Goal: Task Accomplishment & Management: Complete application form

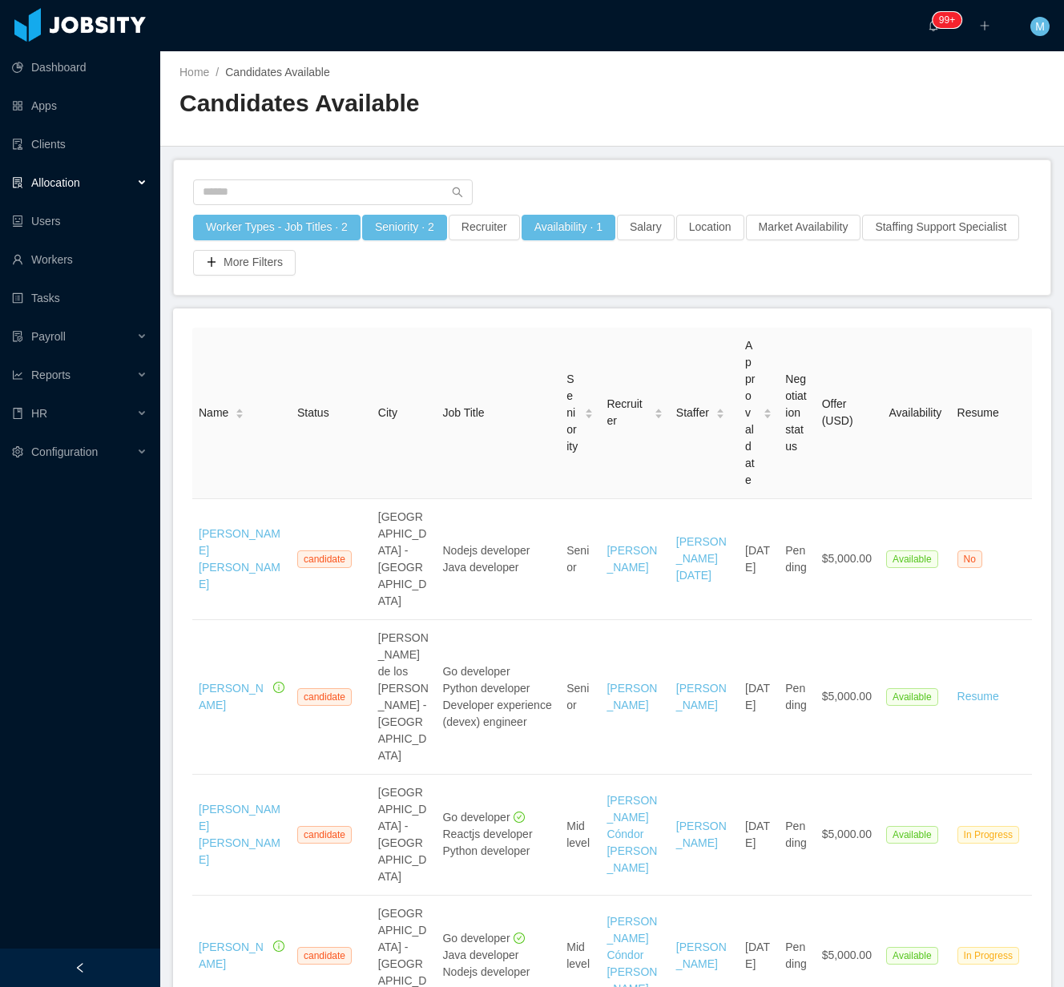
click at [53, 966] on div at bounding box center [80, 968] width 160 height 38
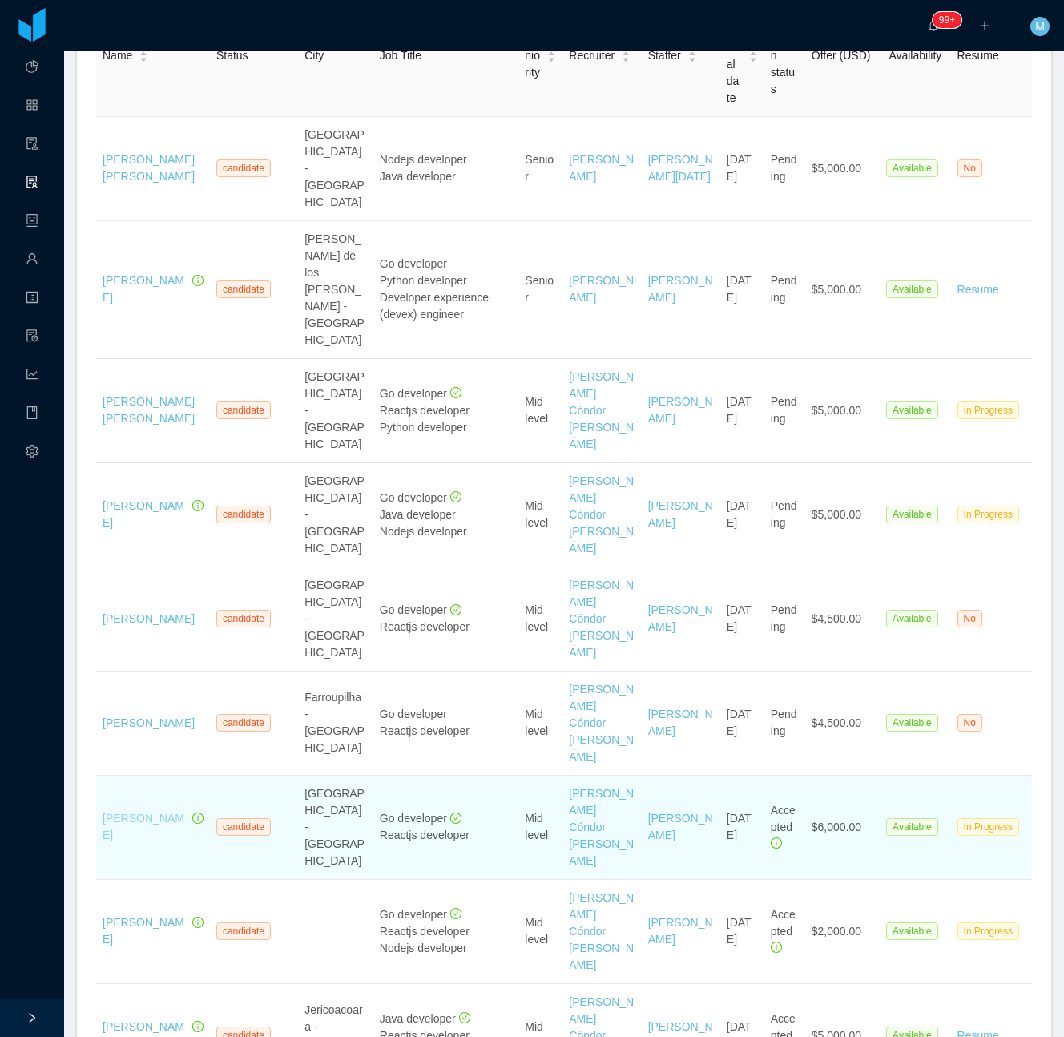
scroll to position [321, 0]
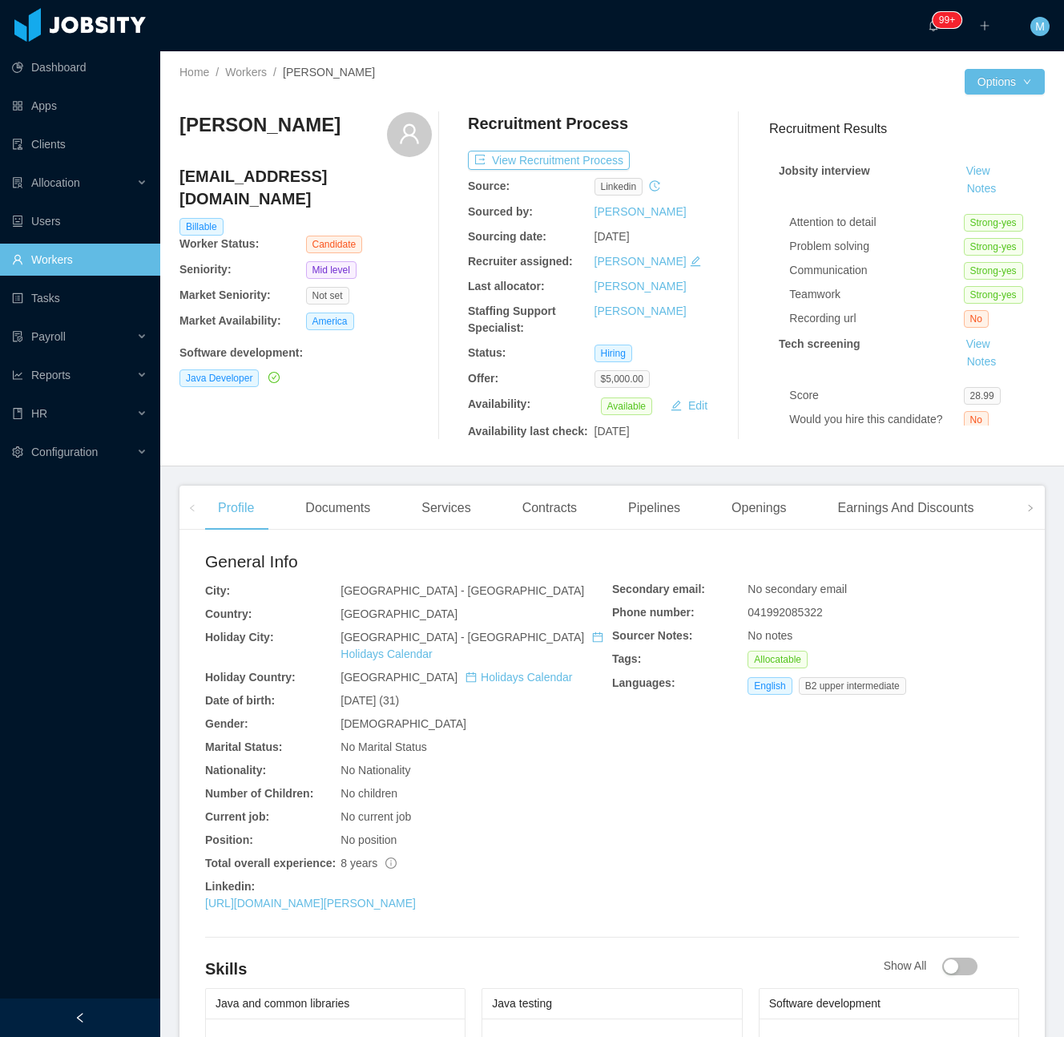
click at [357, 471] on main "Home / Workers / André Camargo Domingues / Options André Camargo Domingues andr…" at bounding box center [612, 544] width 904 height 986
click at [325, 498] on div "Documents" at bounding box center [337, 508] width 91 height 45
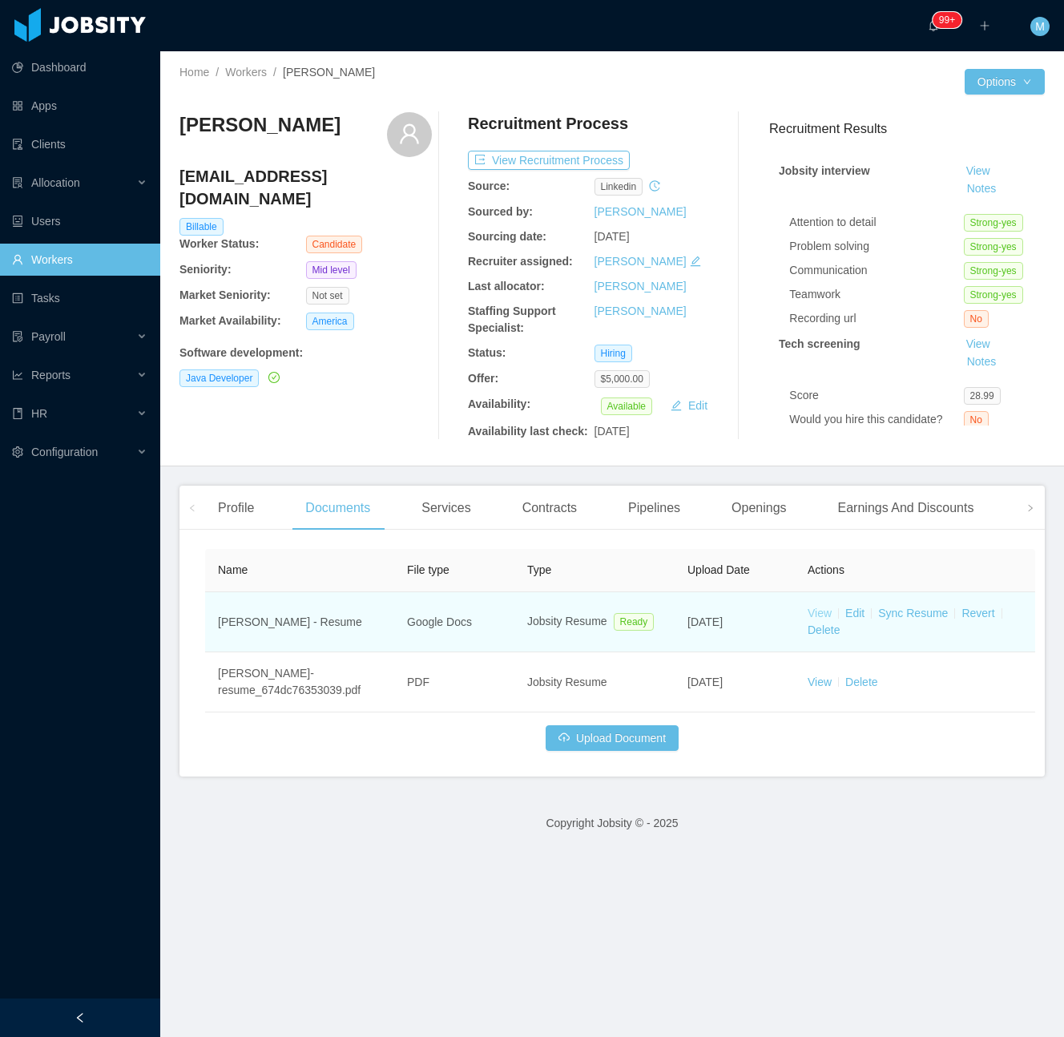
click at [827, 609] on link "View" at bounding box center [820, 613] width 24 height 13
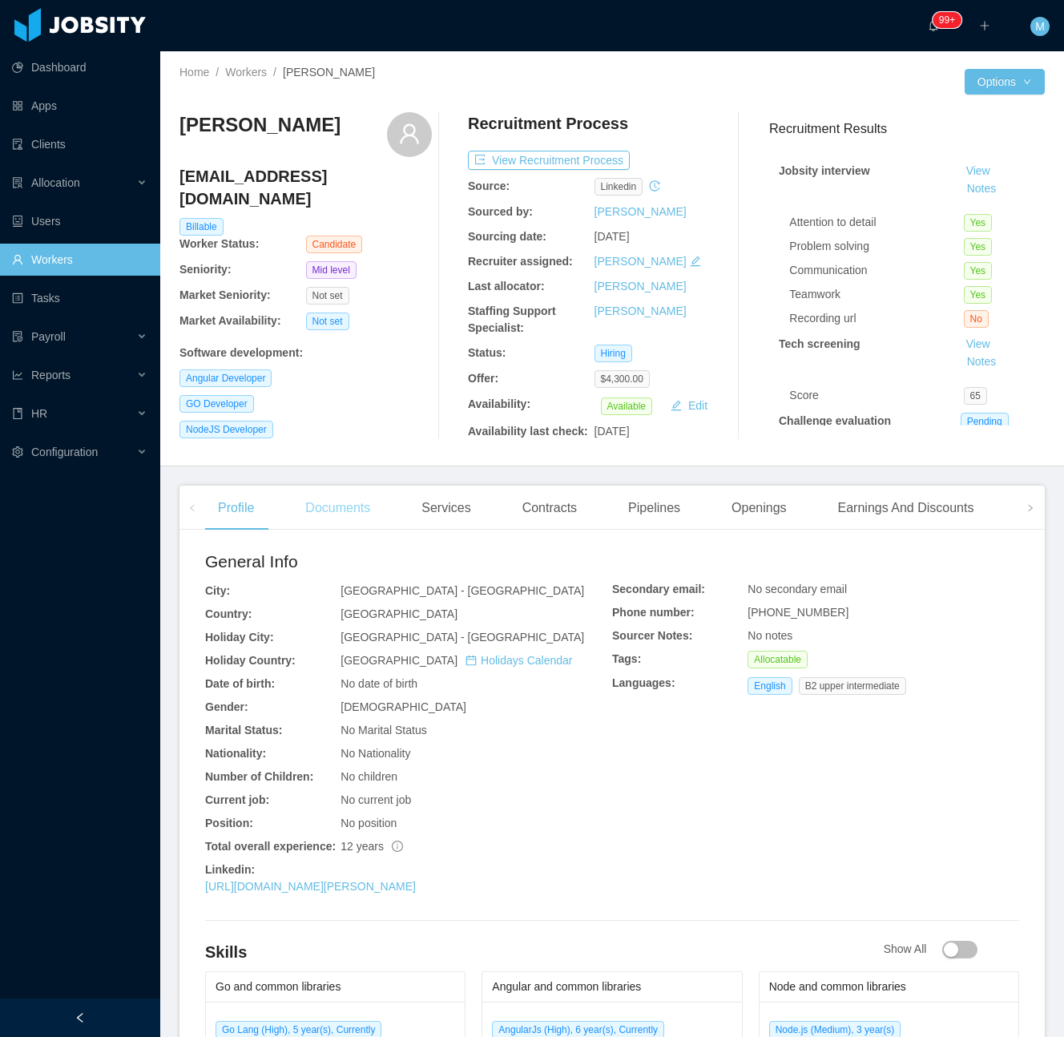
click at [351, 513] on div "Documents" at bounding box center [337, 508] width 91 height 45
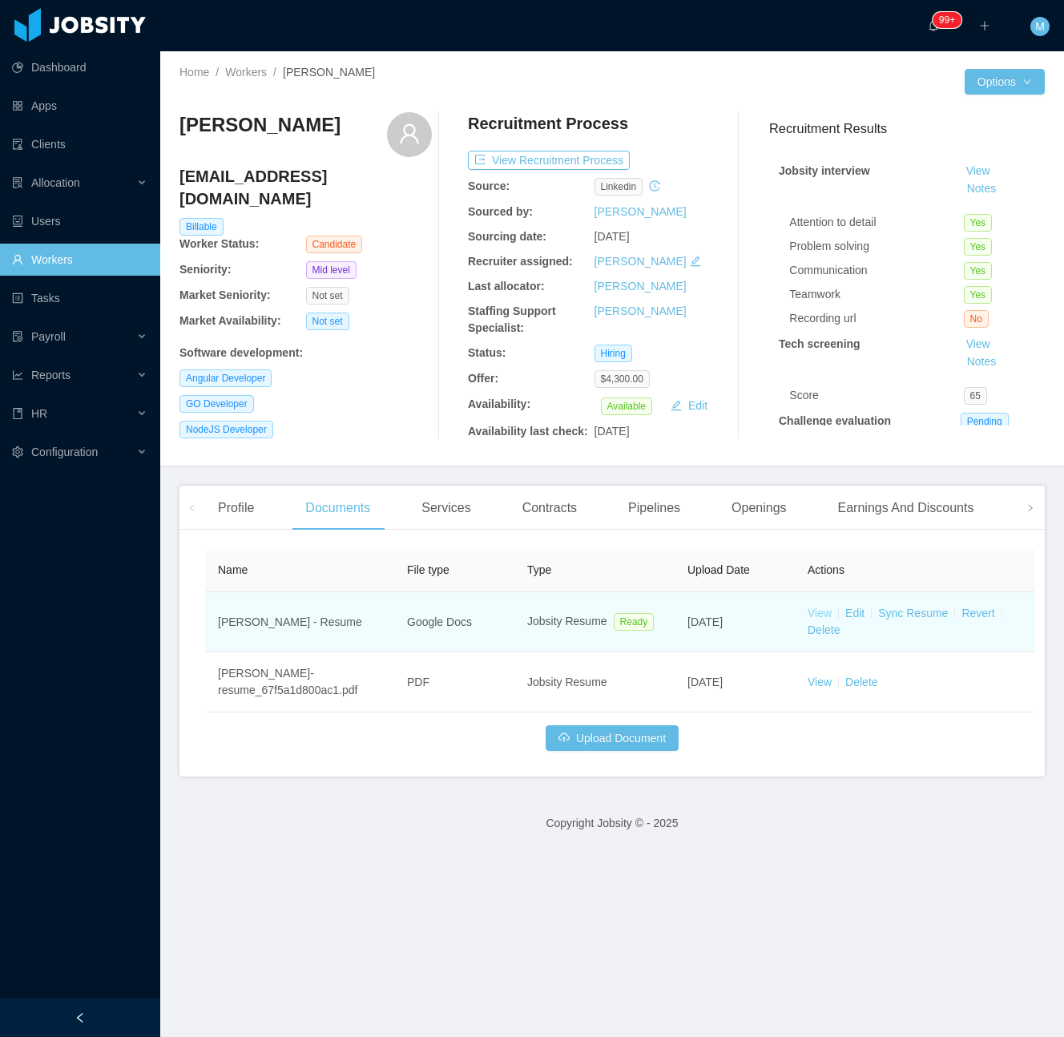
click at [821, 607] on link "View" at bounding box center [820, 613] width 24 height 13
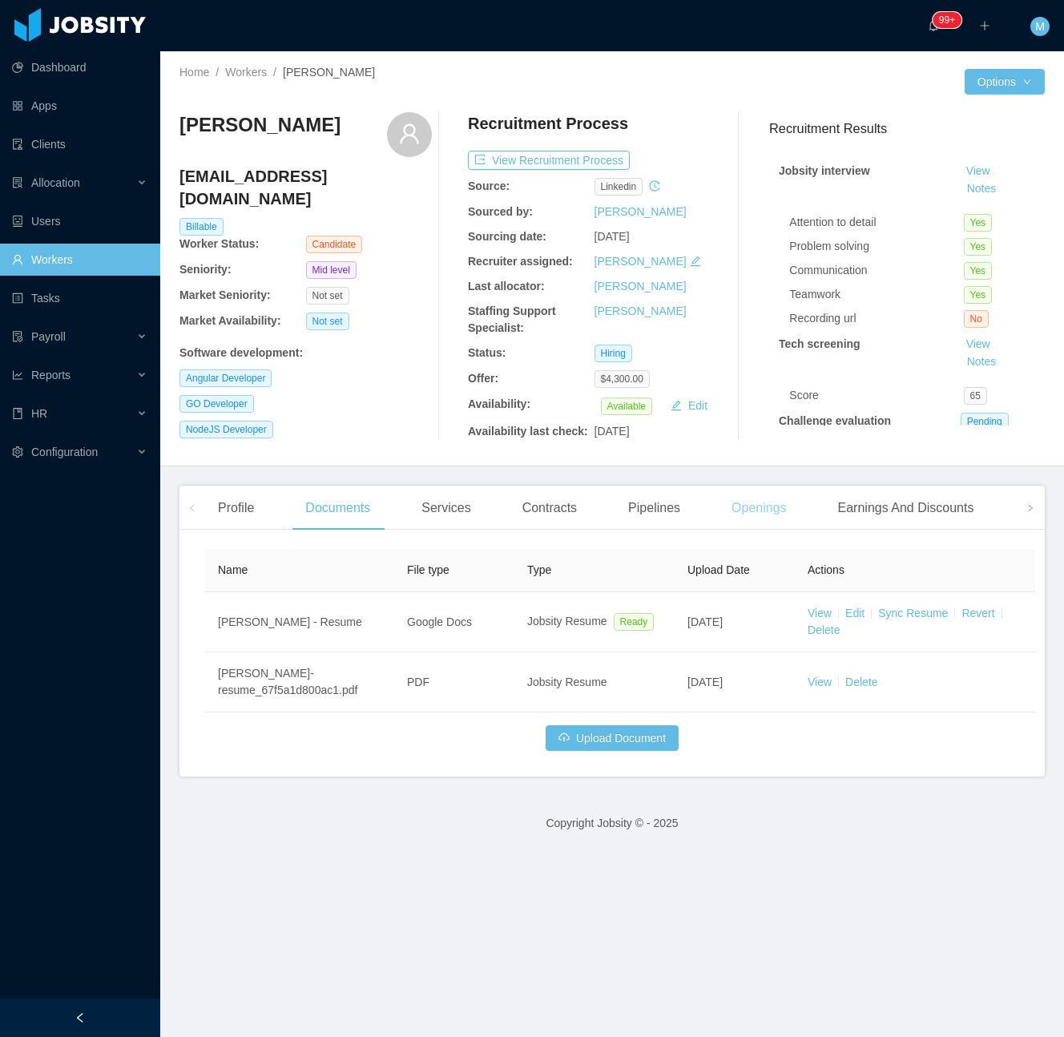
click at [741, 514] on div "Openings" at bounding box center [759, 508] width 81 height 45
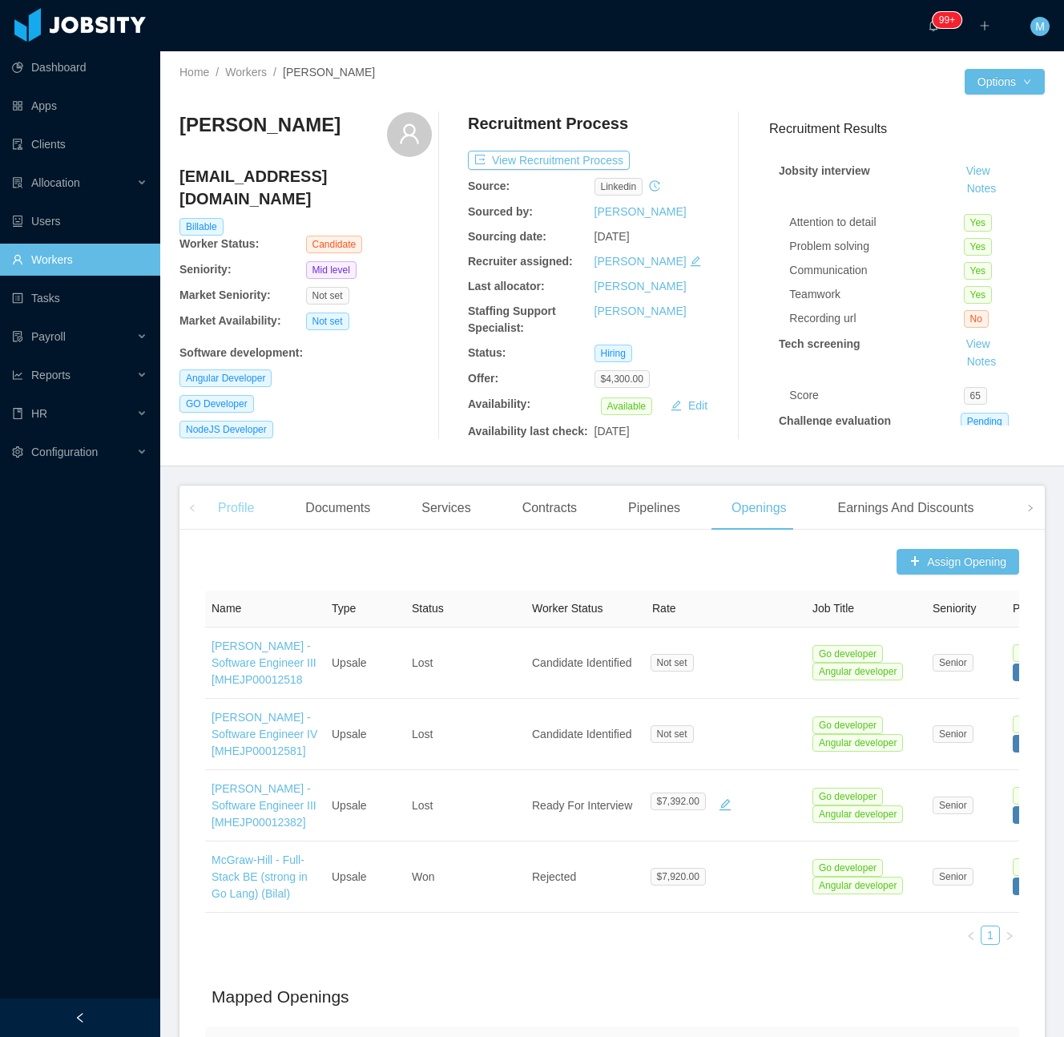
click at [245, 504] on div "Profile" at bounding box center [236, 508] width 62 height 45
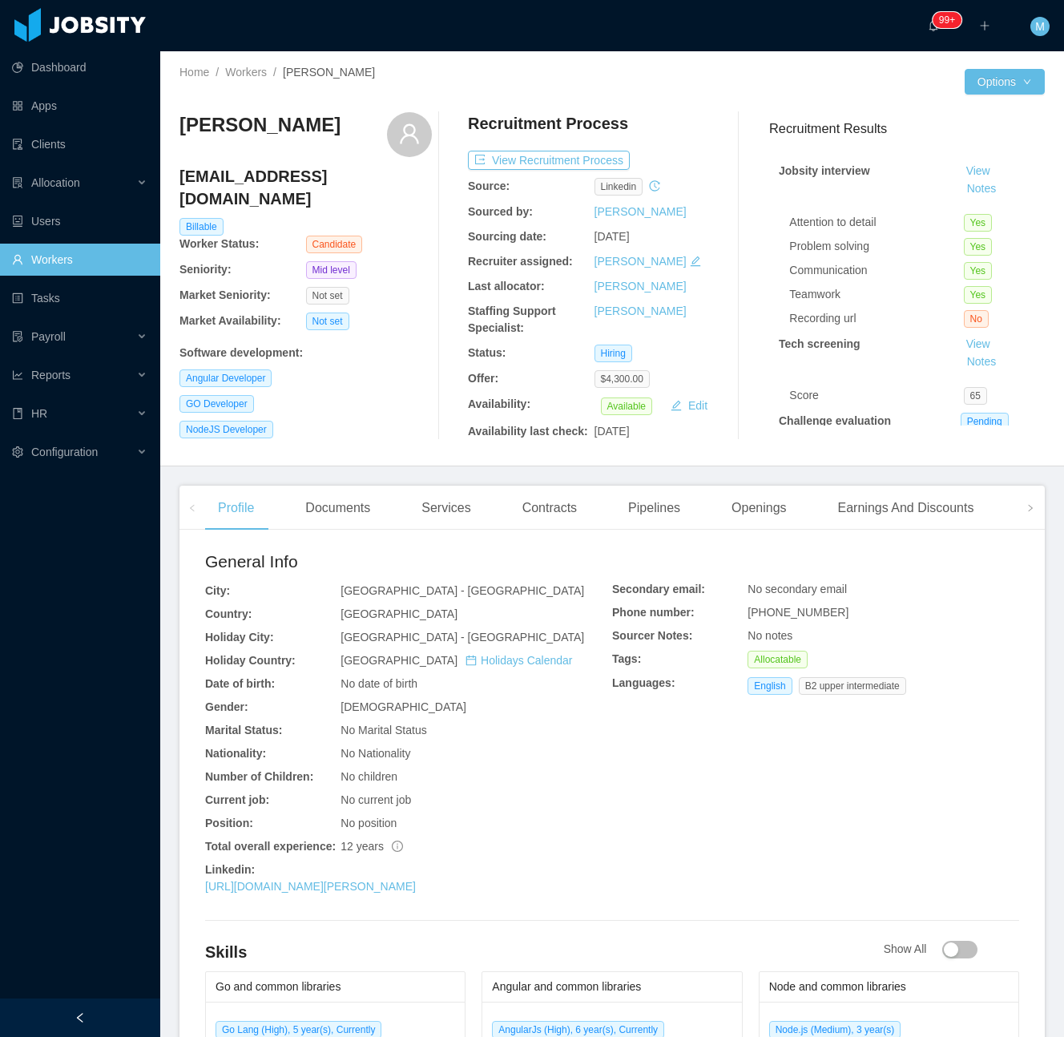
drag, startPoint x: 319, startPoint y: 135, endPoint x: 236, endPoint y: 135, distance: 83.3
click at [184, 132] on div "Freddie Molina" at bounding box center [306, 134] width 252 height 45
copy h3 "reddie Molina"
click at [257, 133] on h3 "Freddie Molina" at bounding box center [260, 125] width 161 height 26
drag, startPoint x: 306, startPoint y: 135, endPoint x: 175, endPoint y: 138, distance: 131.4
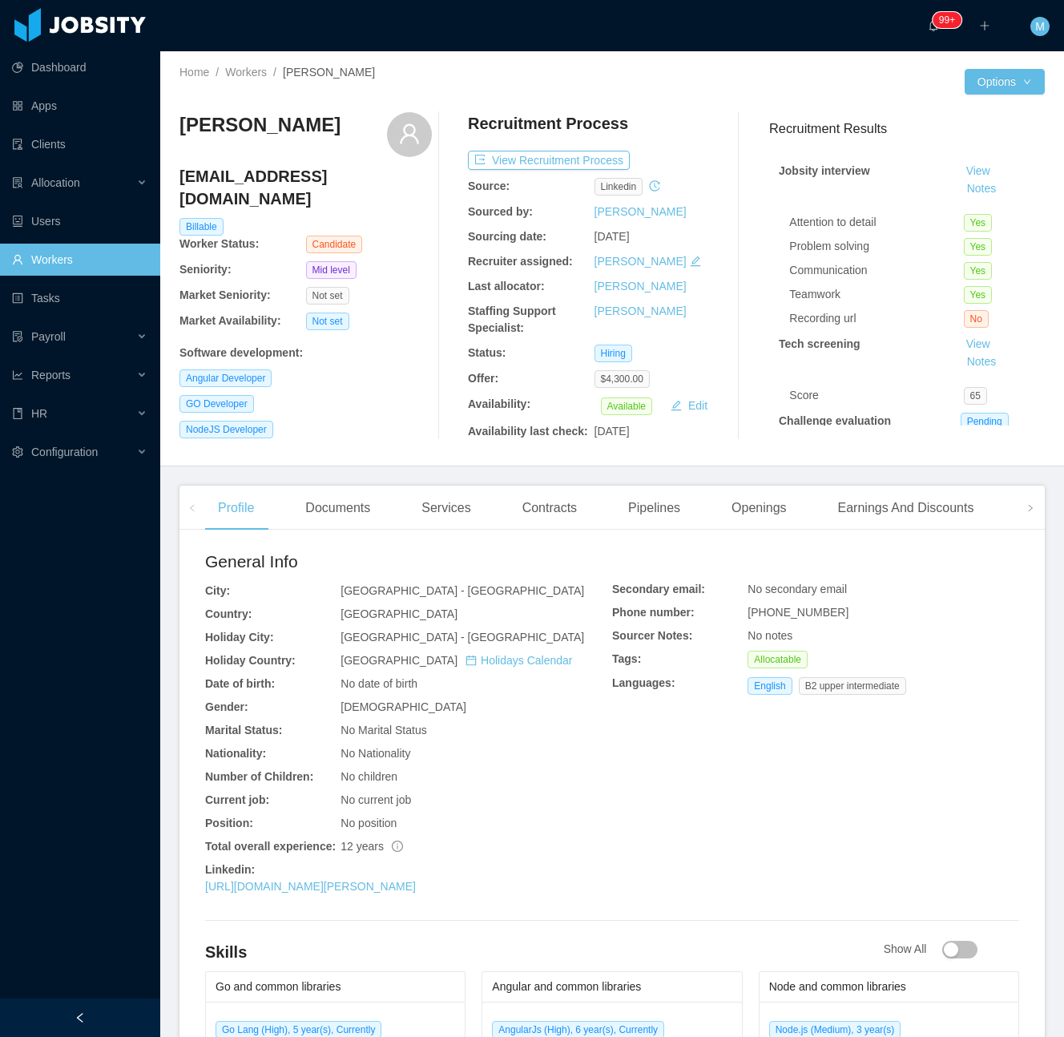
click at [175, 138] on div "Home / Workers / Freddie Molina / Options Freddie Molina freddiejmo@gmail.com B…" at bounding box center [612, 258] width 904 height 415
copy h3 "Freddie Molina"
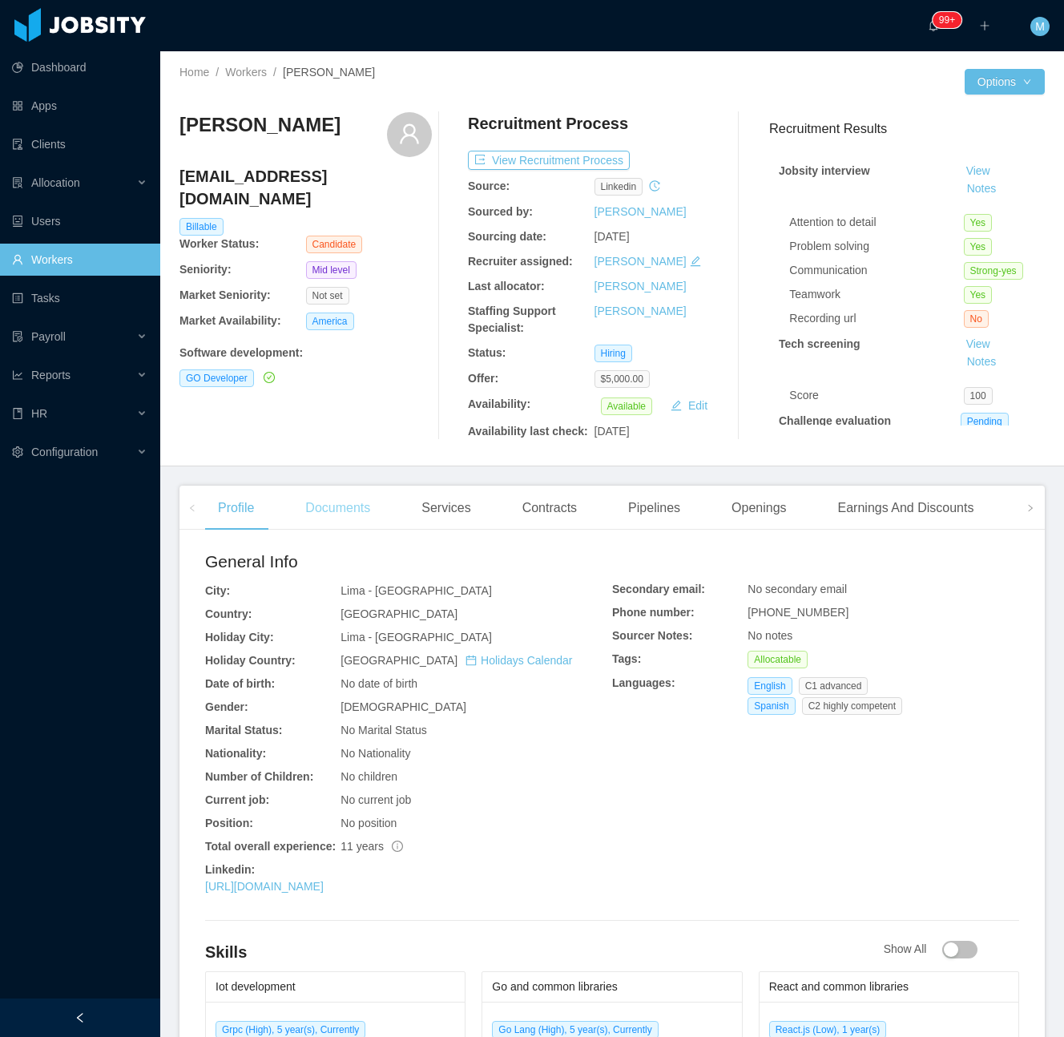
click at [319, 506] on div "Documents" at bounding box center [337, 508] width 91 height 45
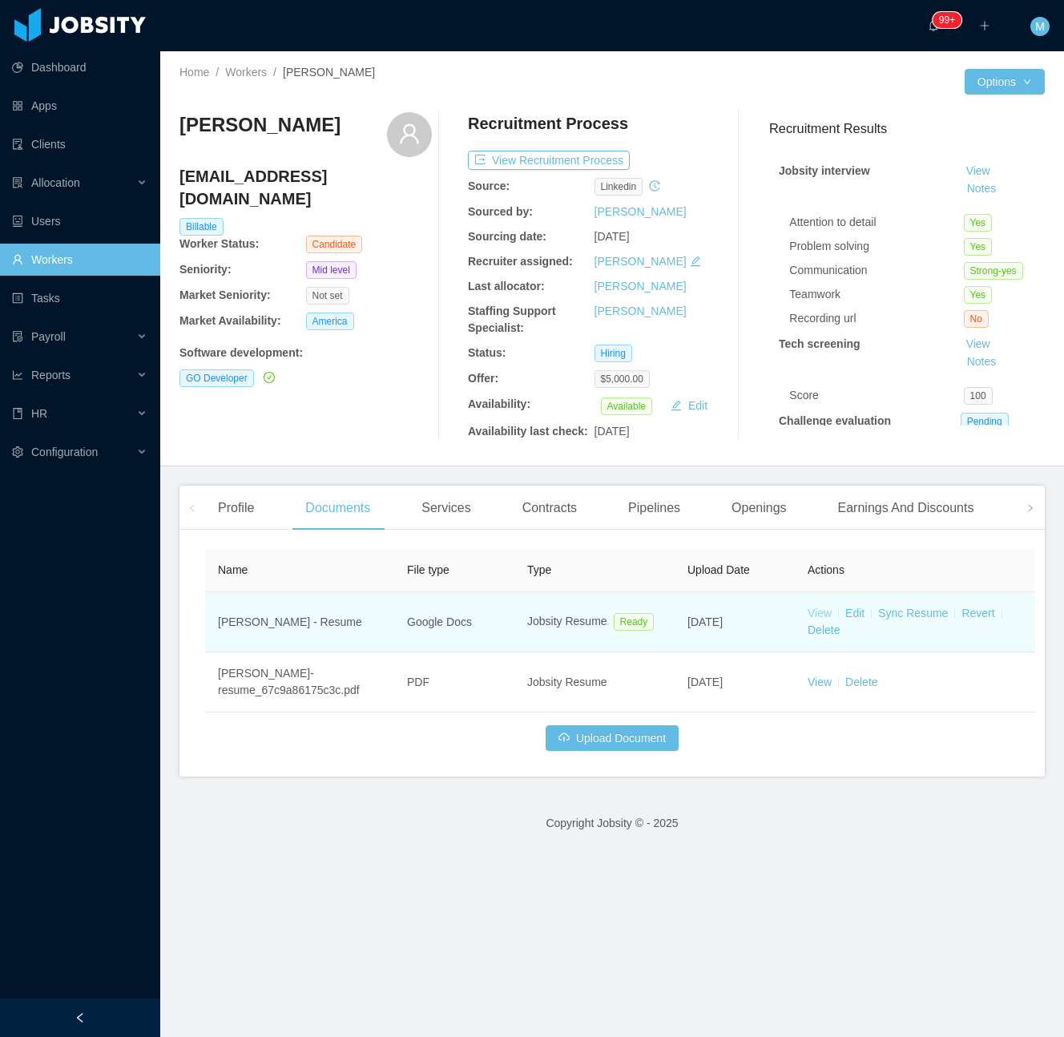
click at [815, 616] on link "View" at bounding box center [820, 613] width 24 height 13
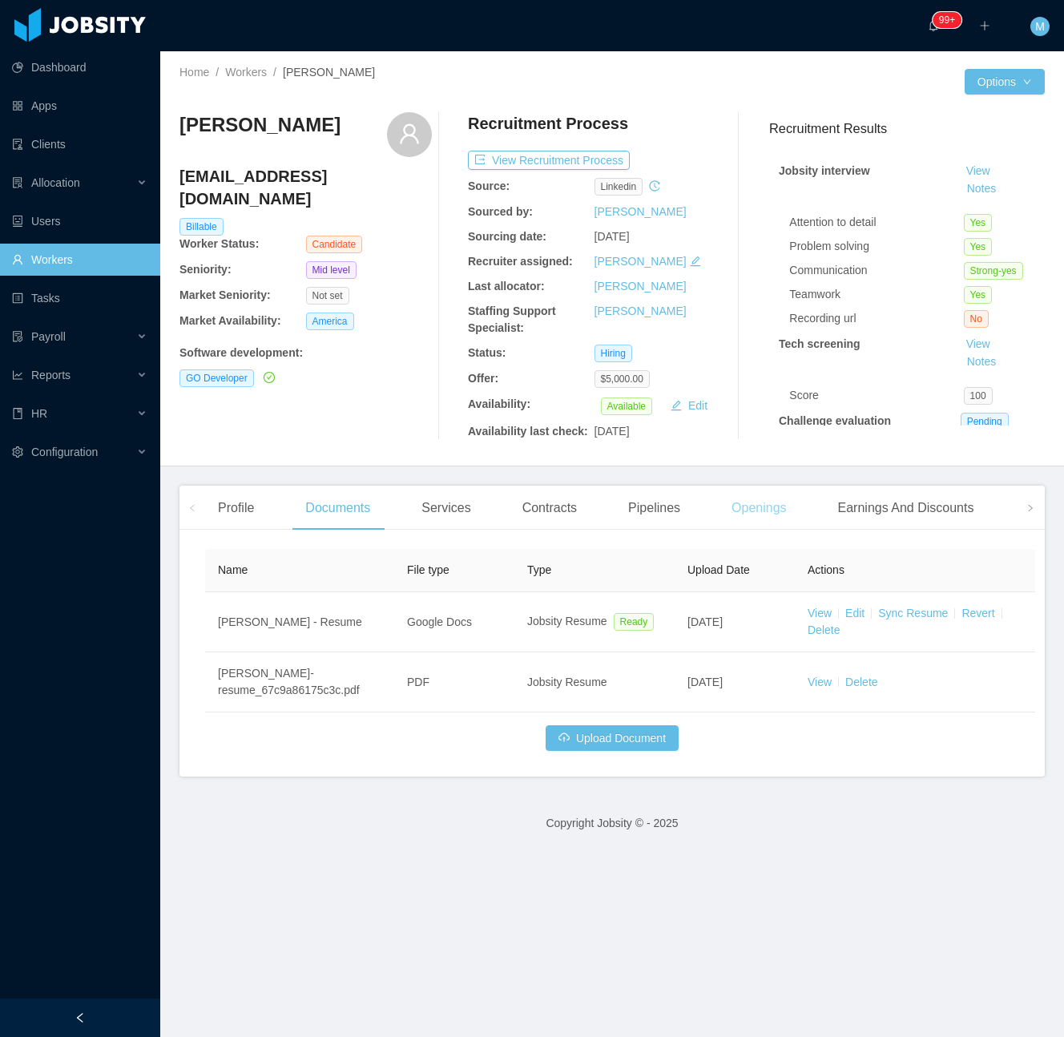
click at [723, 506] on div "Openings" at bounding box center [759, 508] width 81 height 45
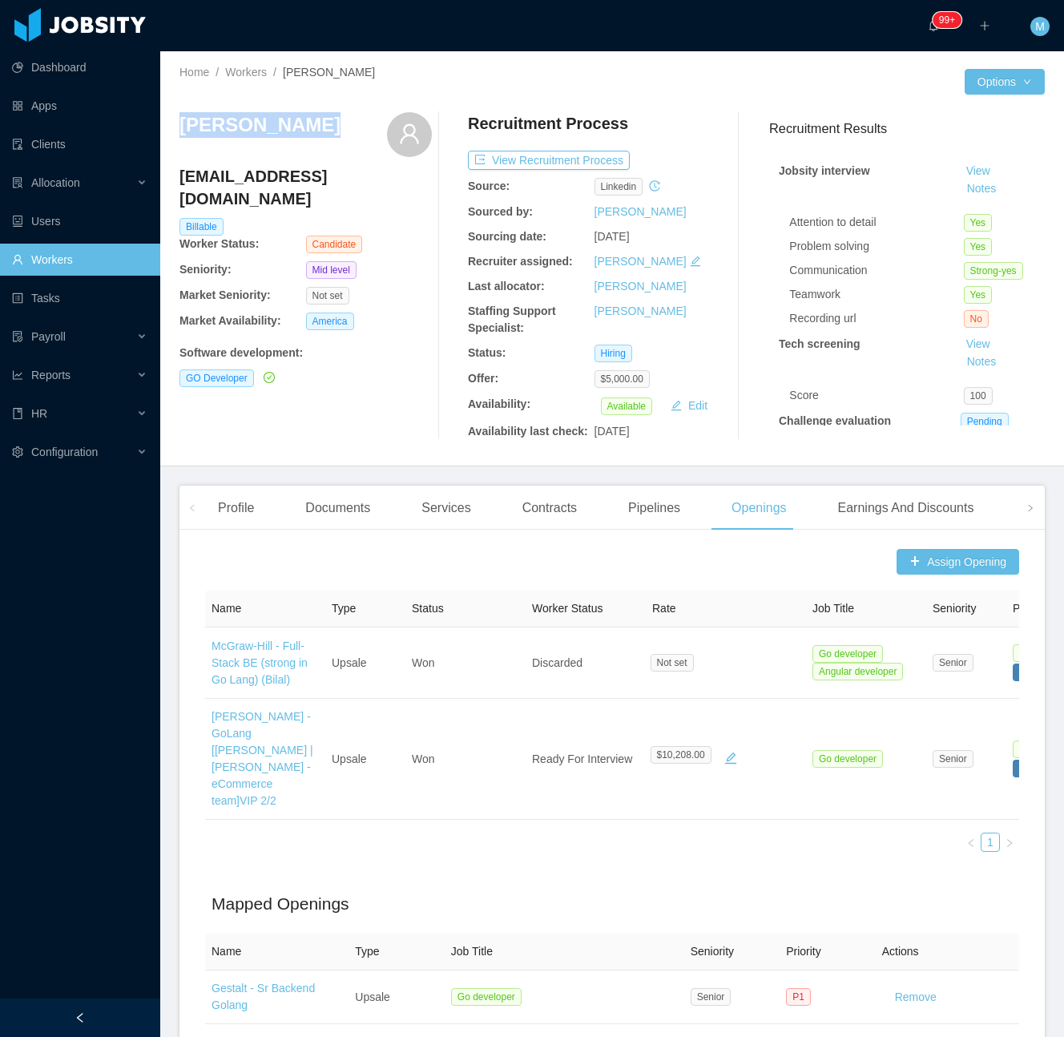
drag, startPoint x: 315, startPoint y: 135, endPoint x: 180, endPoint y: 132, distance: 134.7
click at [180, 132] on div "Edder Sanchez" at bounding box center [306, 134] width 252 height 45
copy h3 "Edder Sanchez"
drag, startPoint x: 247, startPoint y: 508, endPoint x: 287, endPoint y: 457, distance: 65.1
click at [250, 506] on div "Profile" at bounding box center [236, 508] width 62 height 45
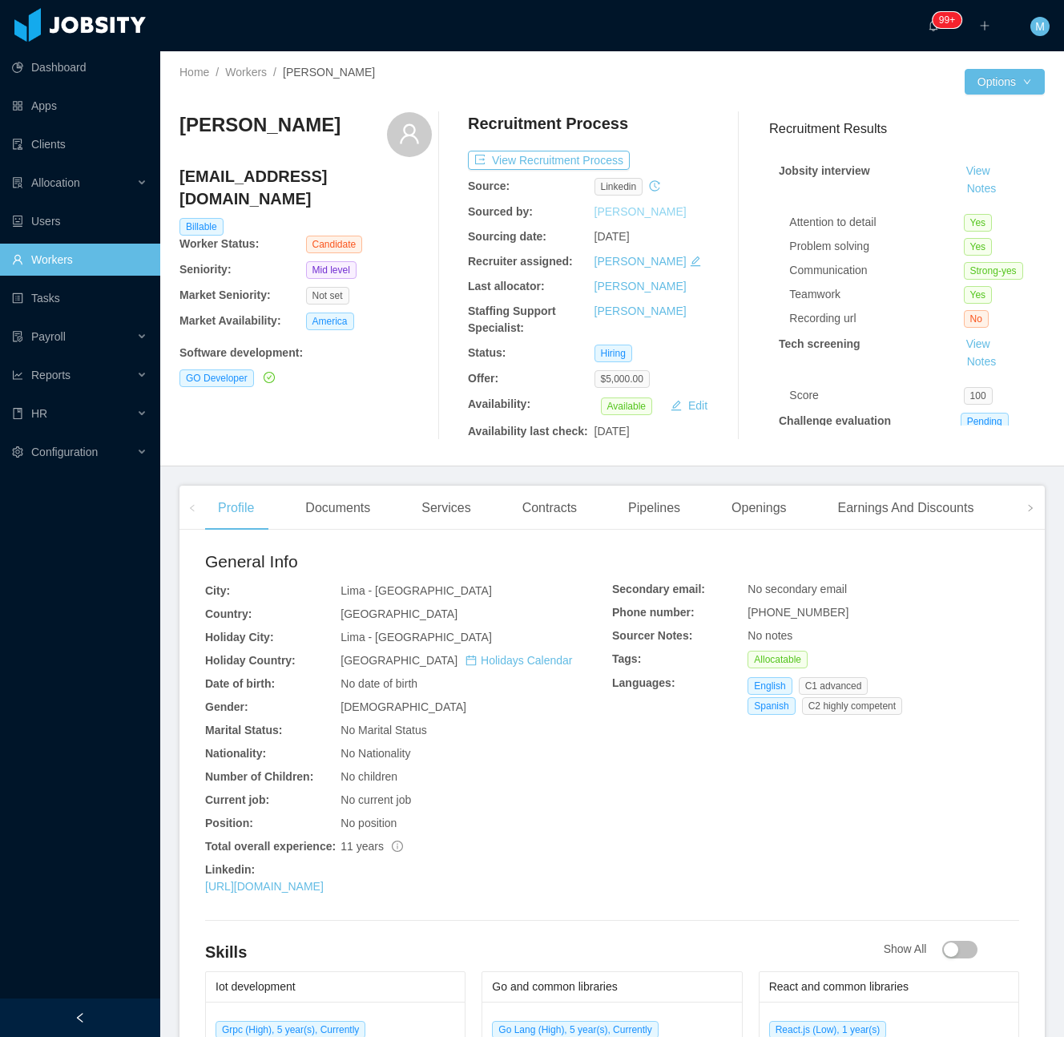
drag, startPoint x: 408, startPoint y: 369, endPoint x: 590, endPoint y: 212, distance: 240.3
click at [414, 366] on div "Edder Sanchez ed.0810@gmail.com Billable Worker Status: Candidate Seniority: Mi…" at bounding box center [306, 276] width 252 height 328
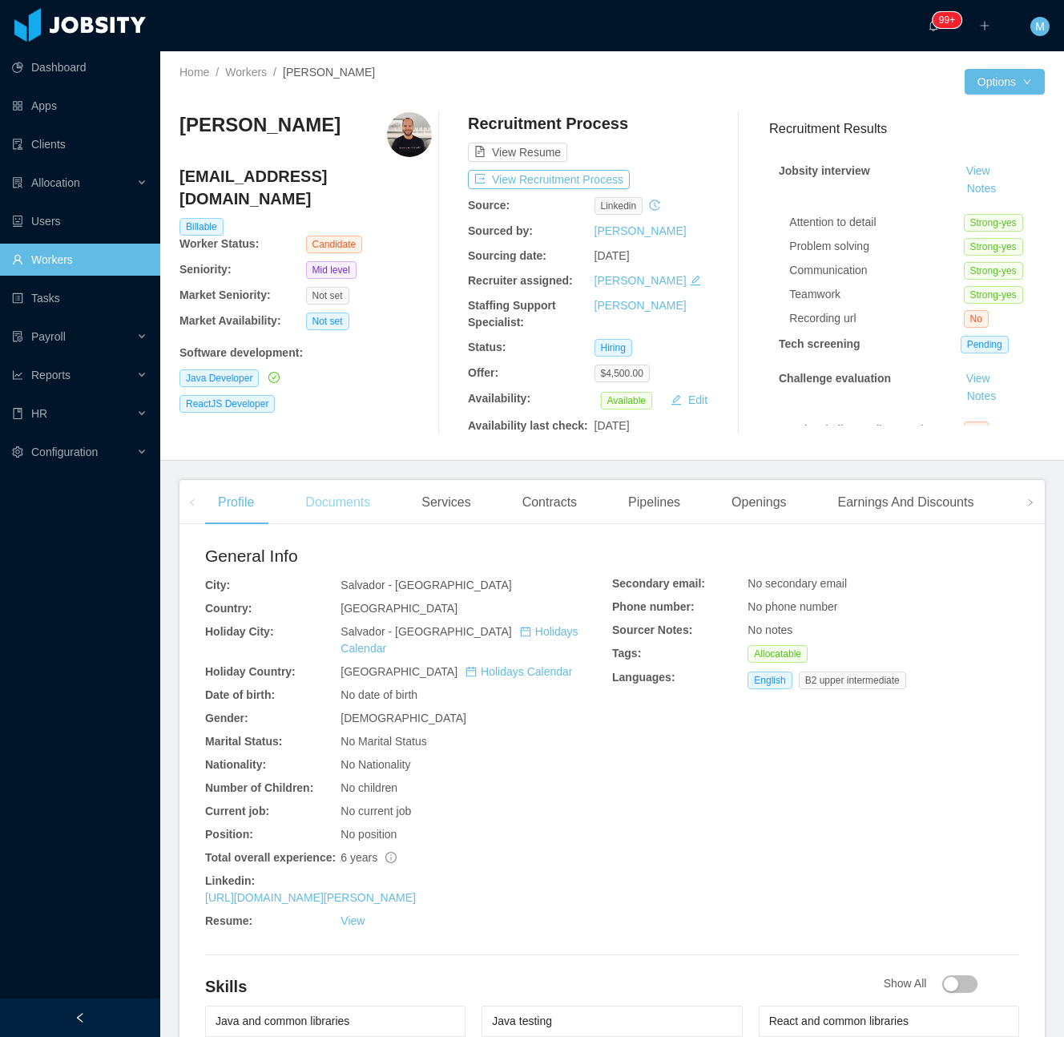
click at [337, 504] on div "Documents" at bounding box center [337, 502] width 91 height 45
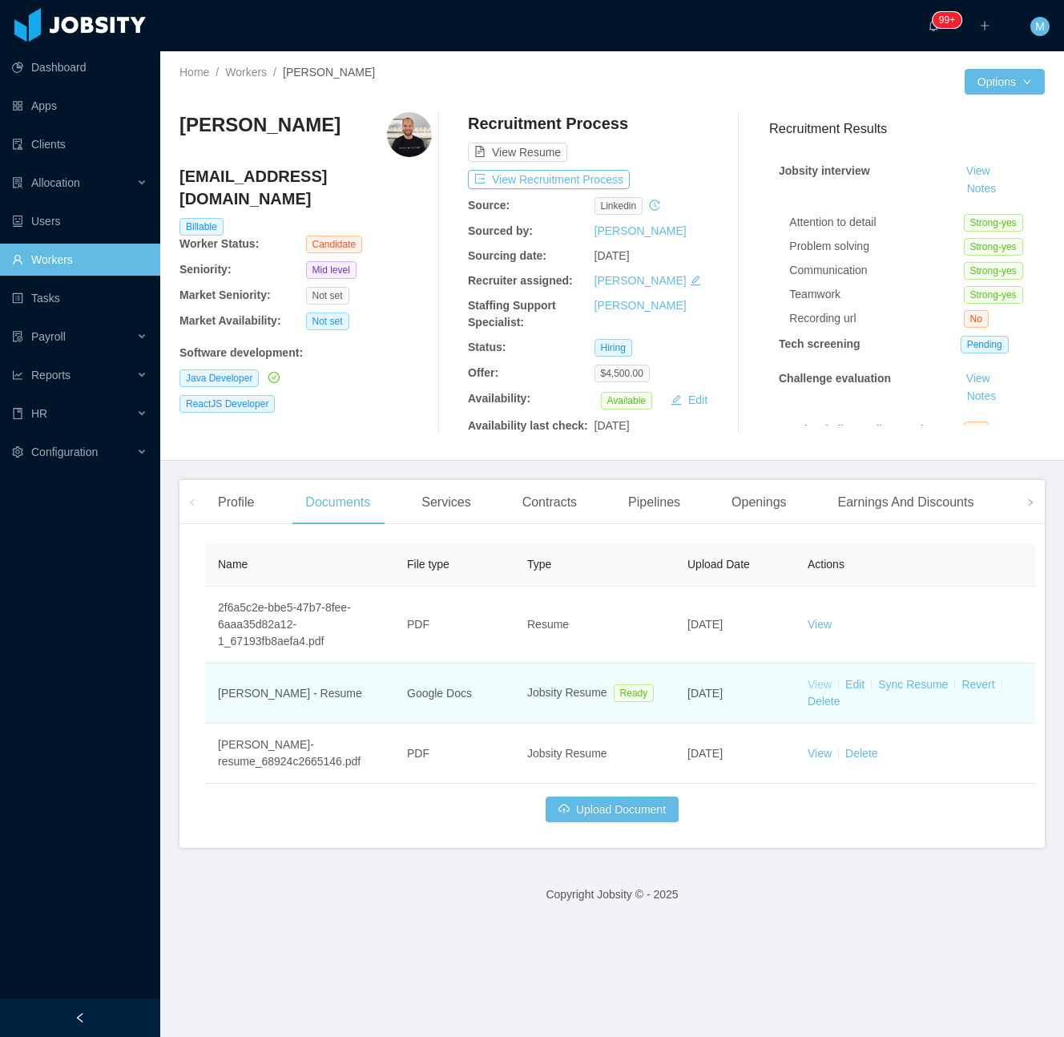
click at [816, 680] on link "View" at bounding box center [820, 684] width 24 height 13
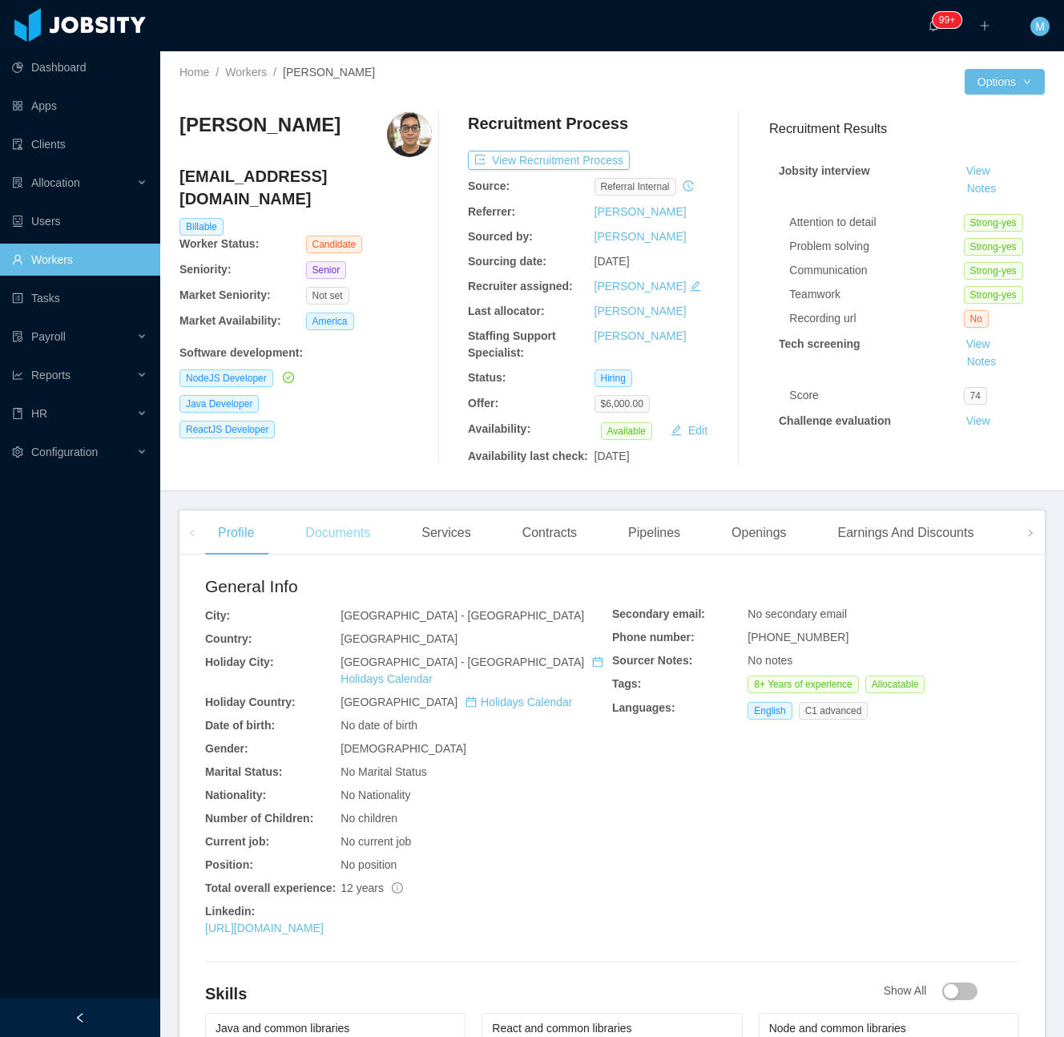
click at [341, 535] on div "Documents" at bounding box center [337, 532] width 91 height 45
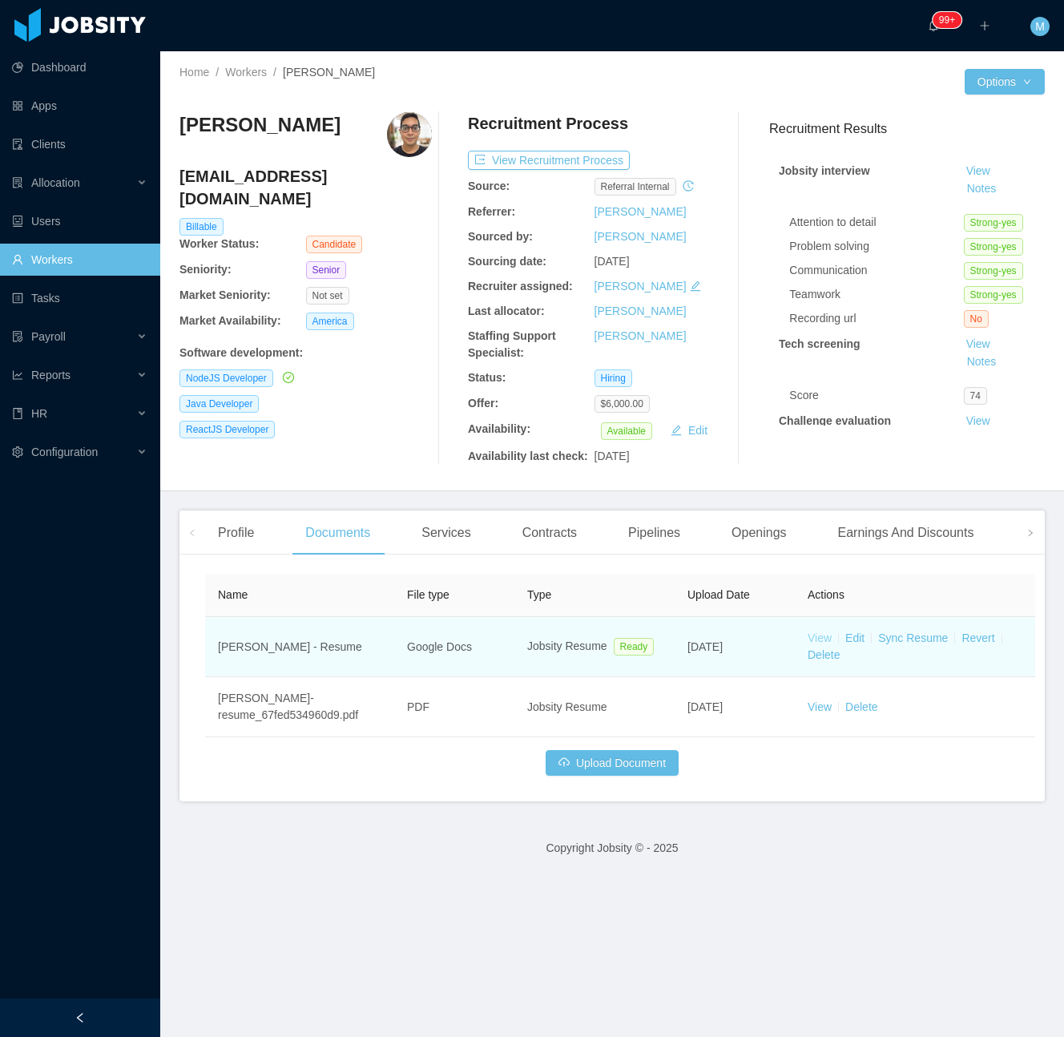
click at [818, 639] on link "View" at bounding box center [820, 637] width 24 height 13
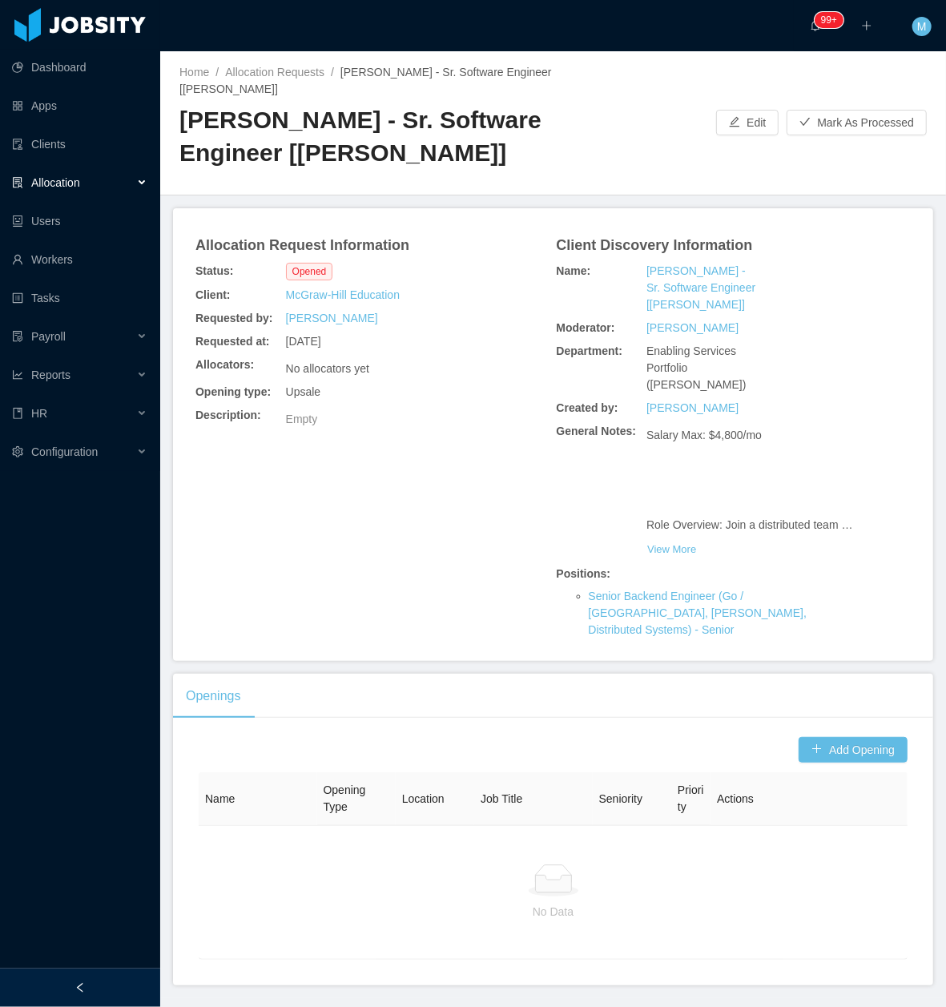
click at [99, 982] on div at bounding box center [80, 988] width 160 height 38
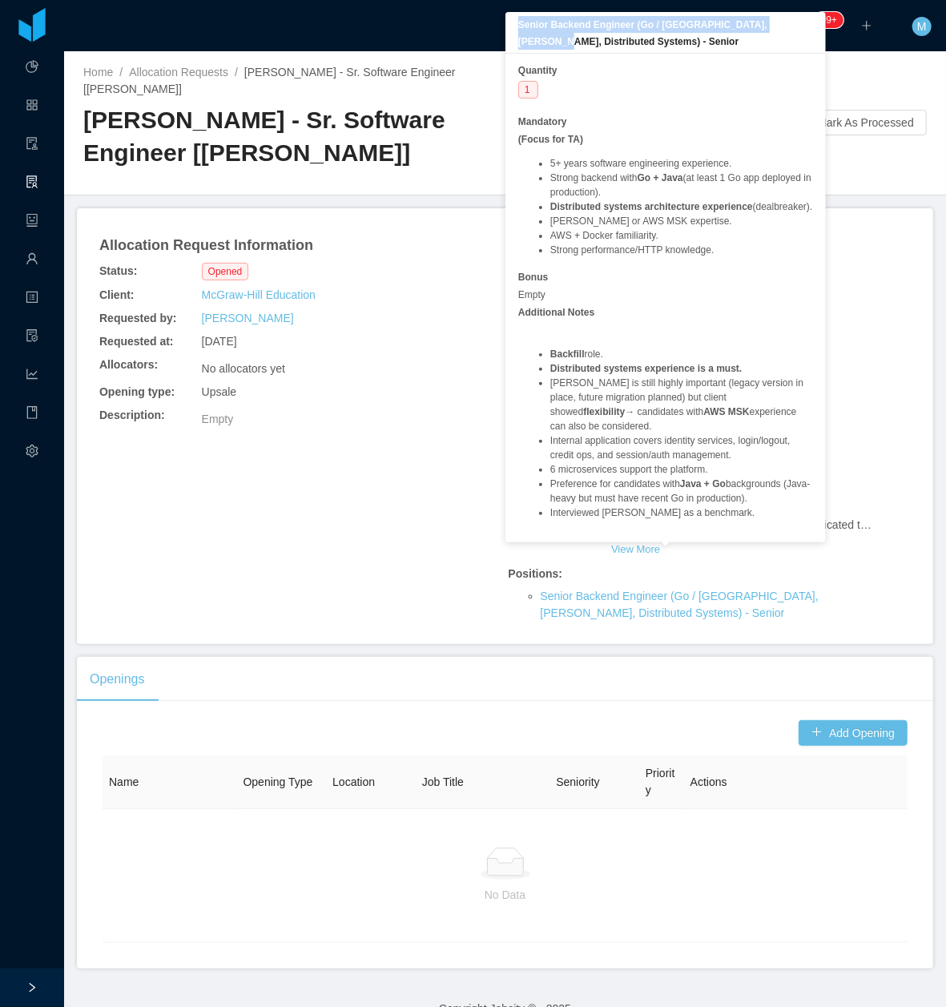
drag, startPoint x: 513, startPoint y: 23, endPoint x: 782, endPoint y: 26, distance: 269.3
click at [782, 26] on div "Senior Backend Engineer (Go / [GEOGRAPHIC_DATA], [PERSON_NAME], Distributed Sys…" at bounding box center [666, 33] width 321 height 42
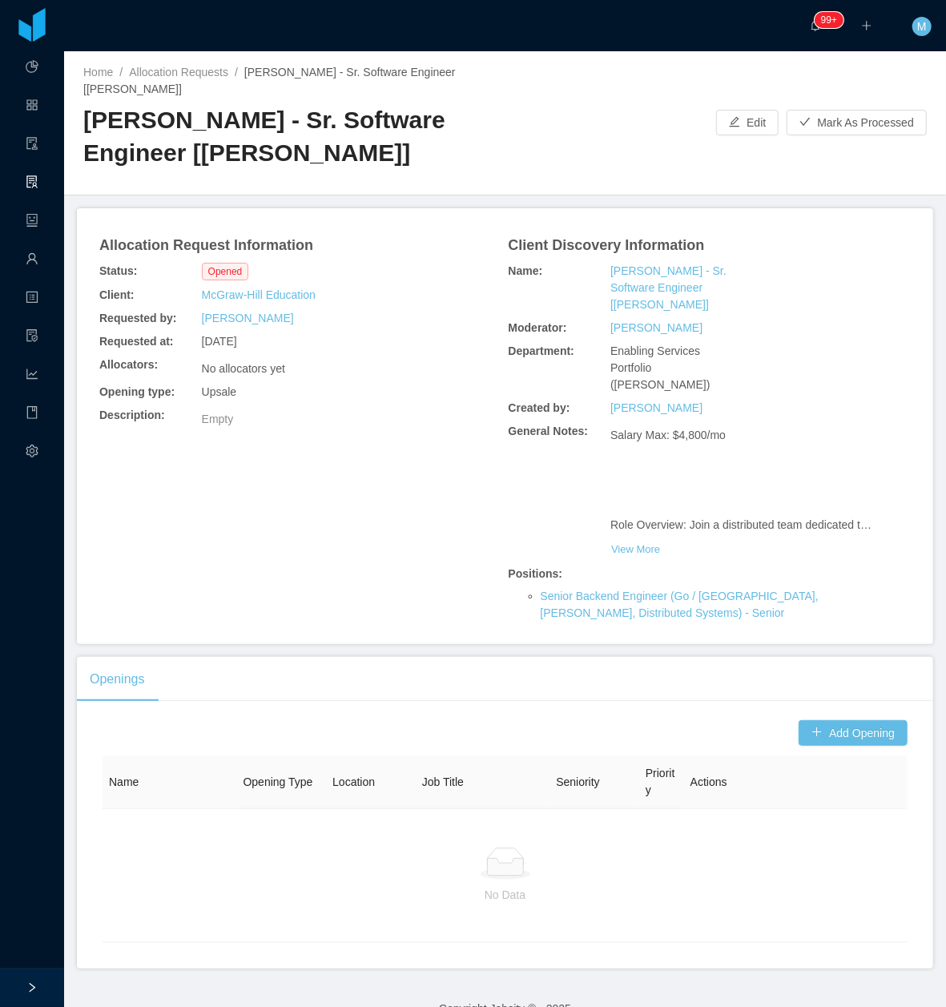
click at [773, 657] on div "Openings" at bounding box center [505, 679] width 857 height 45
click at [805, 720] on button "Add Opening" at bounding box center [853, 733] width 109 height 26
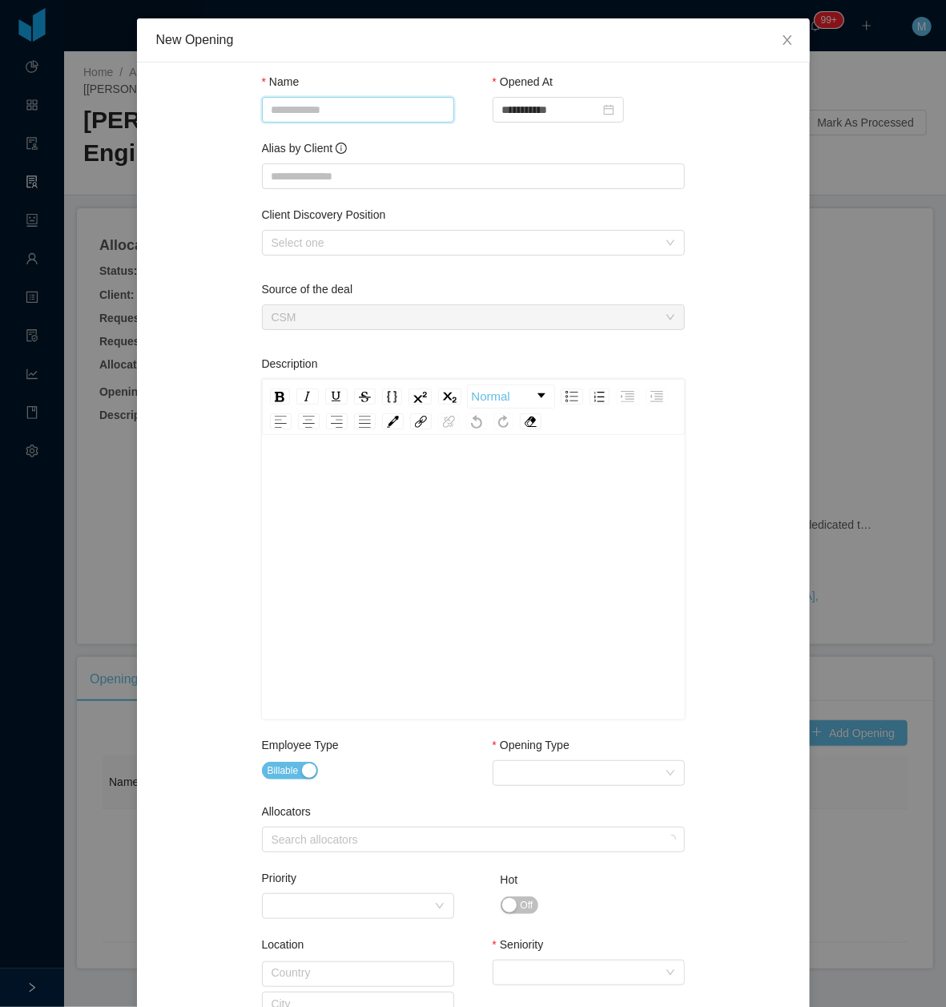
click at [324, 106] on input "Name" at bounding box center [358, 110] width 192 height 26
paste input "**********"
click at [396, 236] on div "Select one" at bounding box center [465, 243] width 386 height 16
type input "**********"
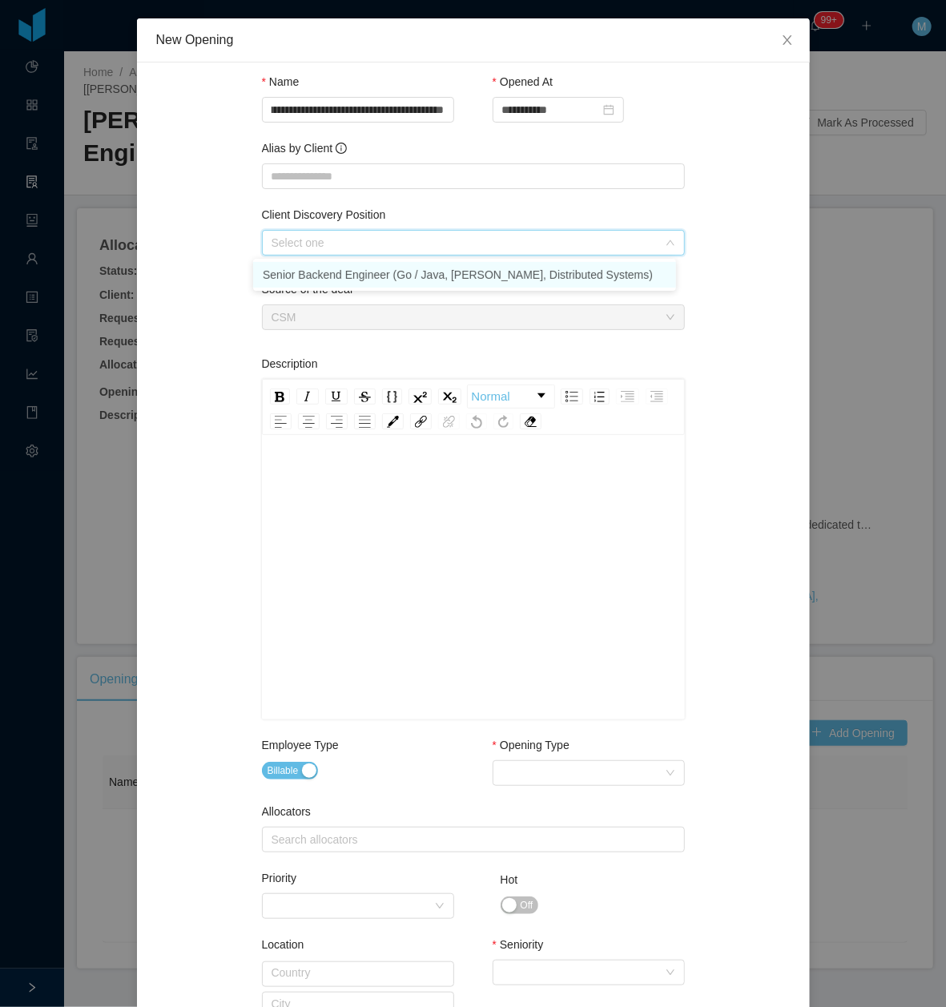
scroll to position [0, 0]
click at [373, 264] on li "Senior Backend Engineer (Go / Java, [PERSON_NAME], Distributed Systems)" at bounding box center [464, 275] width 423 height 26
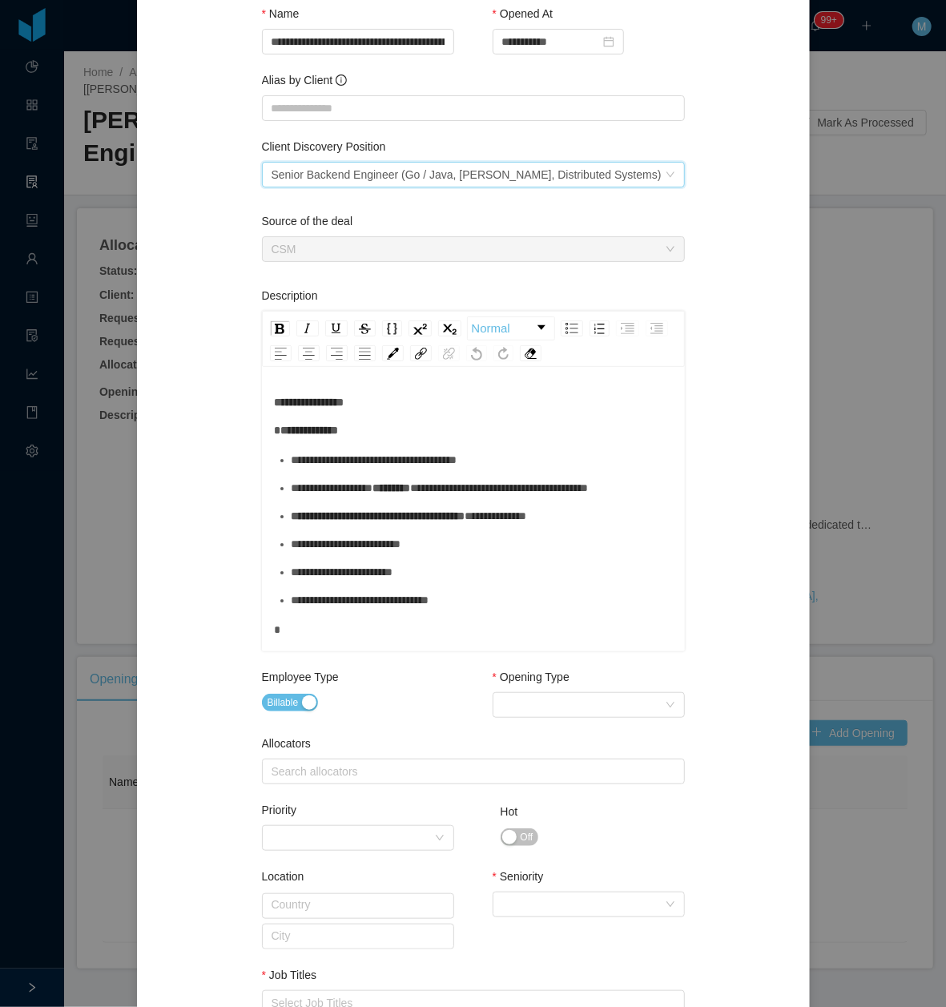
scroll to position [107, 0]
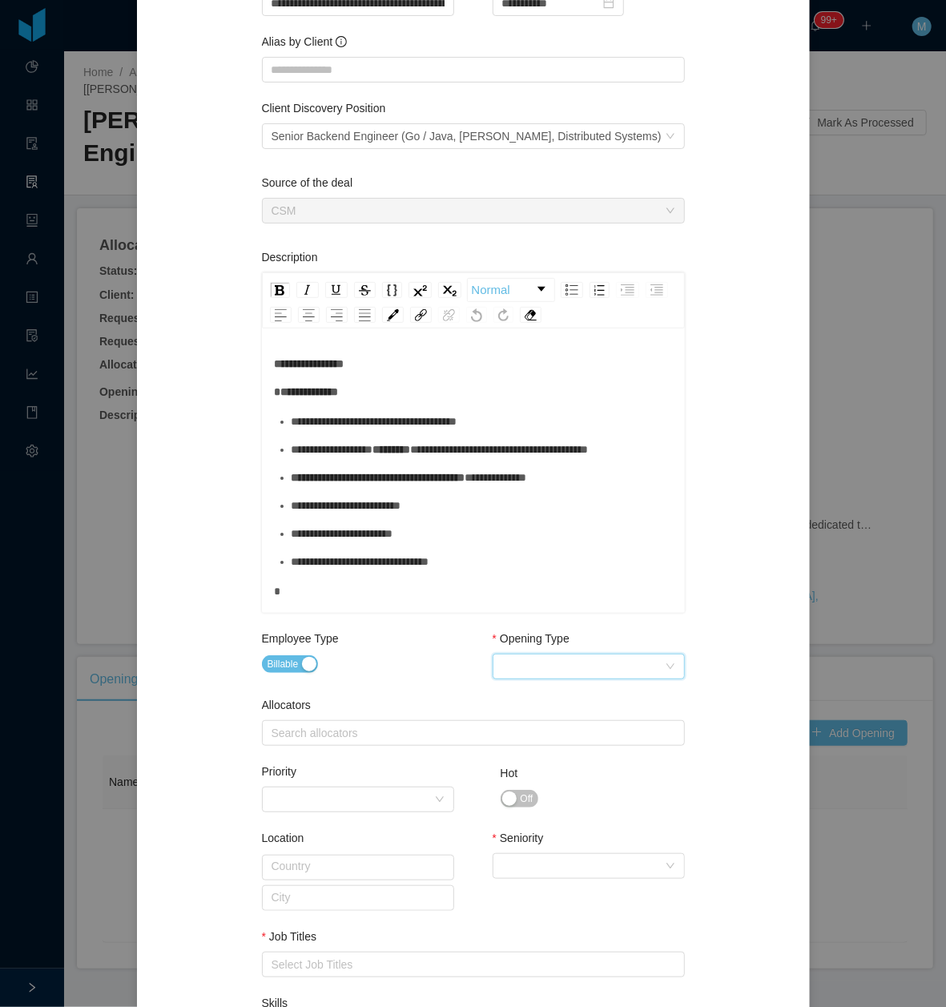
click at [548, 668] on div "Select Opening Type" at bounding box center [583, 667] width 163 height 24
click at [550, 728] on li "Upsale" at bounding box center [580, 725] width 192 height 26
click at [380, 725] on div "Search allocators" at bounding box center [470, 733] width 397 height 16
type input "******"
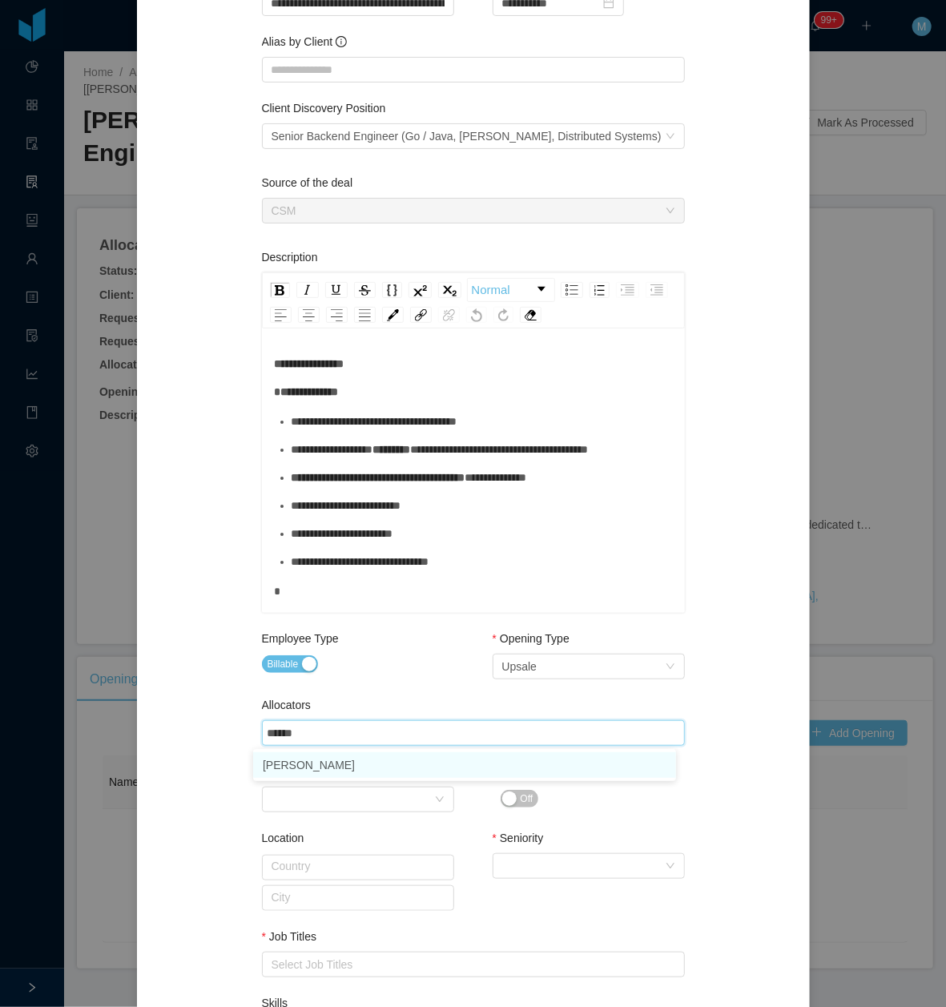
drag, startPoint x: 349, startPoint y: 766, endPoint x: 252, endPoint y: 773, distance: 98.0
click at [346, 770] on li "[PERSON_NAME]" at bounding box center [464, 765] width 423 height 26
click at [244, 773] on div "**********" at bounding box center [473, 609] width 635 height 1269
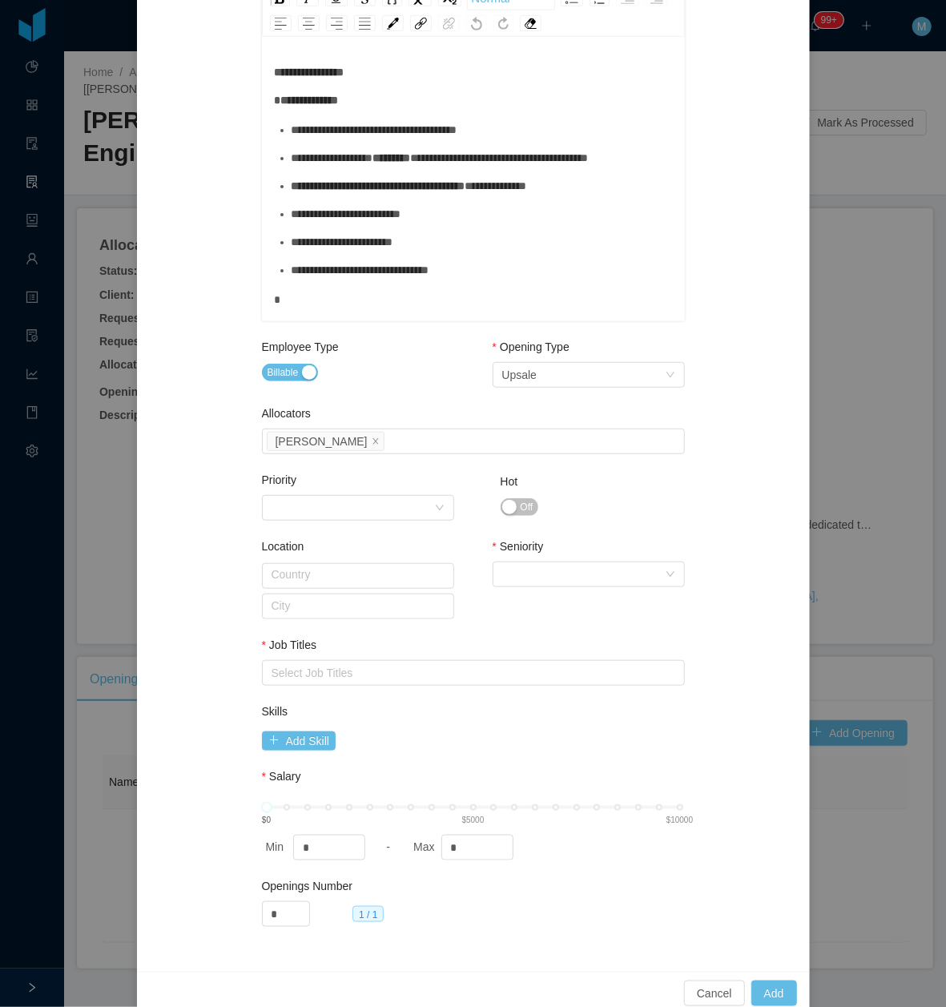
scroll to position [405, 0]
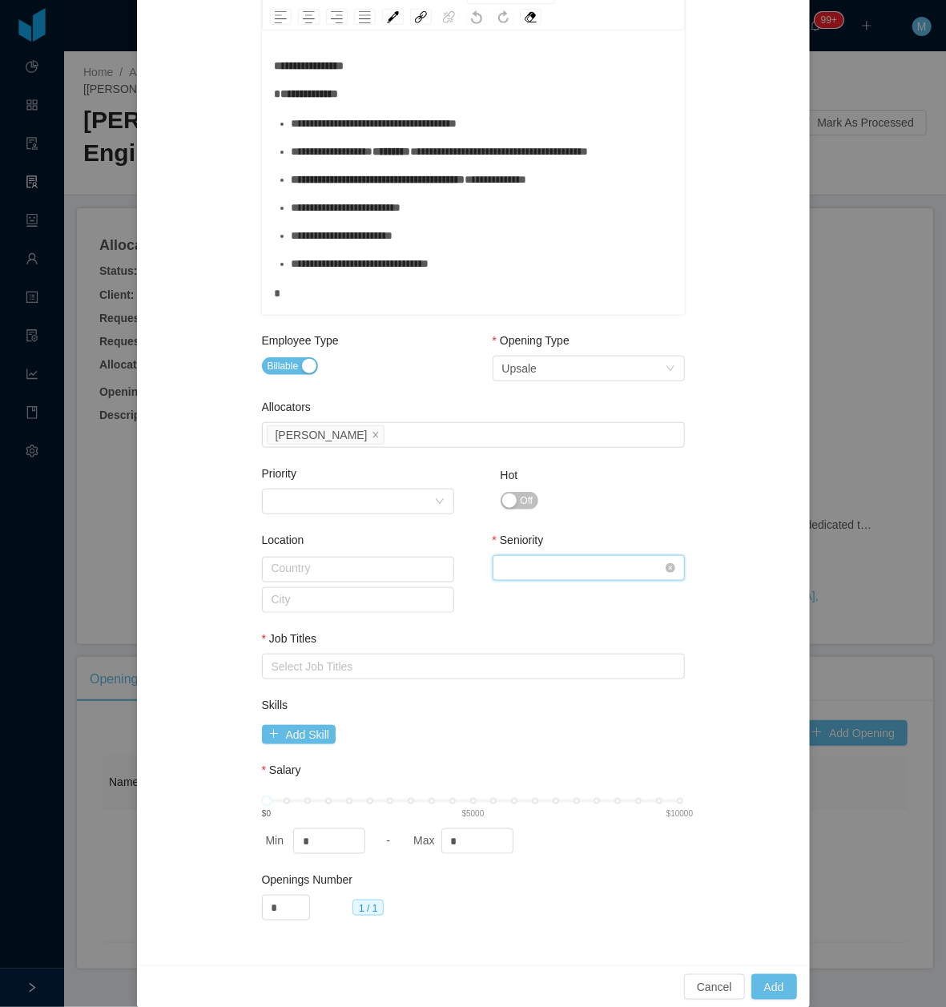
click at [577, 569] on div "Select Seniority" at bounding box center [583, 568] width 163 height 24
click at [539, 702] on li "Senior" at bounding box center [580, 704] width 192 height 26
click at [459, 672] on div "Select Job Titles" at bounding box center [470, 667] width 397 height 16
type input "**"
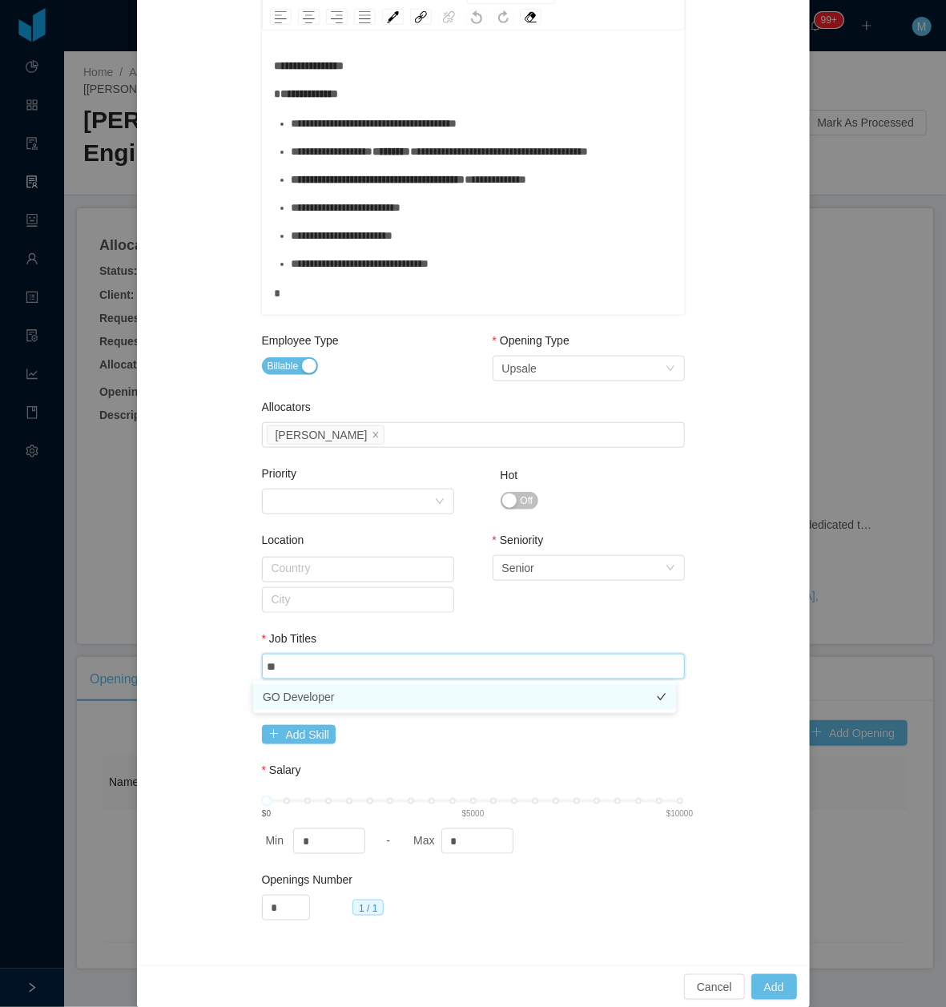
click at [335, 696] on li "GO Developer" at bounding box center [464, 697] width 423 height 26
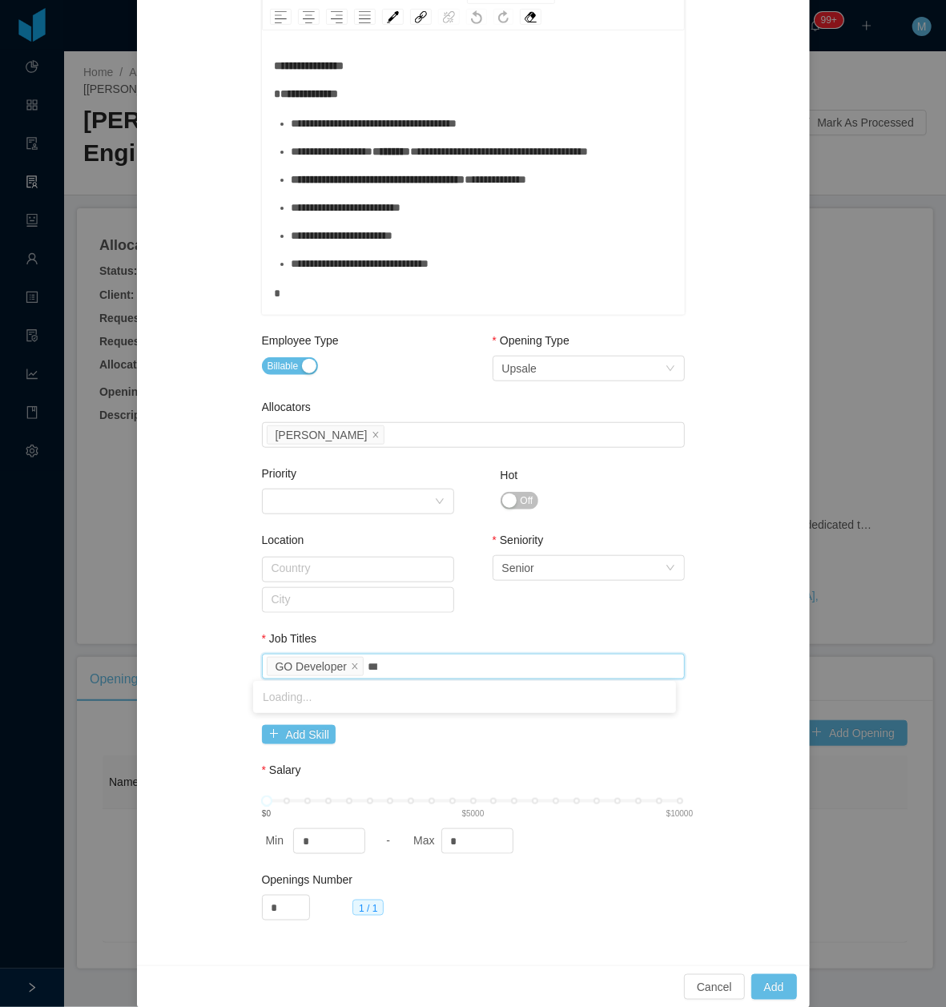
type input "****"
drag, startPoint x: 338, startPoint y: 700, endPoint x: 408, endPoint y: 675, distance: 74.0
click at [341, 700] on li "Java Developer" at bounding box center [464, 697] width 423 height 26
type input "*******"
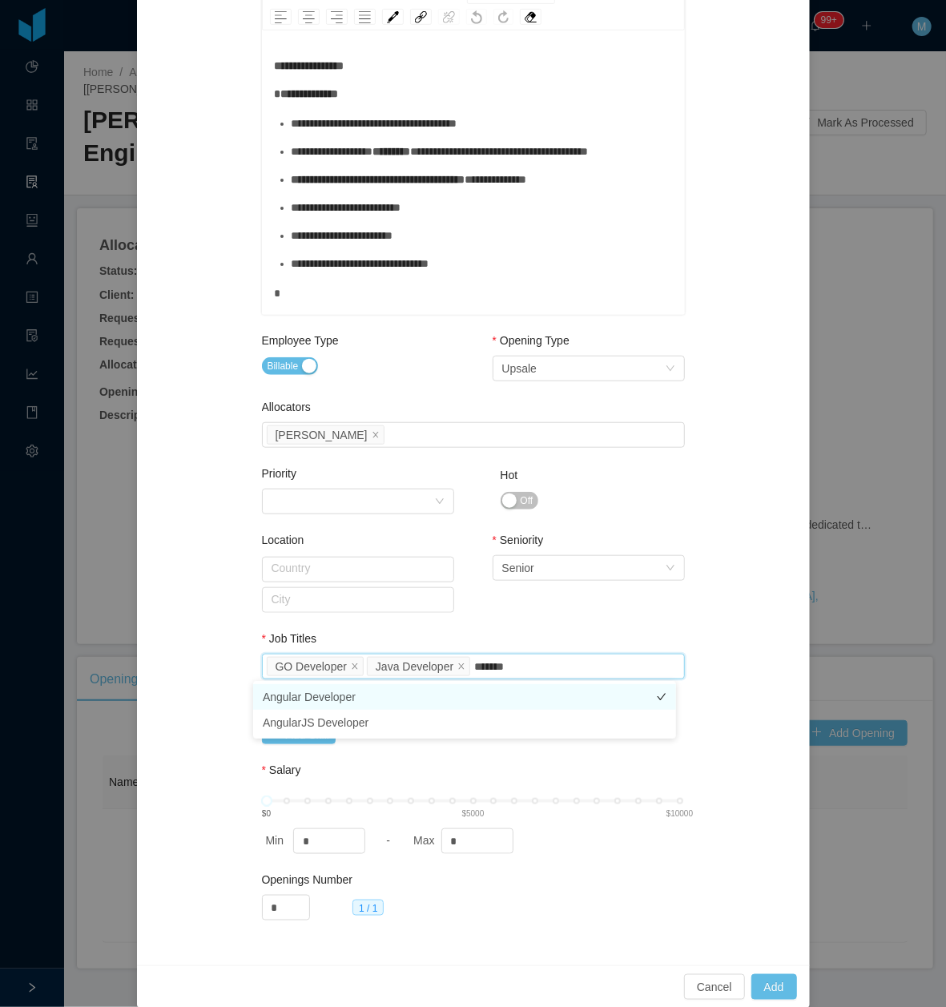
click at [360, 700] on li "Angular Developer" at bounding box center [464, 697] width 423 height 26
click at [625, 607] on div "Seniority Select Seniority Senior" at bounding box center [589, 585] width 192 height 107
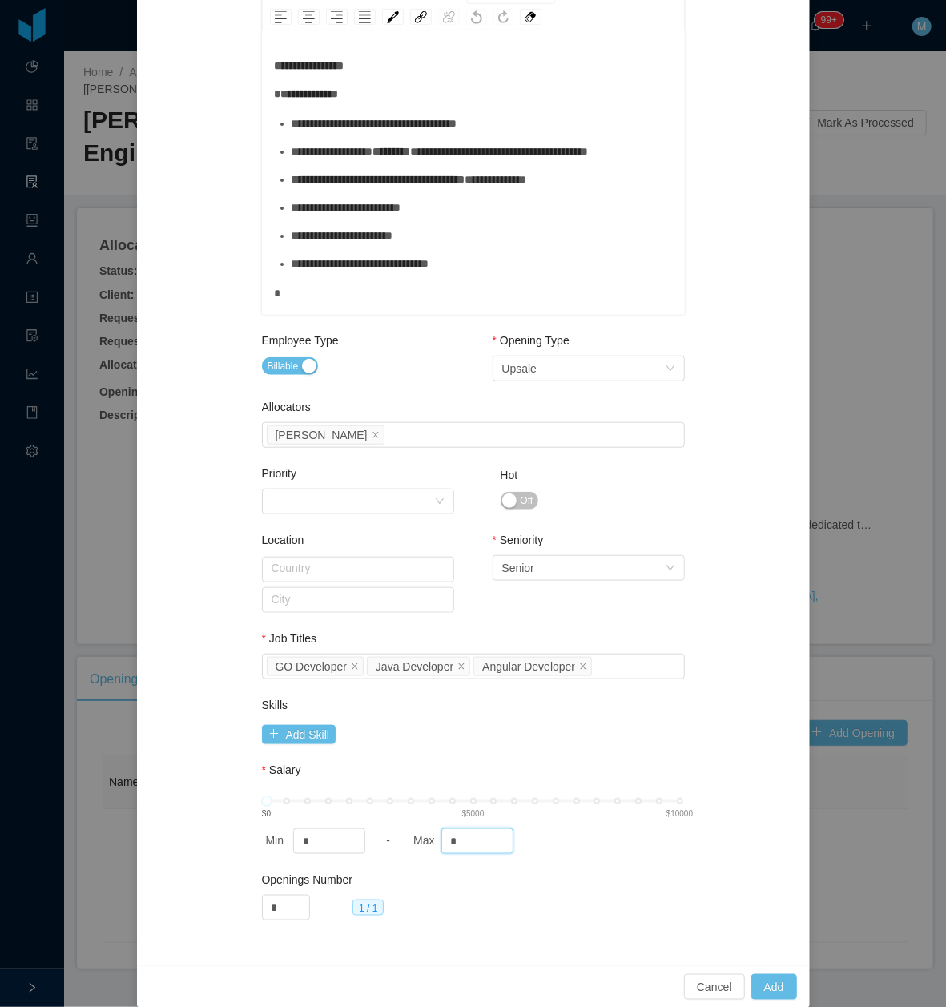
drag, startPoint x: 462, startPoint y: 833, endPoint x: 395, endPoint y: 837, distance: 66.6
click at [409, 837] on div "Max *" at bounding box center [479, 842] width 141 height 26
type input "****"
click at [766, 981] on button "Add" at bounding box center [775, 987] width 46 height 26
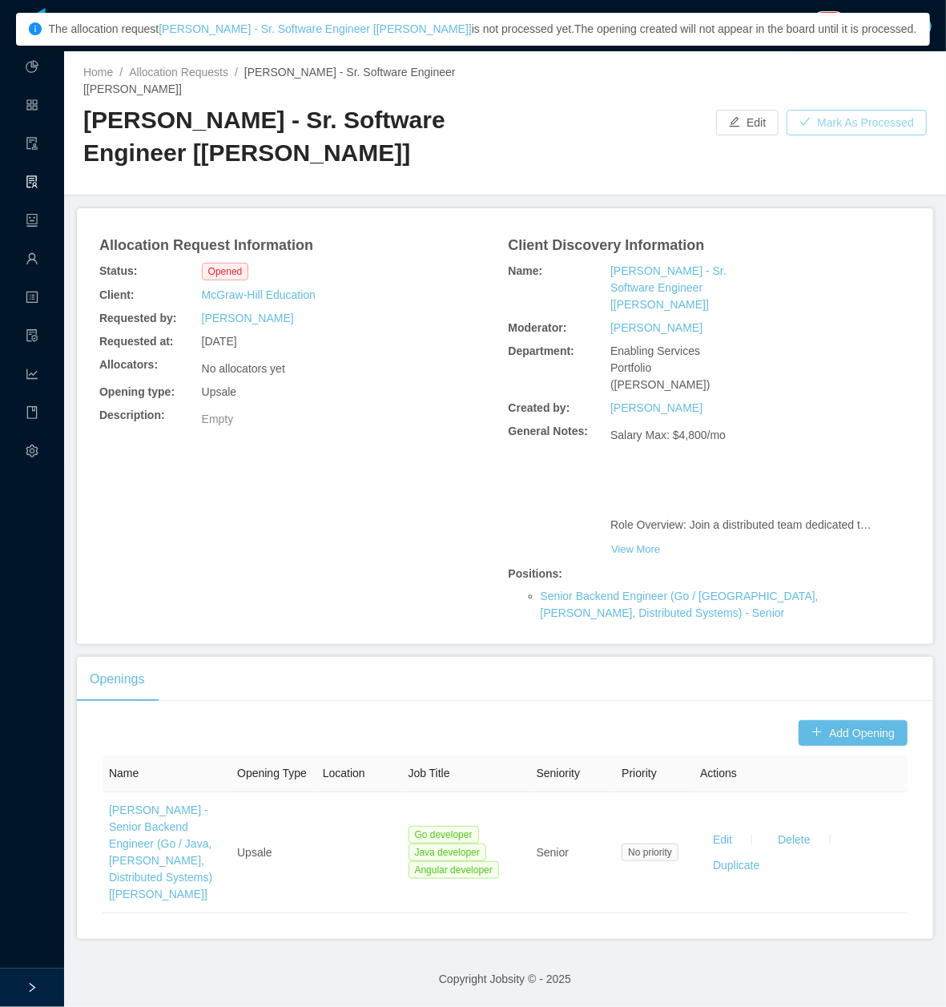
click at [864, 117] on button "Mark As Processed" at bounding box center [857, 123] width 140 height 26
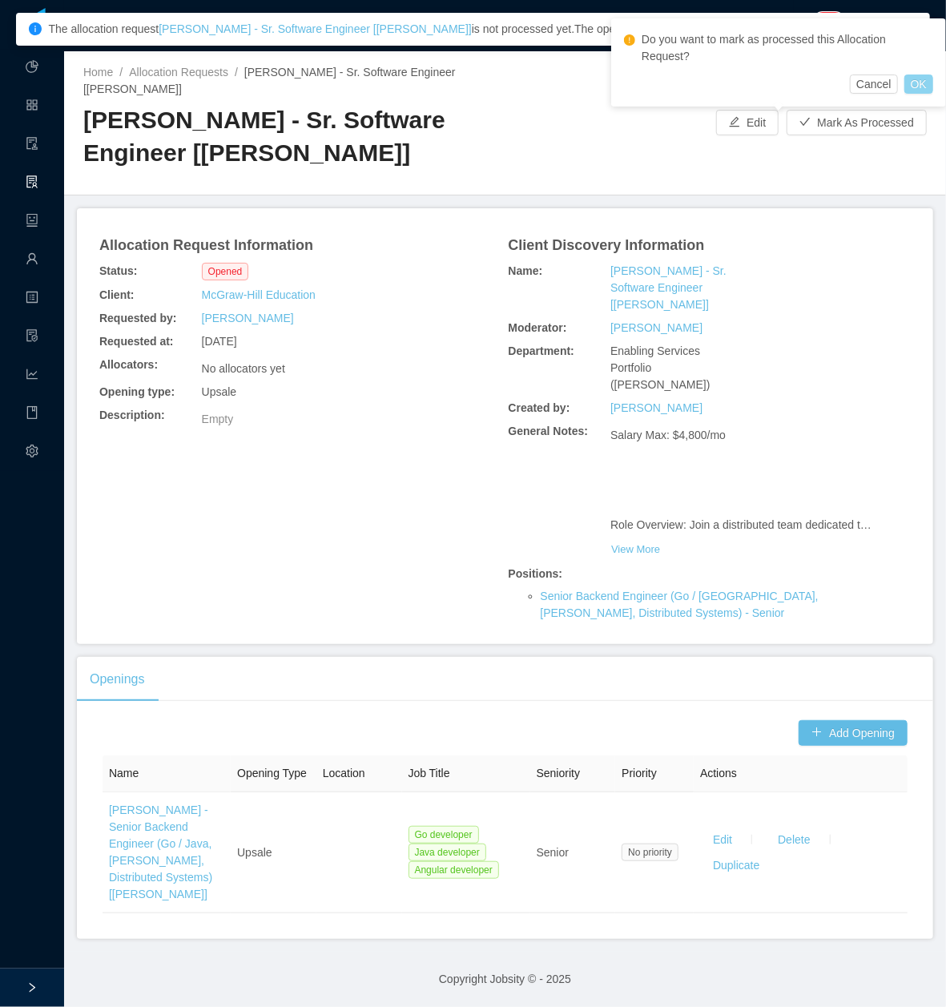
click at [915, 85] on button "OK" at bounding box center [919, 84] width 29 height 19
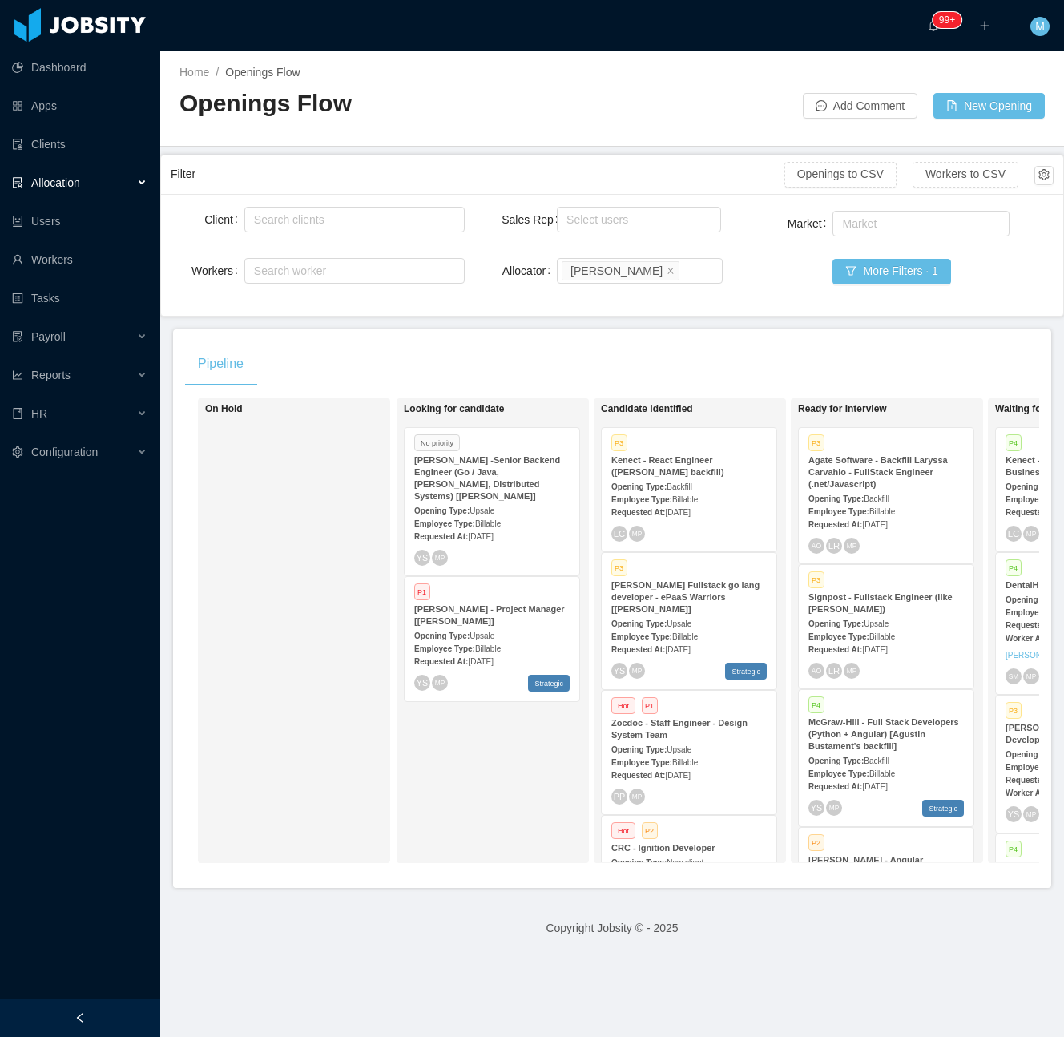
click at [263, 535] on div "On Hold" at bounding box center [317, 630] width 224 height 450
click at [439, 481] on strong "[PERSON_NAME] -Senior Backend Engineer (Go / Java, [PERSON_NAME], Distributed S…" at bounding box center [487, 478] width 146 height 46
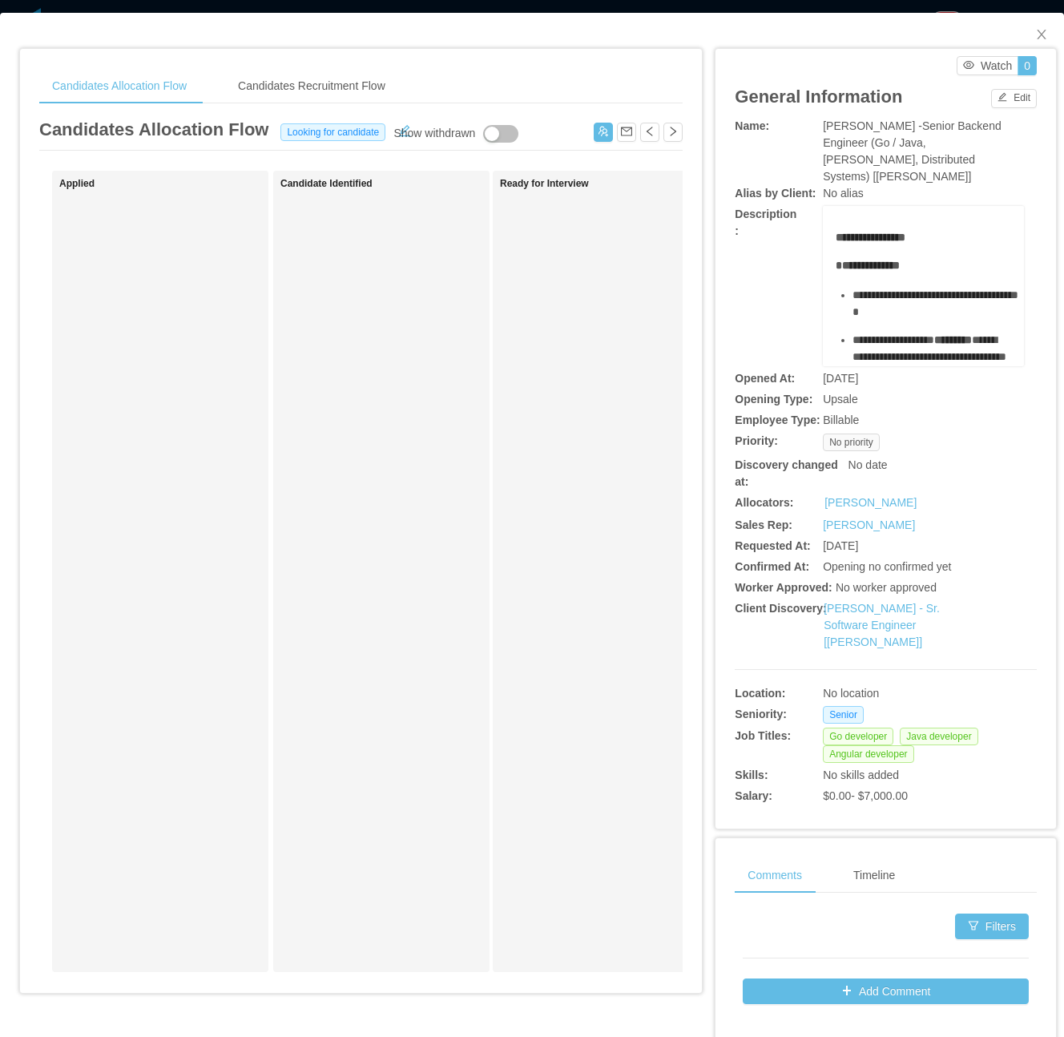
click at [519, 396] on div "Ready for Interview" at bounding box center [612, 571] width 224 height 787
click at [1035, 34] on icon "icon: close" at bounding box center [1041, 34] width 13 height 13
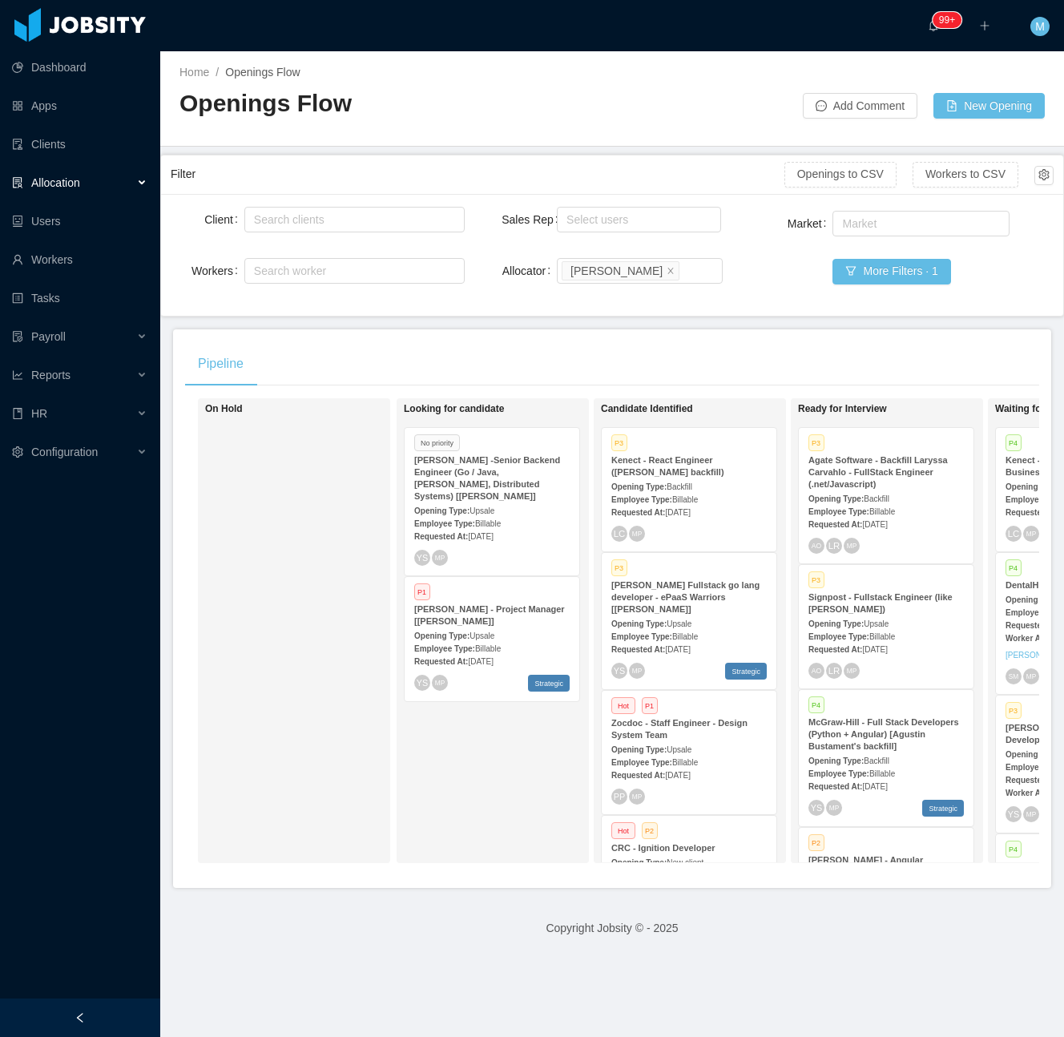
click at [684, 652] on span "Sep 23rd, 2025" at bounding box center [677, 649] width 25 height 9
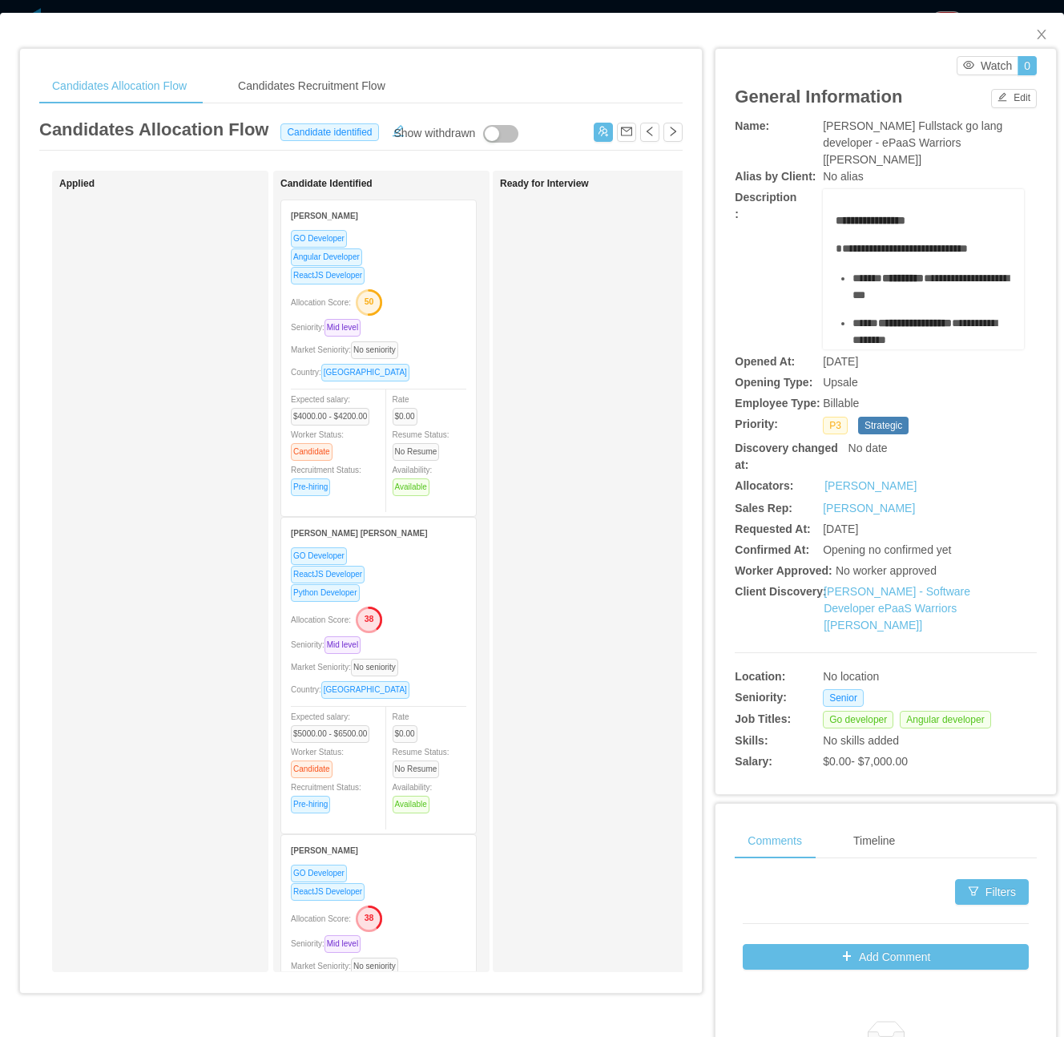
drag, startPoint x: 628, startPoint y: 607, endPoint x: 728, endPoint y: 426, distance: 206.3
click at [629, 607] on div "Ready for Interview" at bounding box center [612, 571] width 224 height 787
click at [1037, 37] on icon "icon: close" at bounding box center [1041, 35] width 9 height 10
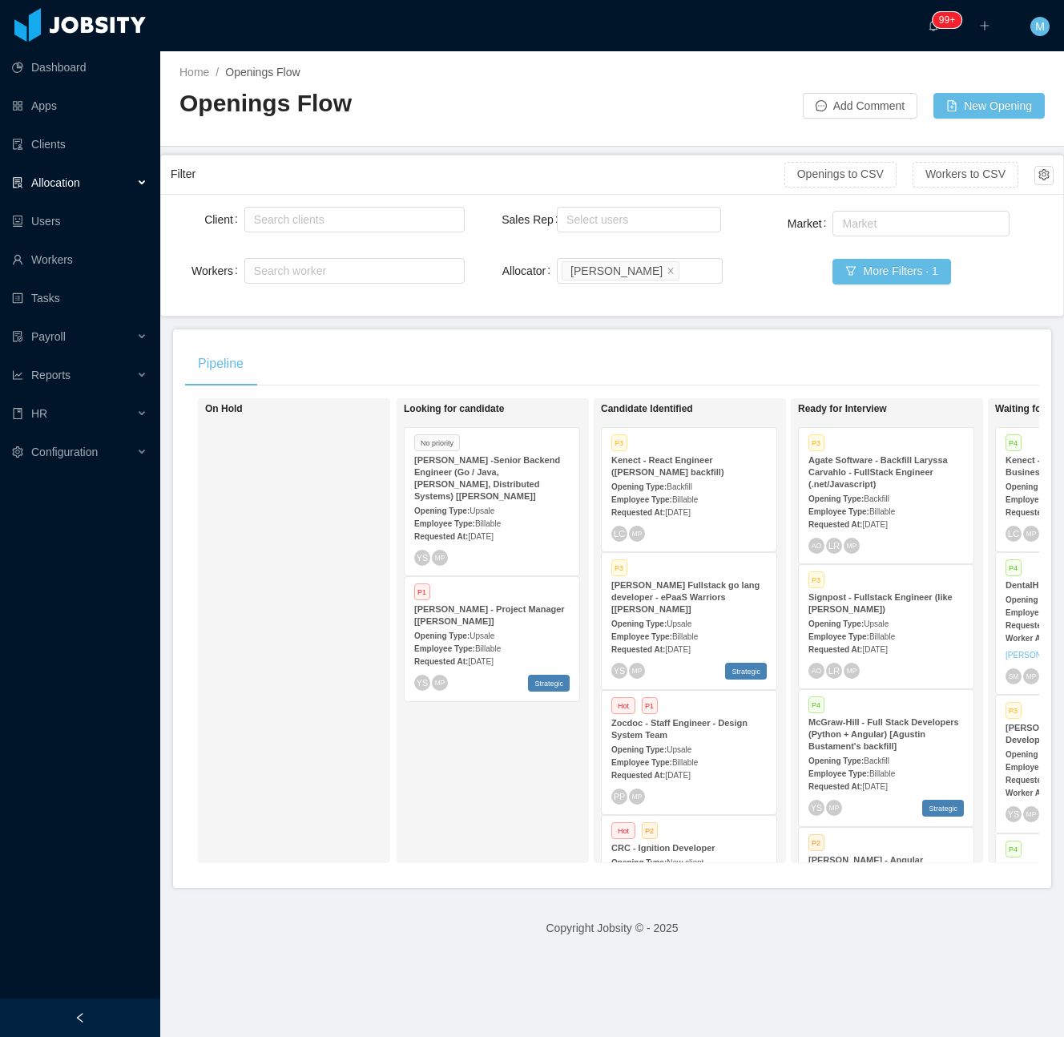
click at [478, 530] on div "Requested At: Sep 24th, 2025" at bounding box center [491, 535] width 155 height 17
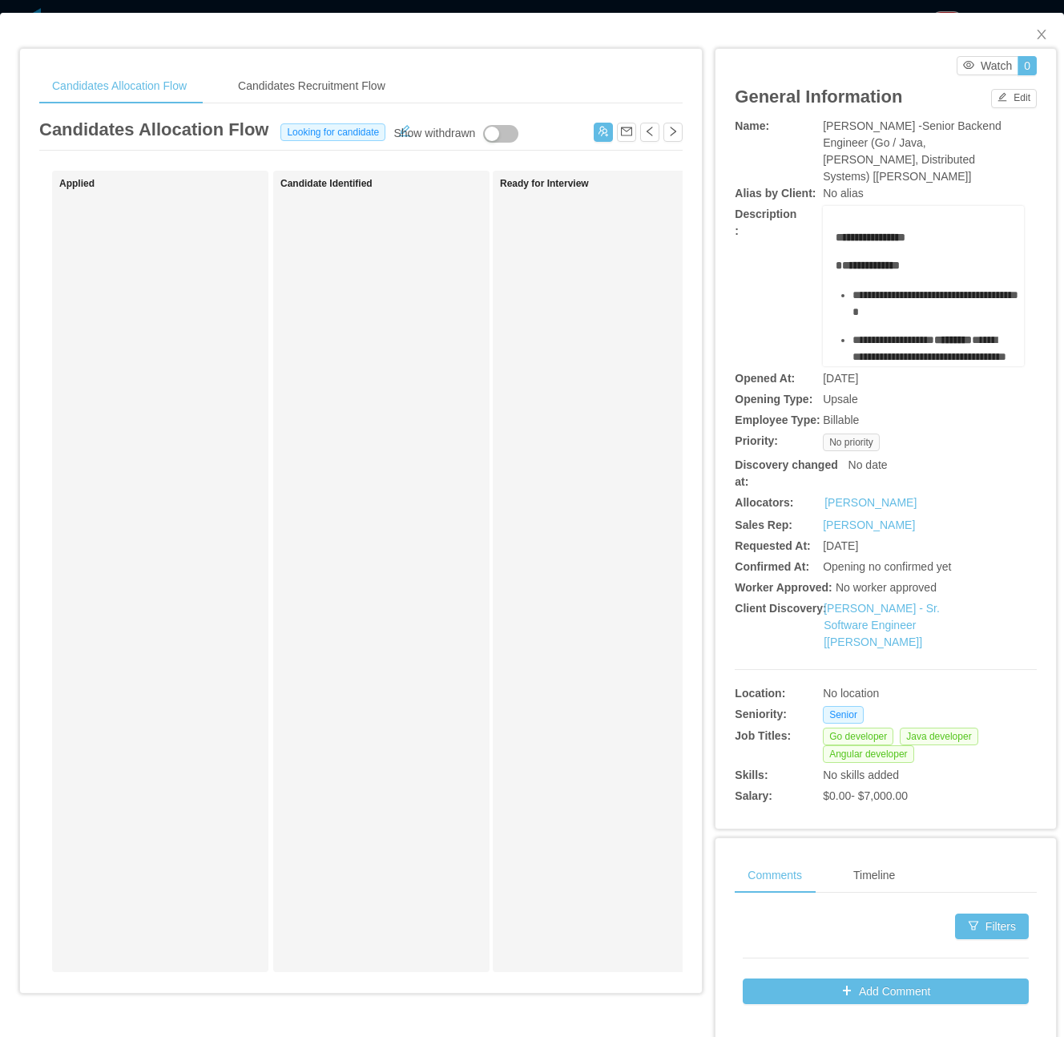
click at [998, 87] on div "Edit" at bounding box center [1014, 97] width 46 height 22
click at [991, 95] on button "Edit" at bounding box center [1014, 98] width 46 height 19
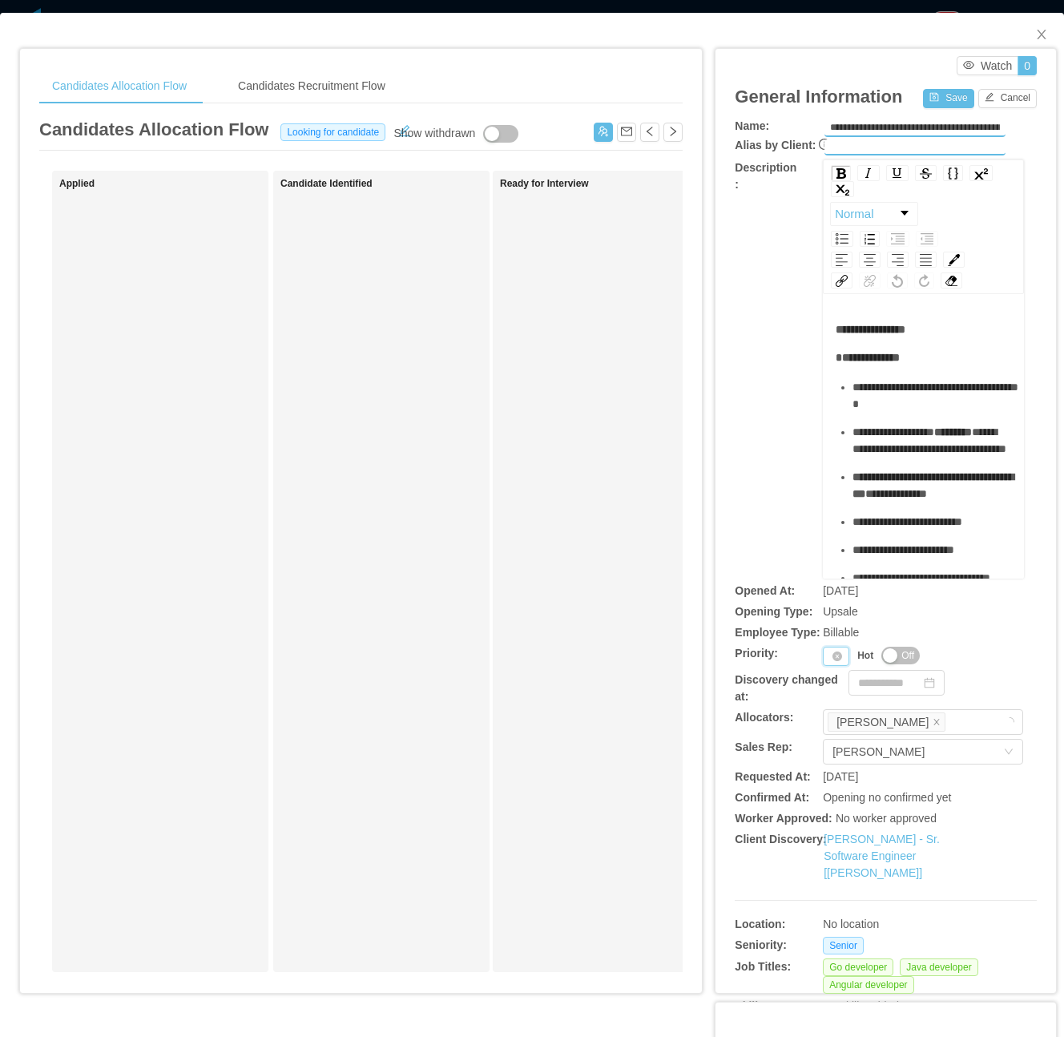
click at [823, 657] on div "Priority" at bounding box center [836, 656] width 26 height 19
click at [822, 680] on li "P1" at bounding box center [827, 682] width 33 height 26
click at [928, 106] on button "Save" at bounding box center [948, 98] width 50 height 19
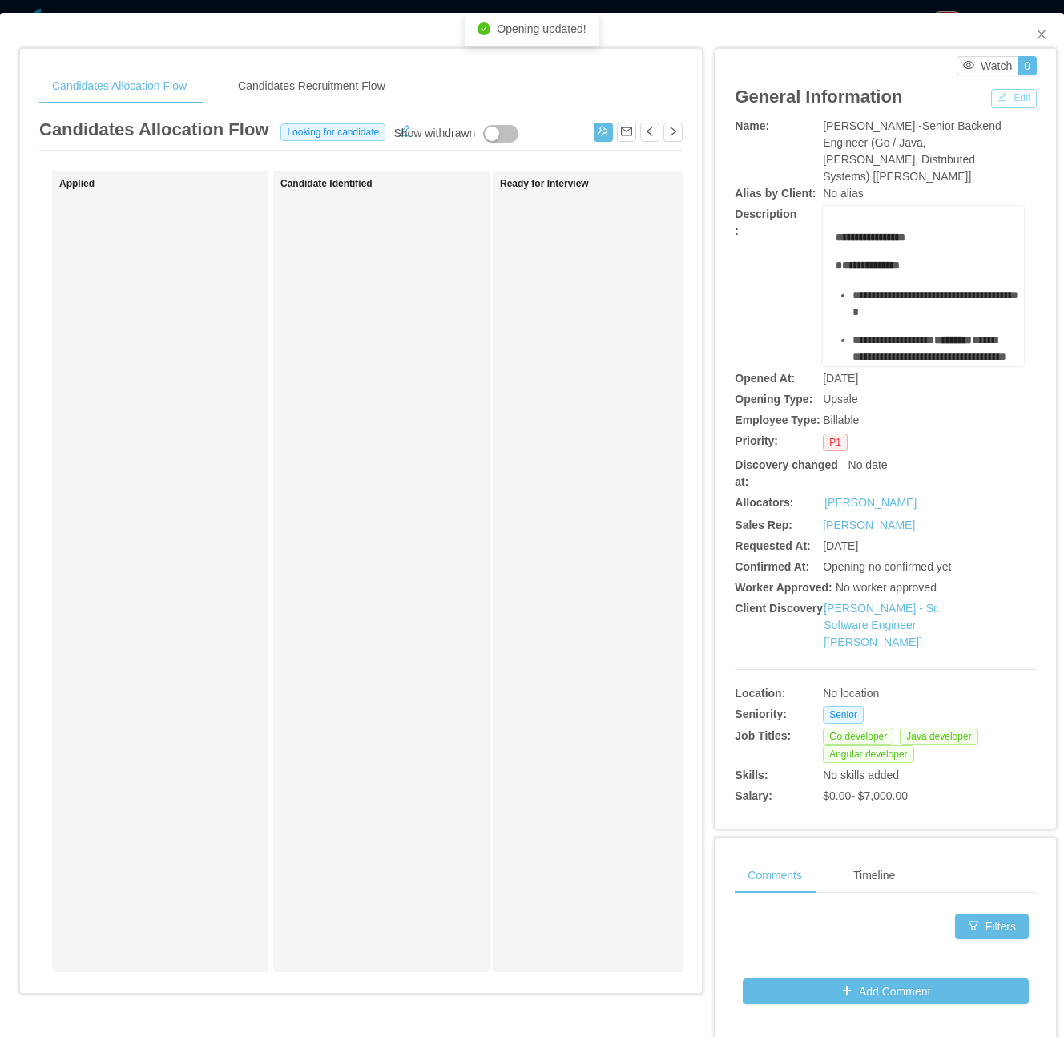
drag, startPoint x: 995, startPoint y: 99, endPoint x: 990, endPoint y: 112, distance: 13.7
click at [998, 103] on button "Edit" at bounding box center [1014, 98] width 46 height 19
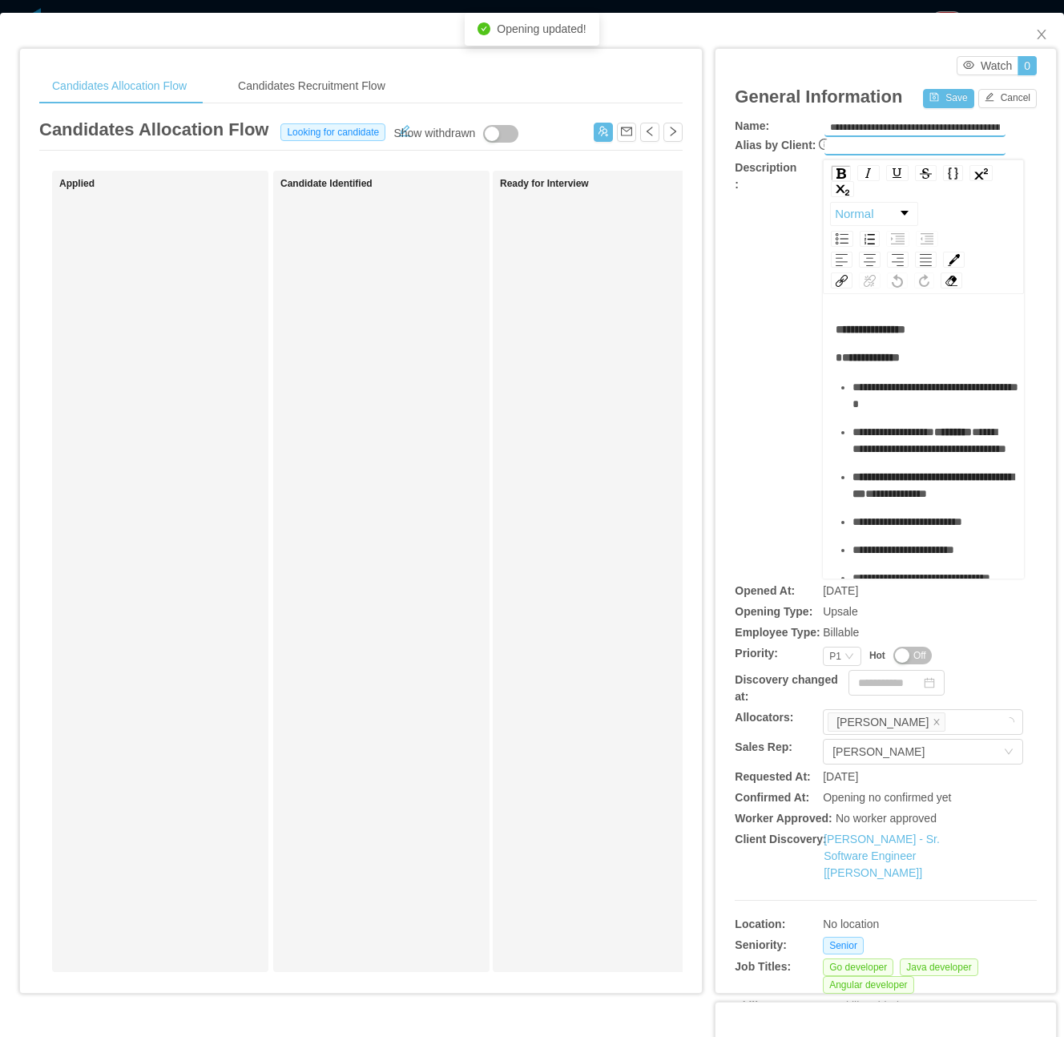
click at [914, 652] on span "Off" at bounding box center [920, 655] width 13 height 16
click at [928, 111] on div "General Information Save Cancel" at bounding box center [886, 96] width 302 height 42
click at [928, 107] on button "Save" at bounding box center [948, 98] width 50 height 19
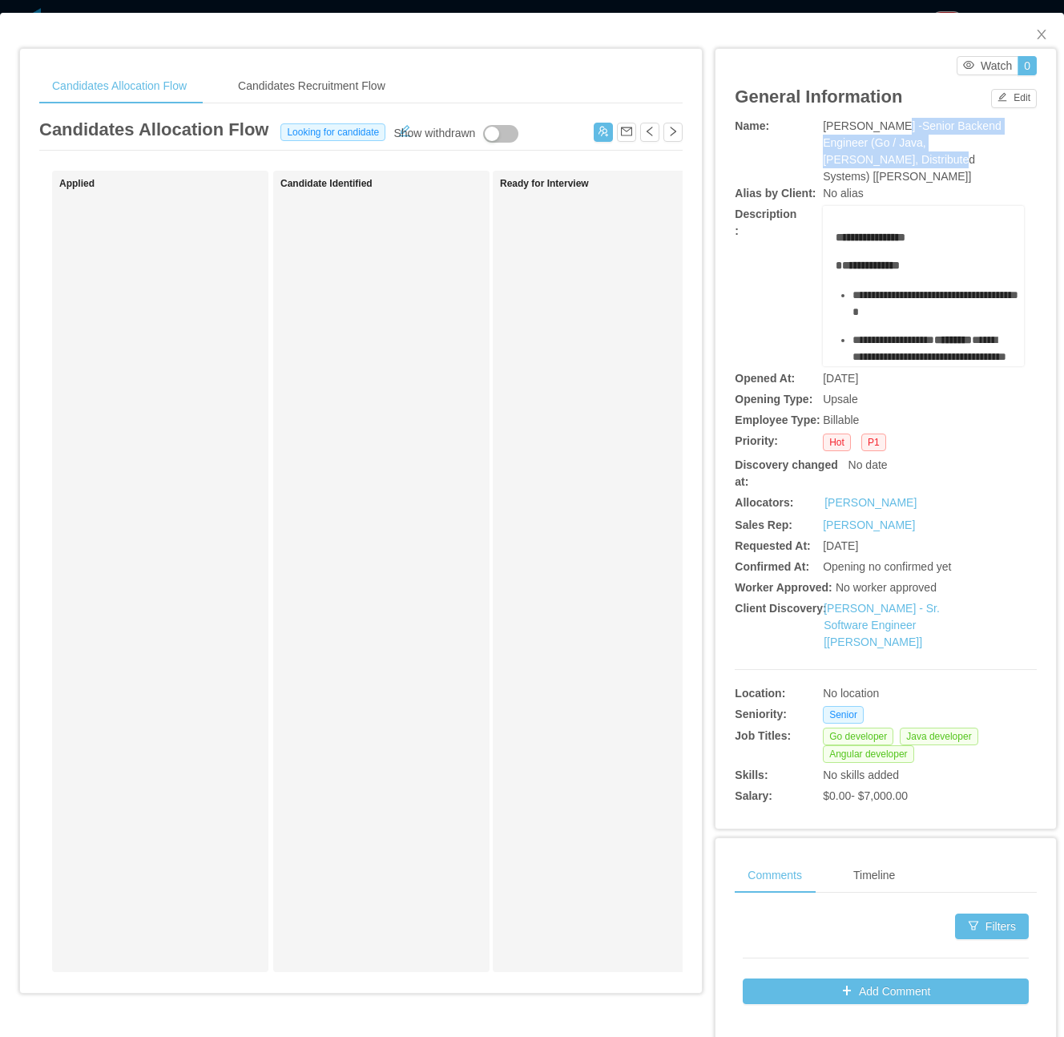
drag, startPoint x: 877, startPoint y: 120, endPoint x: 1005, endPoint y: 145, distance: 130.6
click at [1005, 145] on div "McGraw-Hill -Senior Backend Engineer (Go / Java, Kafka, Distributed Systems) [S…" at bounding box center [923, 151] width 201 height 67
copy span "-Senior Backend Engineer (Go / Java, Kafka, Distributed Systems)"
click at [836, 232] on span "**********" at bounding box center [871, 237] width 70 height 11
drag, startPoint x: 830, startPoint y: 222, endPoint x: 837, endPoint y: 270, distance: 48.6
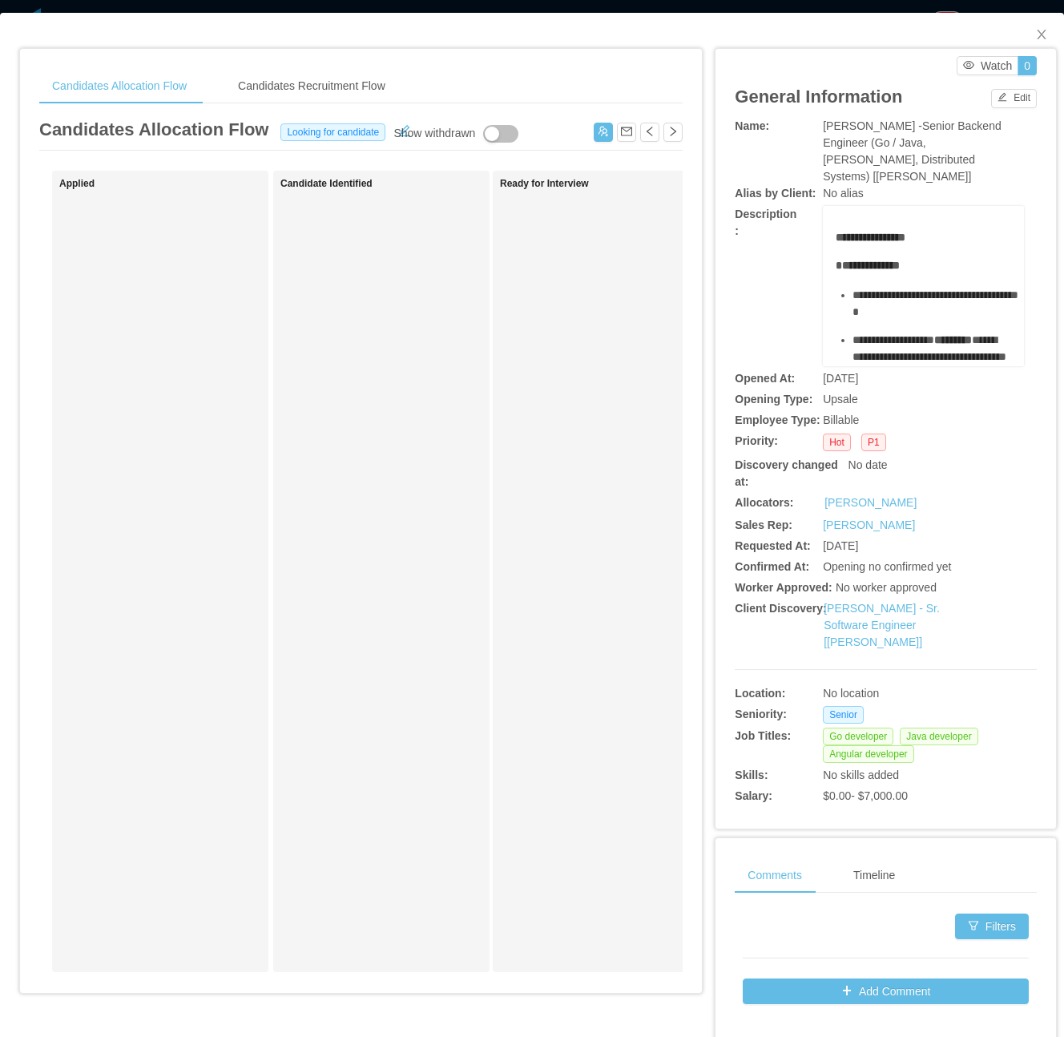
click at [840, 270] on div "**********" at bounding box center [924, 613] width 176 height 769
drag, startPoint x: 833, startPoint y: 270, endPoint x: 939, endPoint y: 244, distance: 108.8
click at [939, 244] on div "**********" at bounding box center [924, 293] width 176 height 769
copy div "**********"
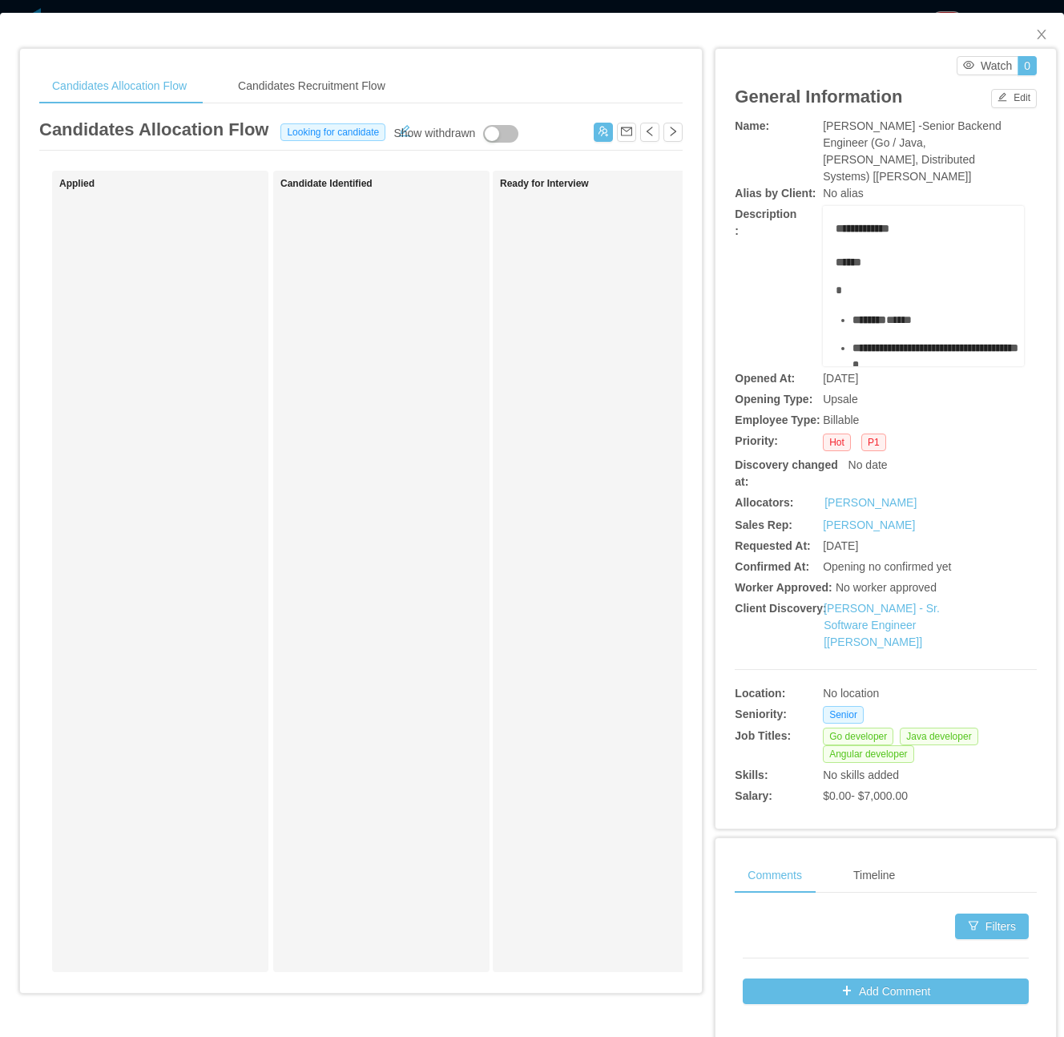
click at [862, 130] on span "McGraw-Hill -Senior Backend Engineer (Go / Java, Kafka, Distributed Systems) [S…" at bounding box center [912, 150] width 179 height 63
drag, startPoint x: 877, startPoint y: 129, endPoint x: 1003, endPoint y: 151, distance: 128.6
click at [1003, 151] on div "McGraw-Hill -Senior Backend Engineer (Go / Java, Kafka, Distributed Systems) [S…" at bounding box center [923, 151] width 201 height 67
click at [991, 147] on span "McGraw-Hill -Senior Backend Engineer (Go / Java, Kafka, Distributed Systems) [S…" at bounding box center [912, 150] width 179 height 63
drag, startPoint x: 1003, startPoint y: 148, endPoint x: 882, endPoint y: 126, distance: 123.1
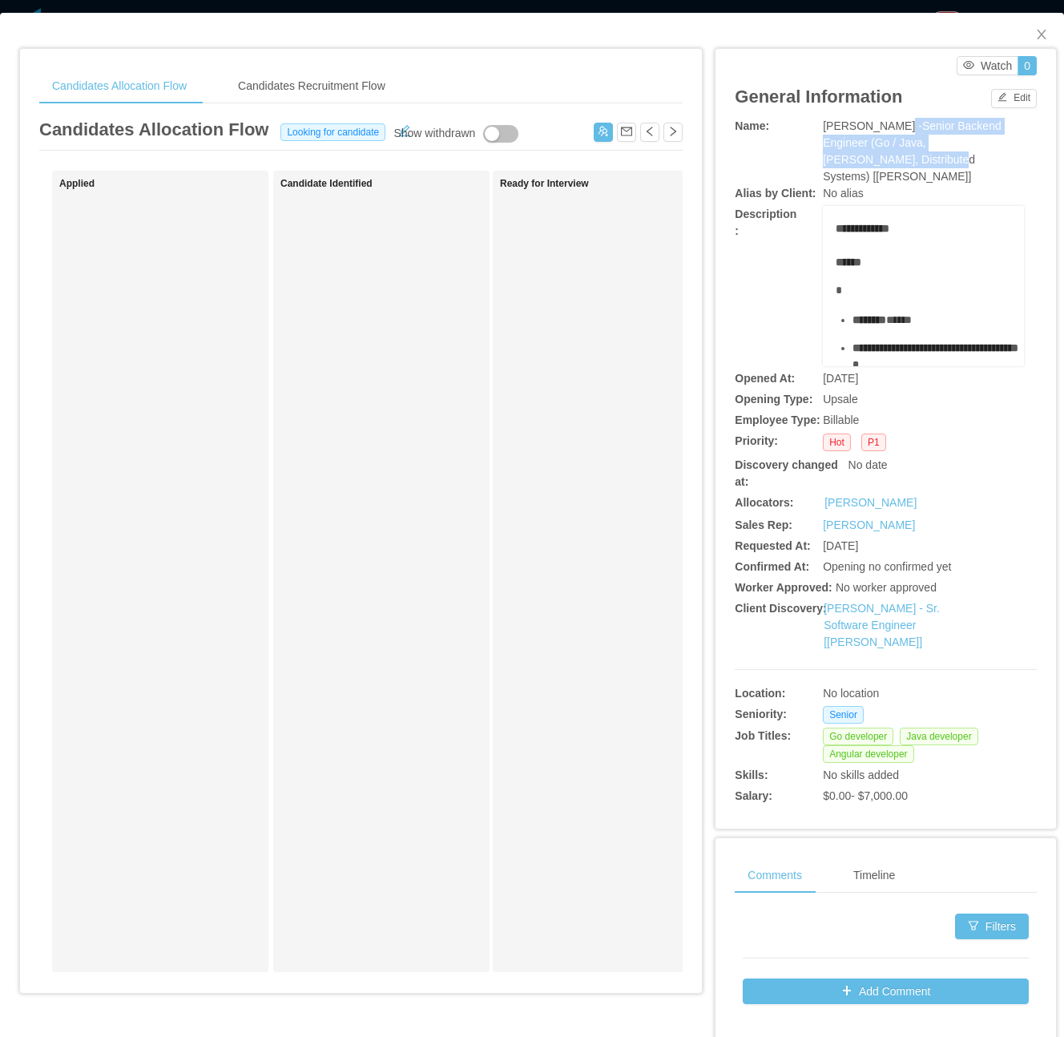
click at [882, 126] on div "Name: McGraw-Hill -Senior Backend Engineer (Go / Java, Kafka, Distributed Syste…" at bounding box center [886, 151] width 302 height 67
copy span "Senior Backend Engineer (Go / Java, Kafka, Distributed Systems)"
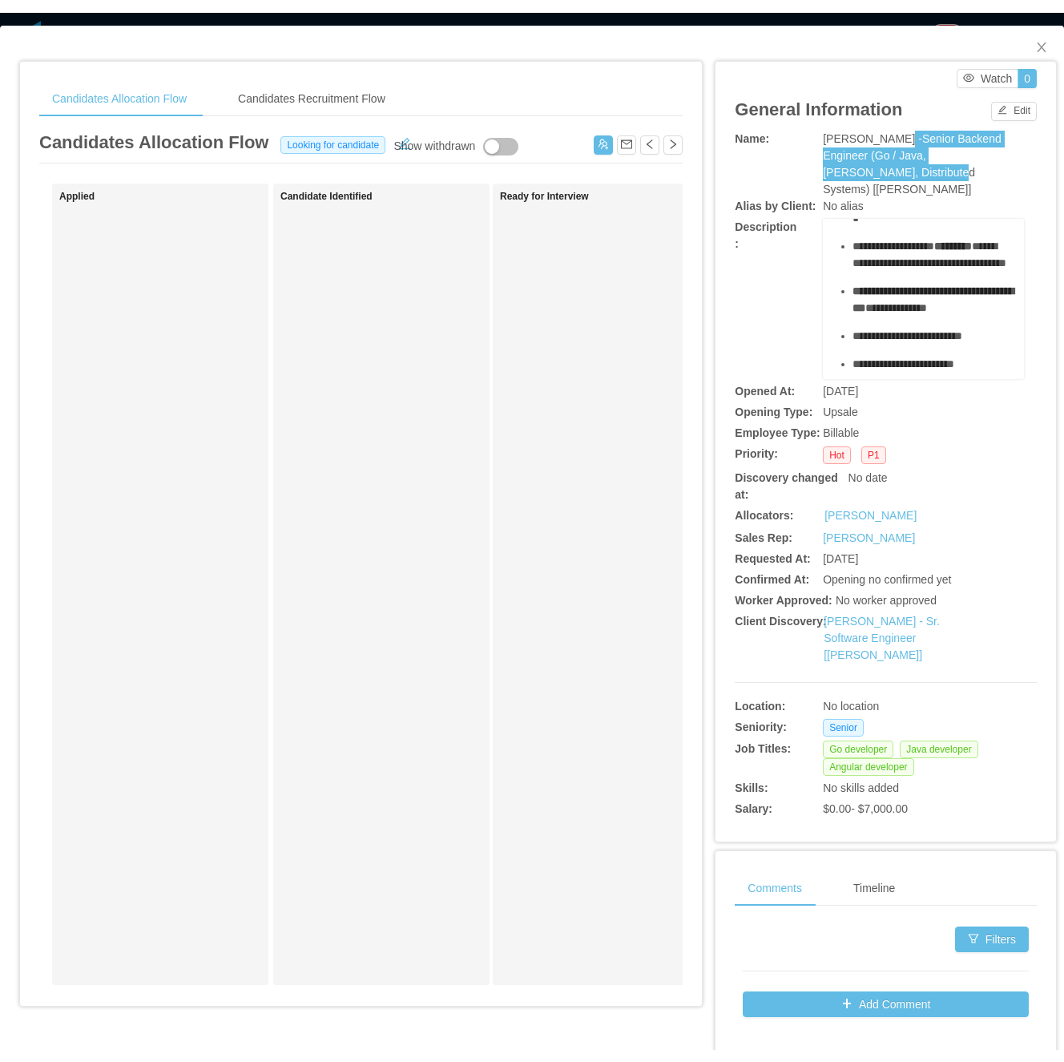
scroll to position [213, 0]
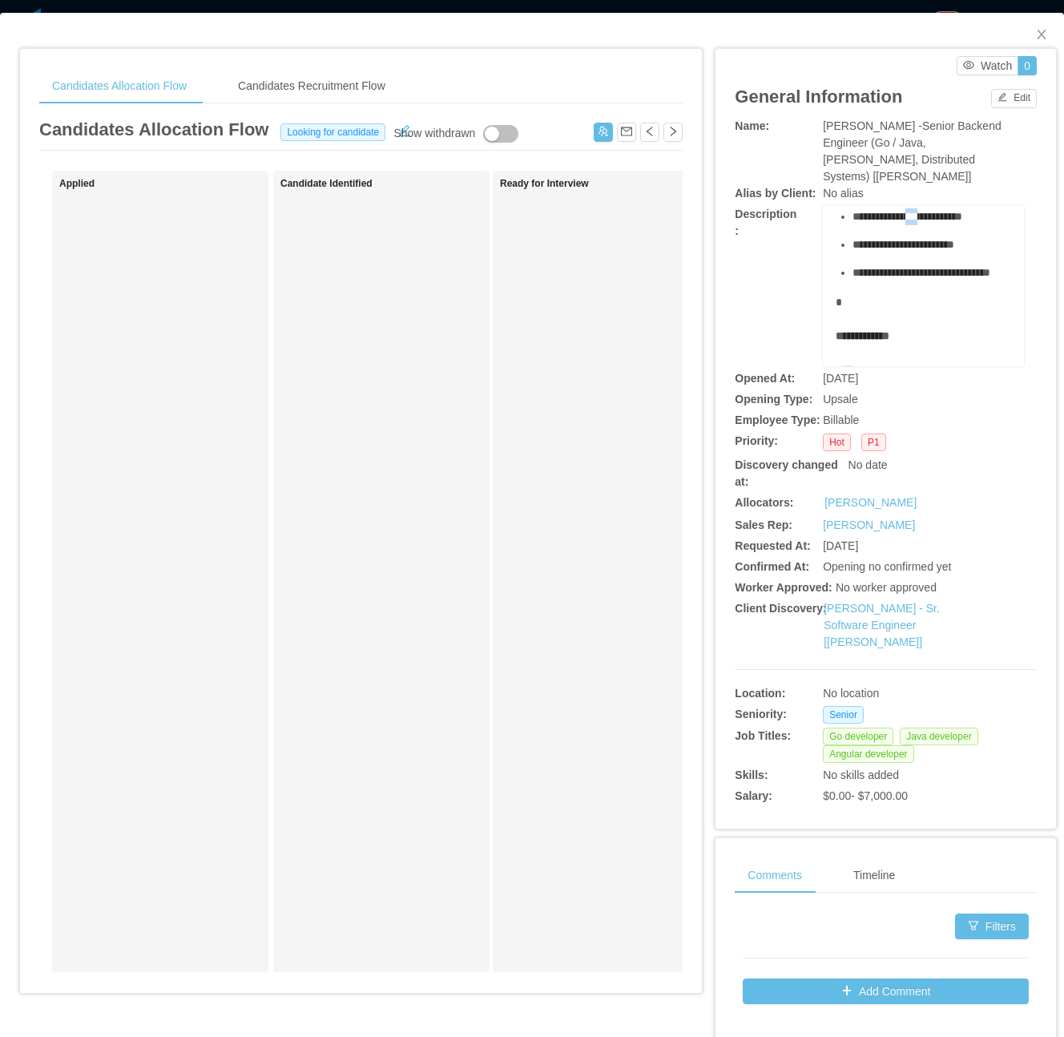
drag, startPoint x: 927, startPoint y: 229, endPoint x: 910, endPoint y: 229, distance: 16.8
click at [910, 222] on span "**********" at bounding box center [908, 216] width 110 height 11
copy span "***"
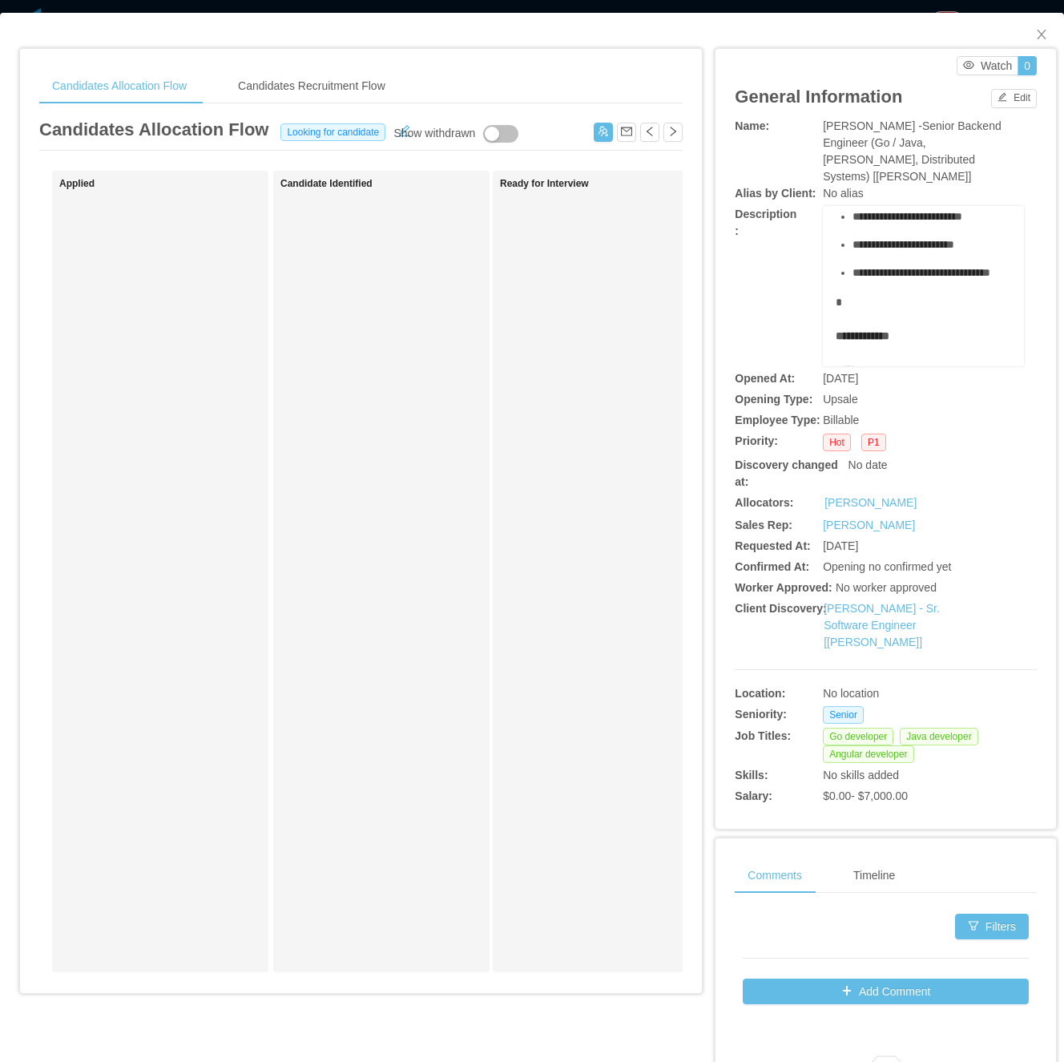
click at [456, 587] on div "Candidate Identified" at bounding box center [392, 571] width 224 height 787
click at [437, 443] on div "Candidate Identified" at bounding box center [392, 571] width 224 height 787
drag, startPoint x: 1027, startPoint y: 35, endPoint x: 862, endPoint y: 247, distance: 267.9
click at [1037, 36] on icon "icon: close" at bounding box center [1041, 35] width 9 height 10
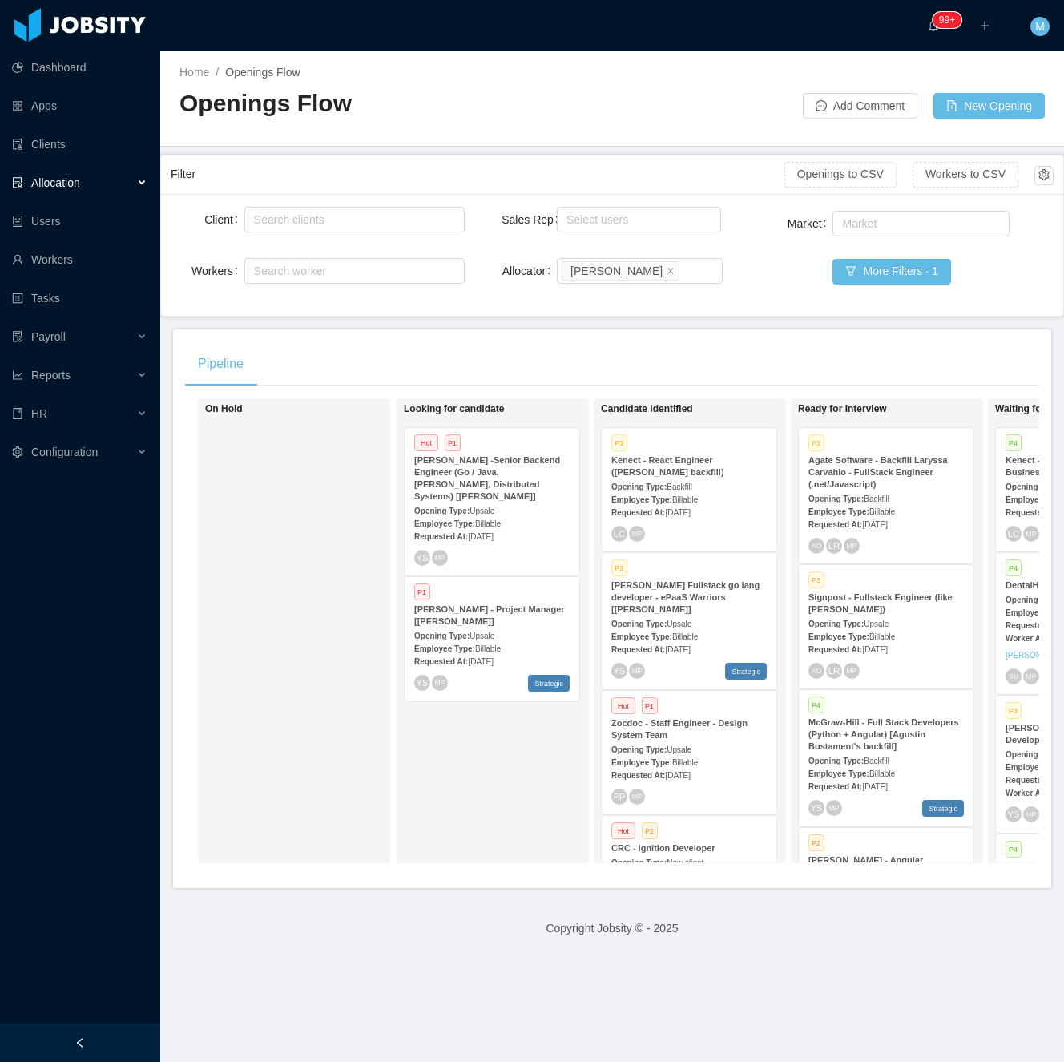
click at [671, 645] on span "Sep 23rd, 2025" at bounding box center [677, 649] width 25 height 9
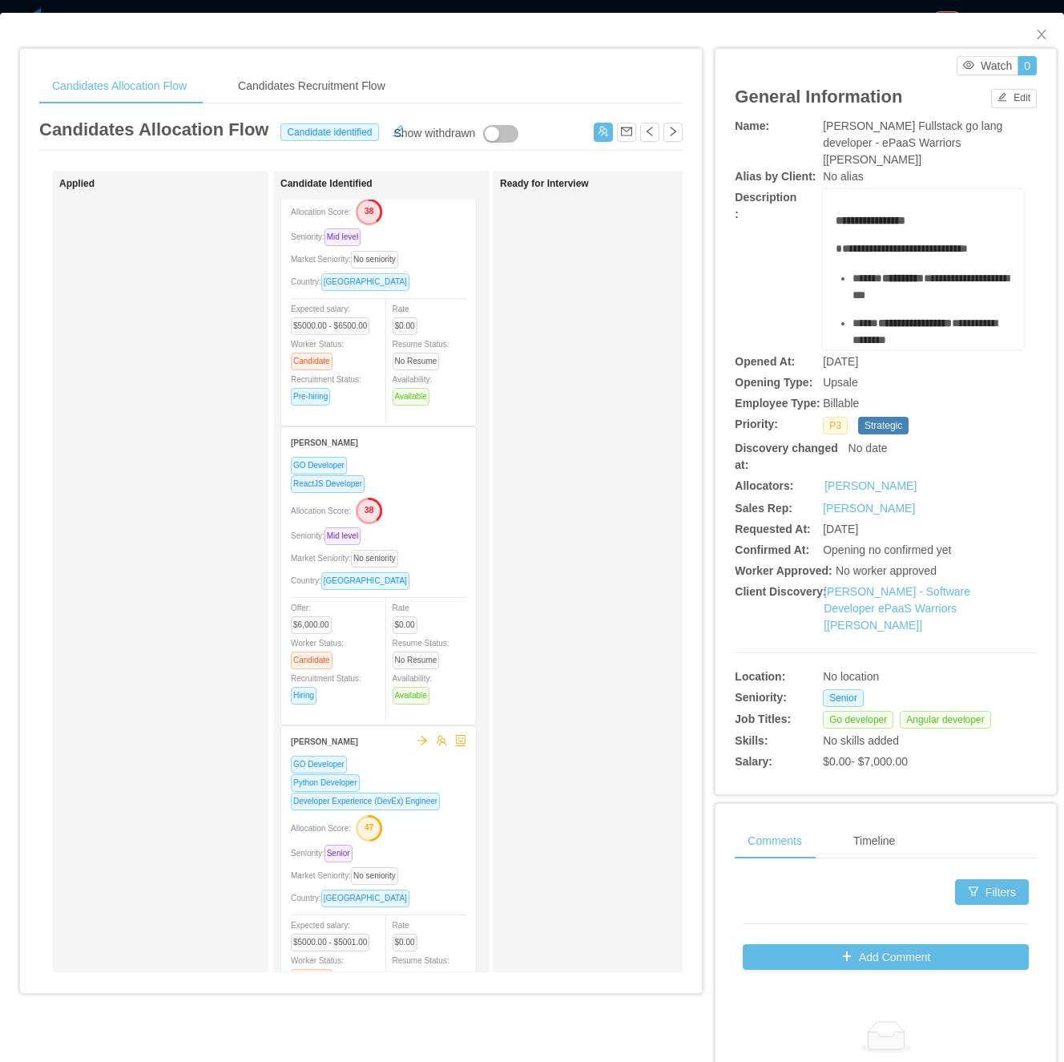
scroll to position [494, 0]
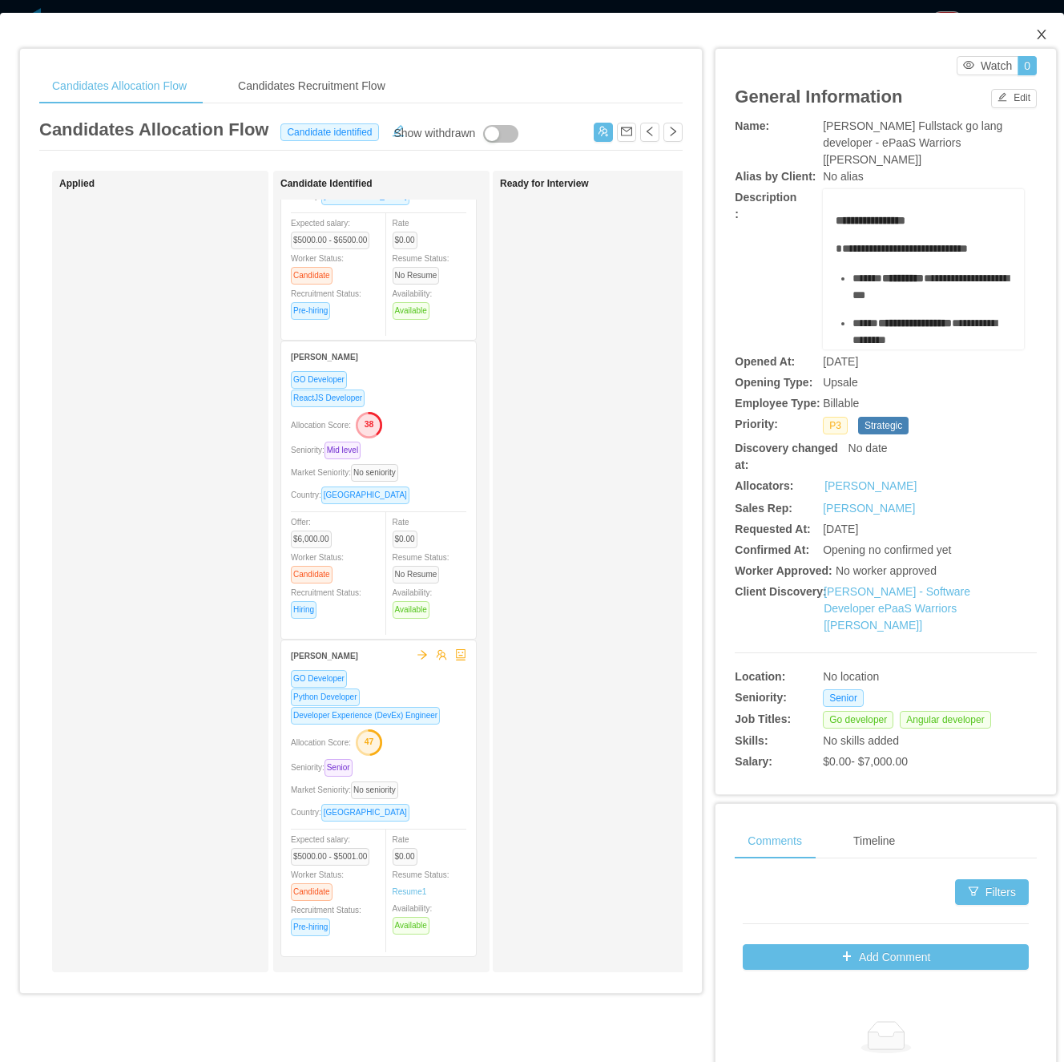
click at [1037, 32] on icon "icon: close" at bounding box center [1041, 35] width 9 height 10
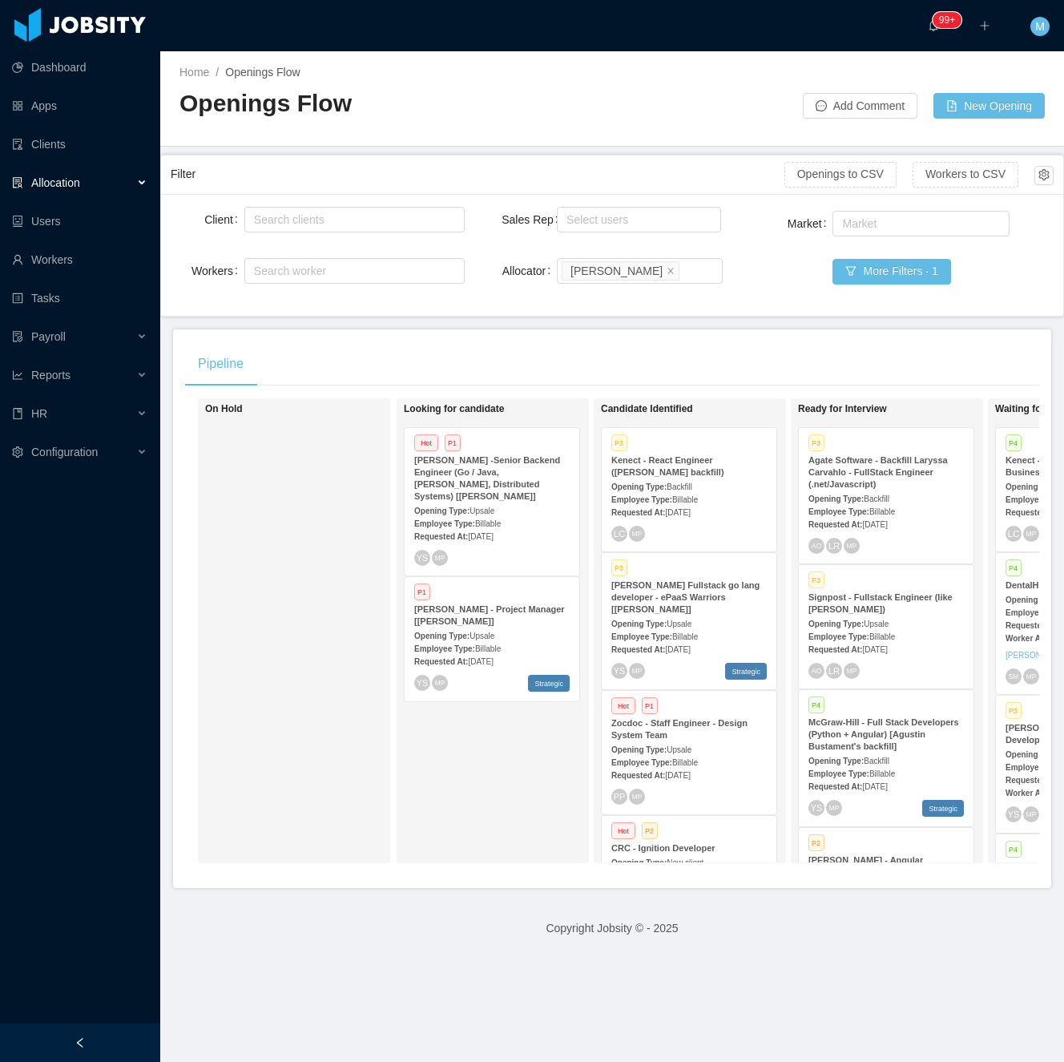
click at [101, 1024] on div at bounding box center [80, 1042] width 160 height 38
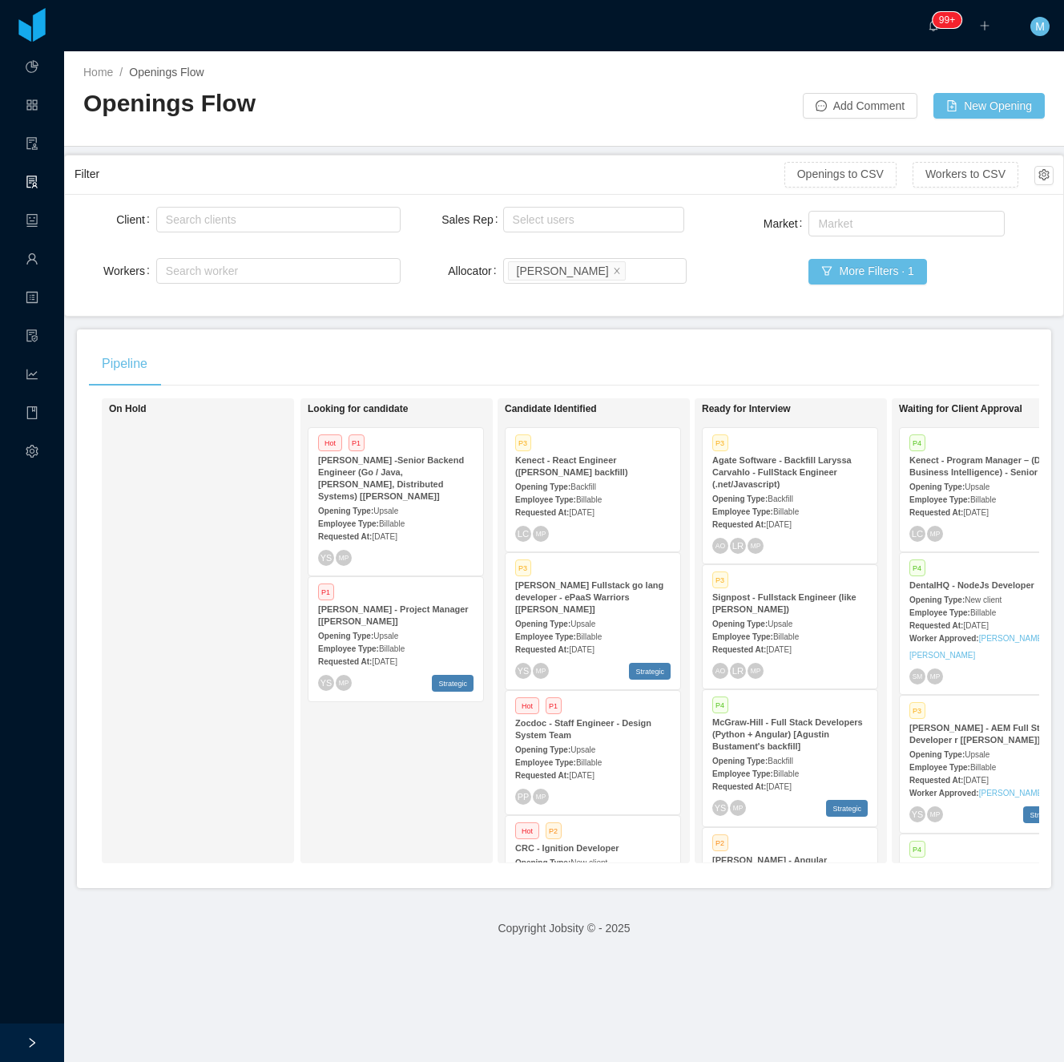
click at [583, 616] on div "Opening Type: Upsale" at bounding box center [592, 623] width 155 height 17
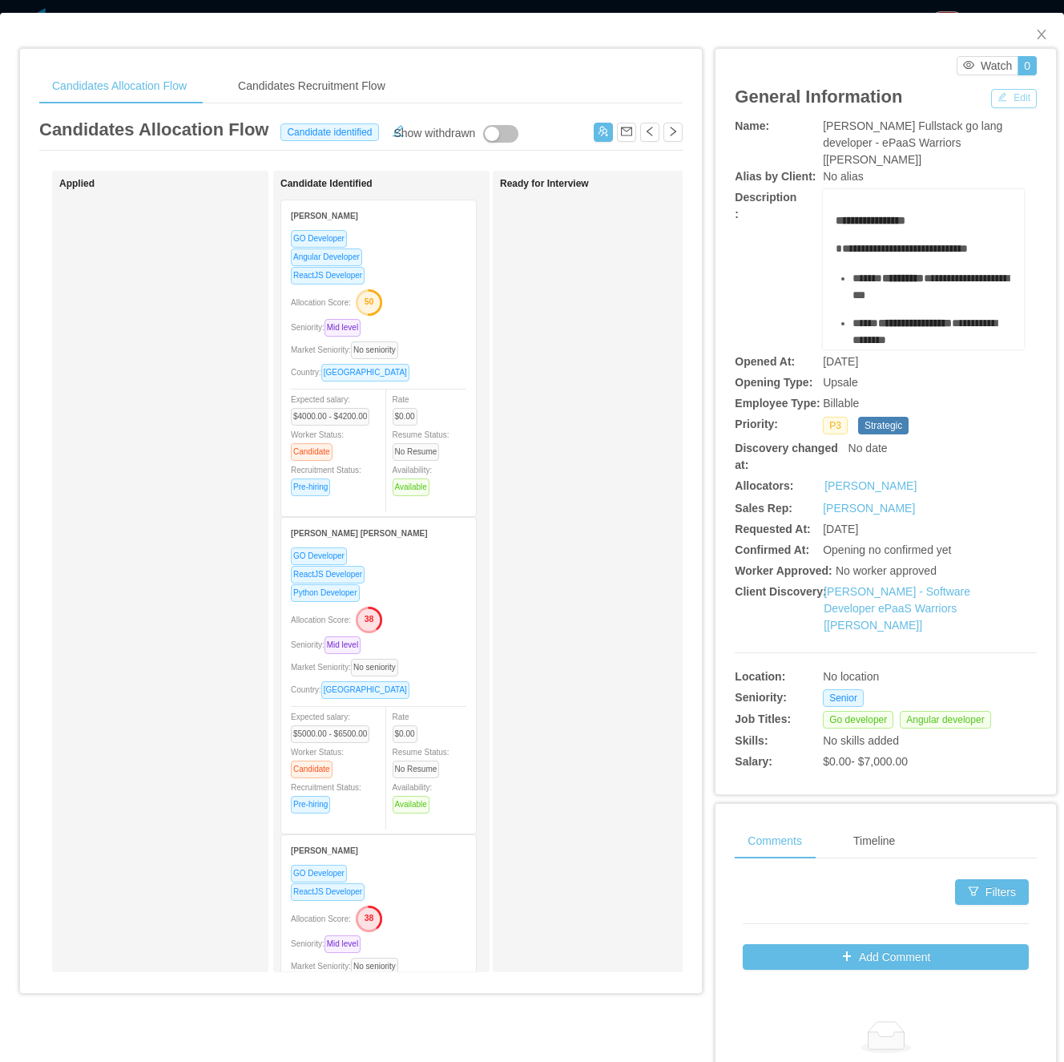
click at [1000, 95] on button "Edit" at bounding box center [1014, 98] width 46 height 19
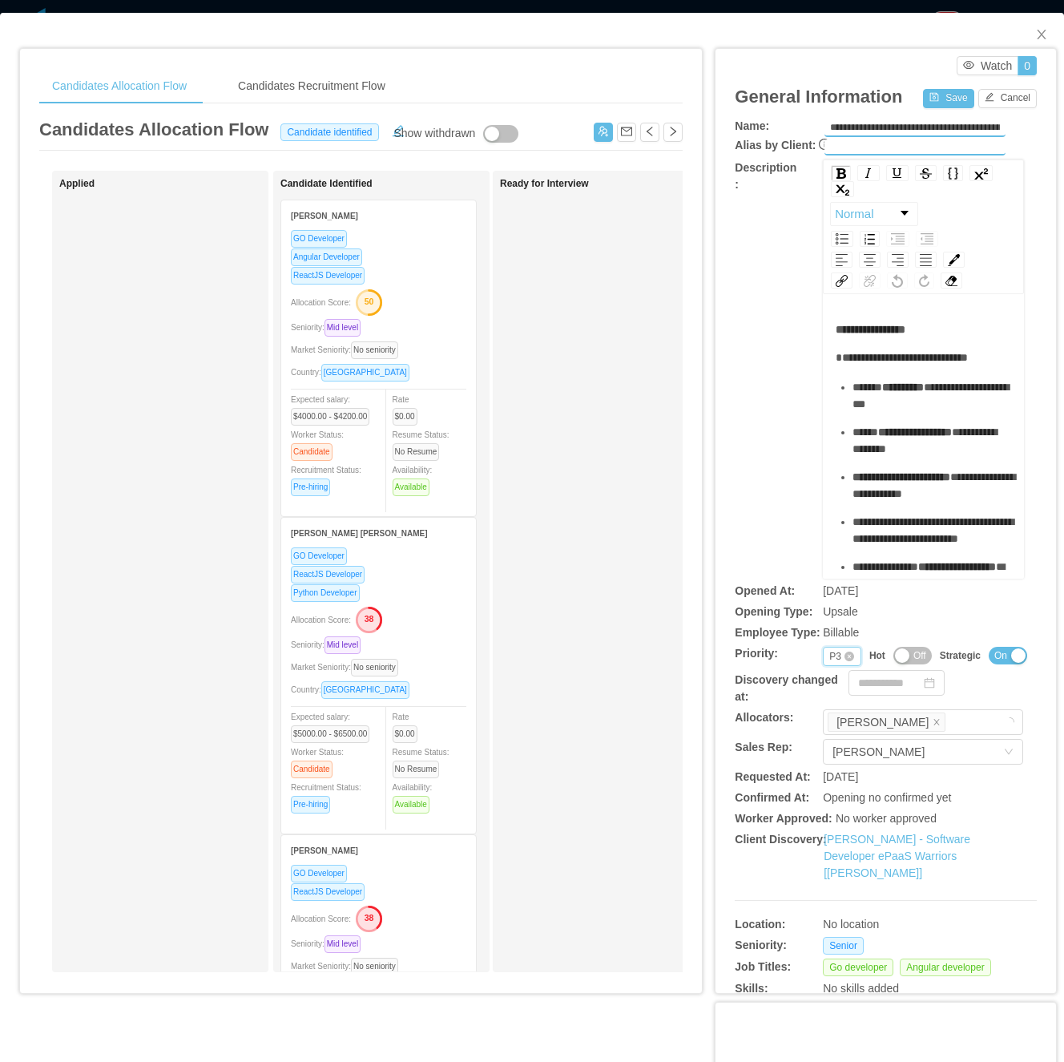
click at [823, 654] on div "Priority P3" at bounding box center [842, 656] width 38 height 19
drag, startPoint x: 828, startPoint y: 704, endPoint x: 828, endPoint y: 665, distance: 38.5
click at [825, 705] on li "P2" at bounding box center [830, 708] width 38 height 26
click at [927, 99] on button "Save" at bounding box center [948, 98] width 50 height 19
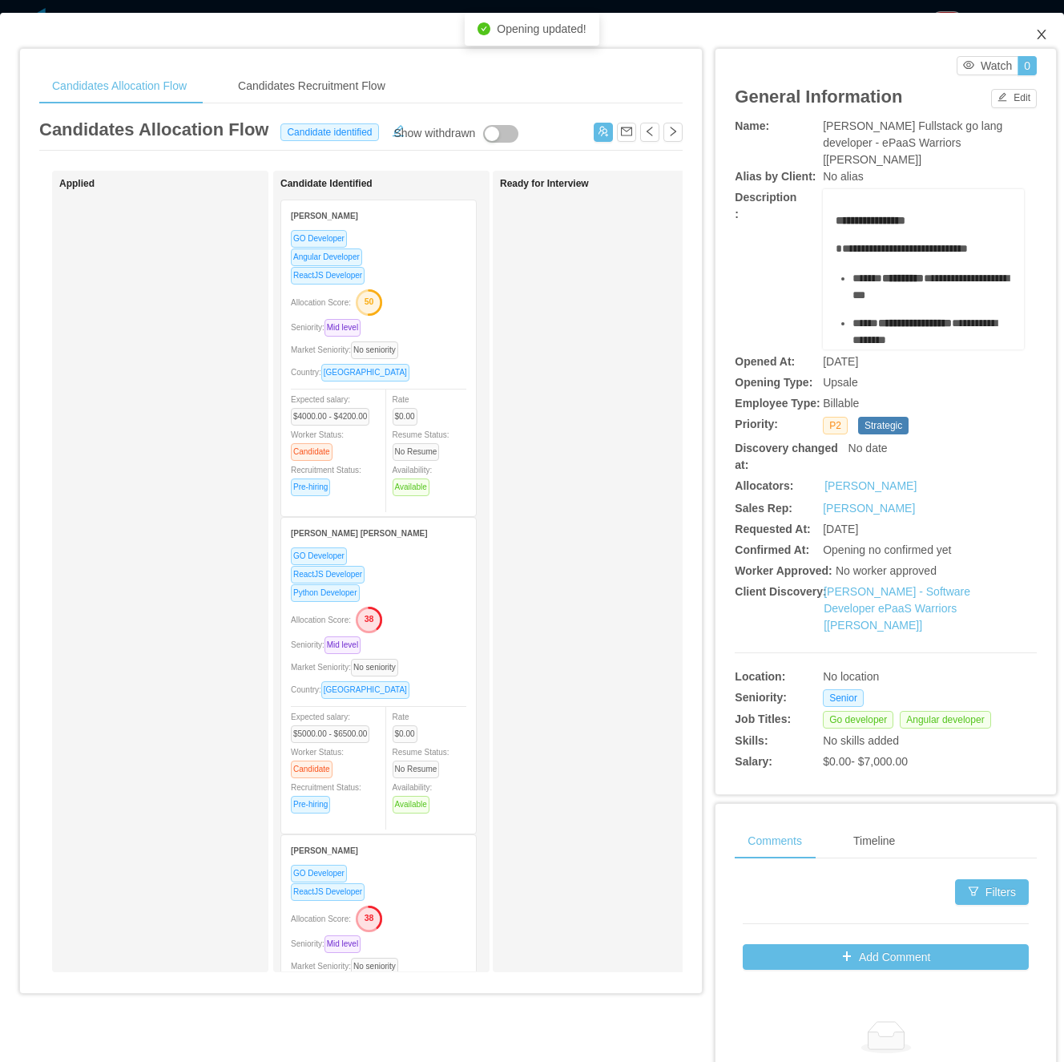
click at [1037, 34] on icon "icon: close" at bounding box center [1041, 35] width 9 height 10
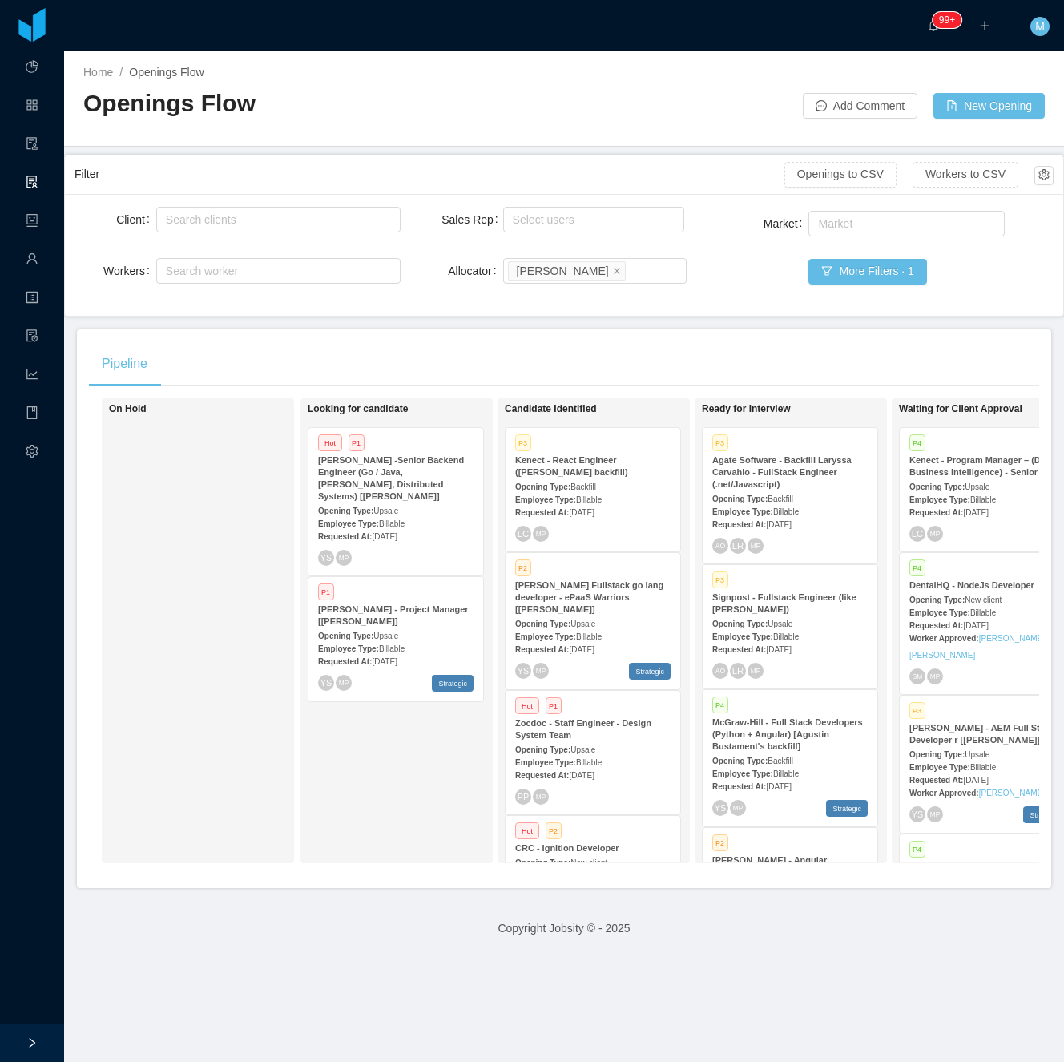
drag, startPoint x: 293, startPoint y: 782, endPoint x: 337, endPoint y: 825, distance: 61.2
click at [293, 783] on div "On Hold" at bounding box center [198, 630] width 192 height 465
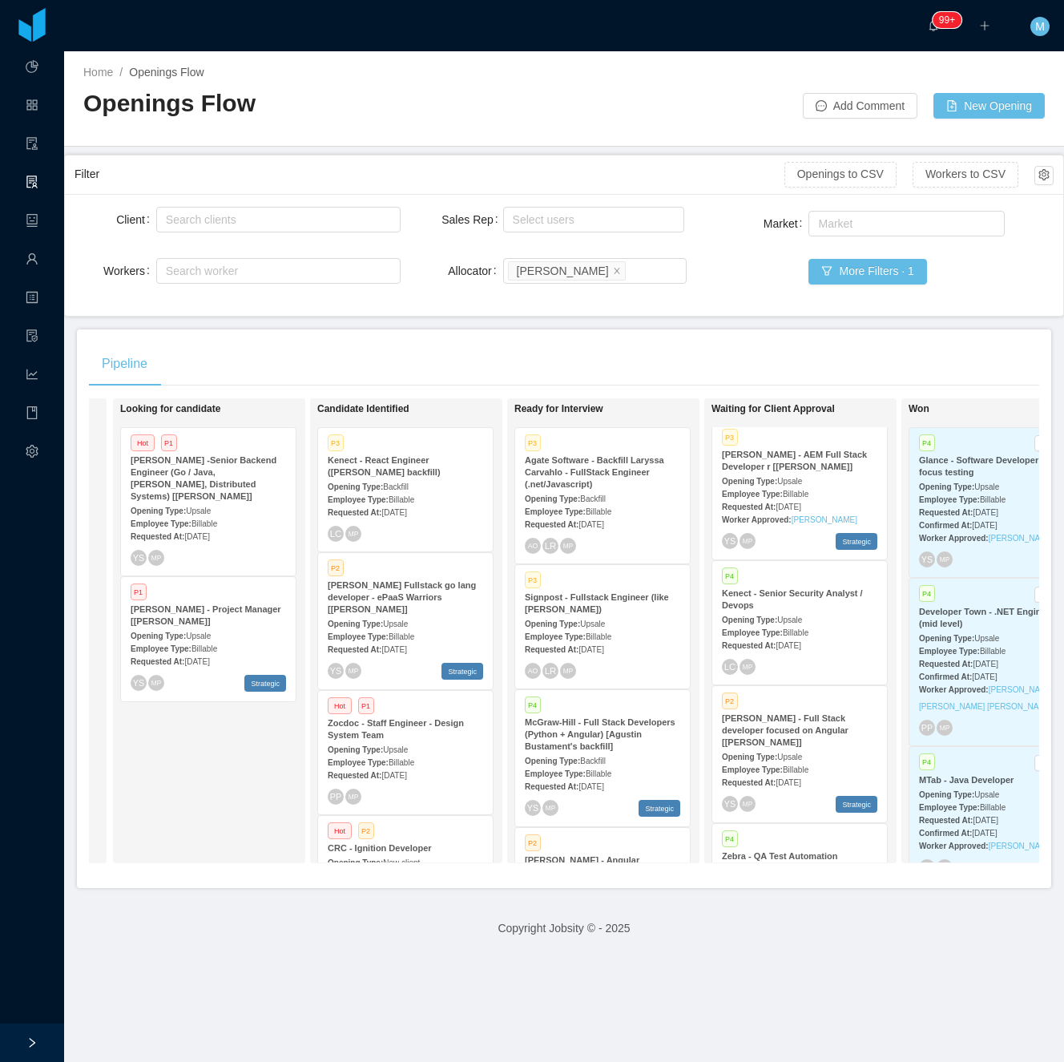
scroll to position [248, 0]
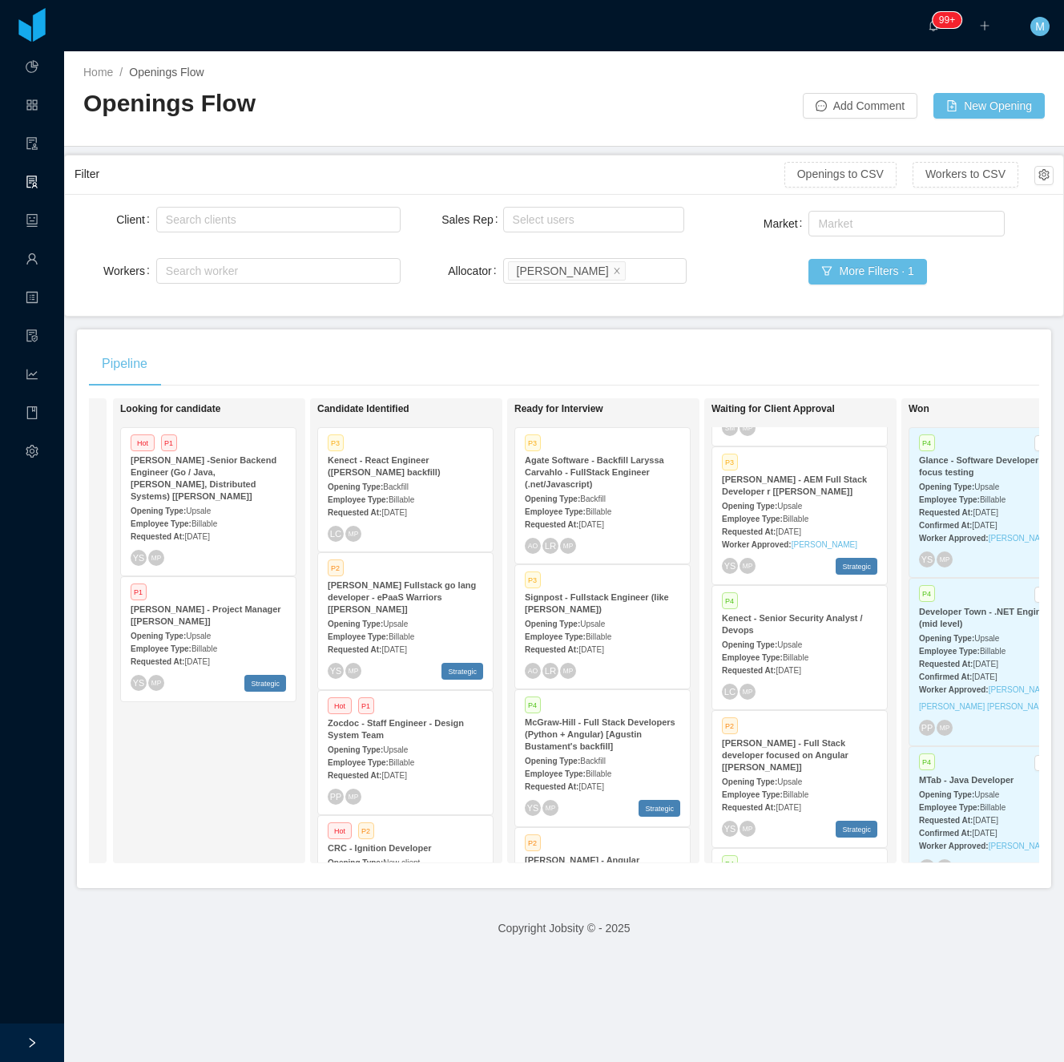
click at [801, 790] on span "Billable" at bounding box center [796, 794] width 26 height 9
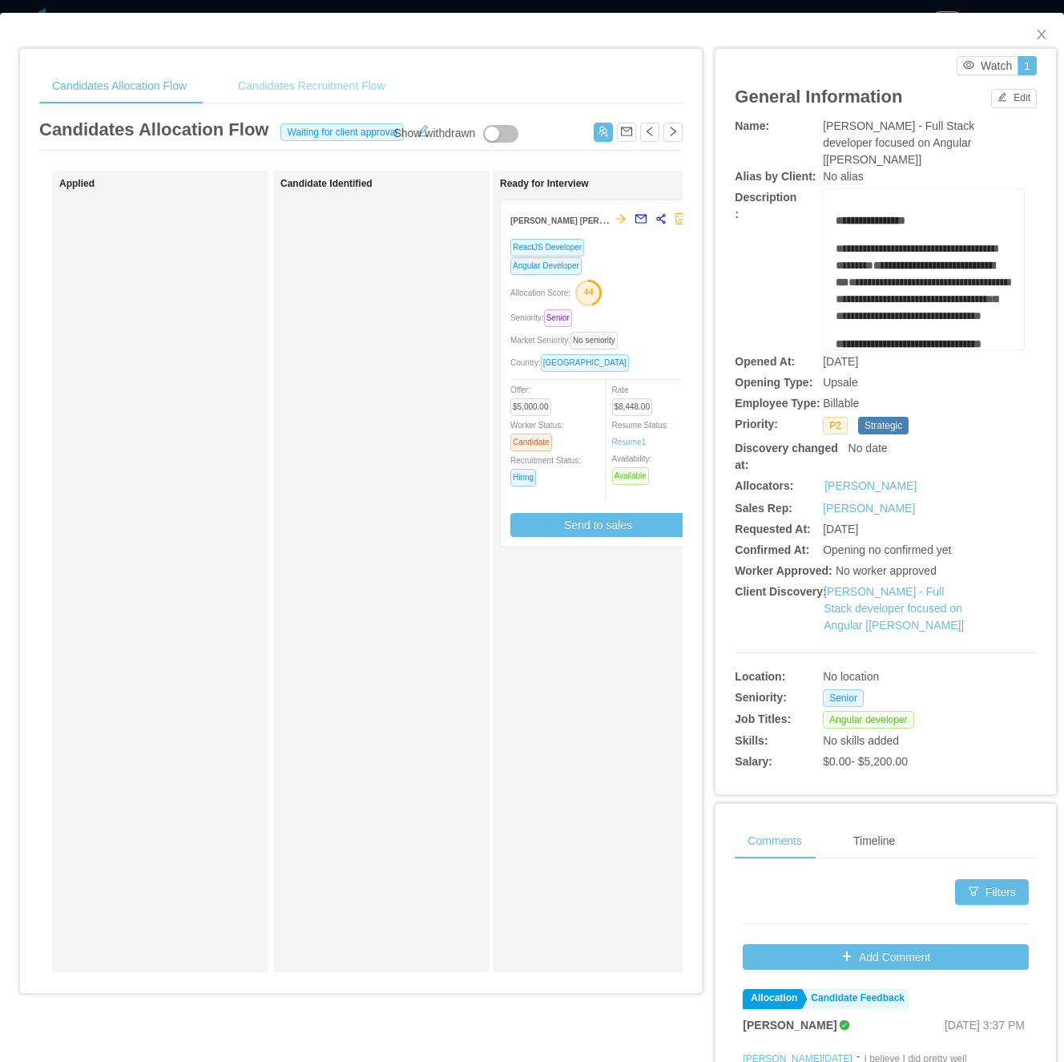
click at [266, 91] on div "Candidates Recruitment Flow" at bounding box center [311, 86] width 173 height 36
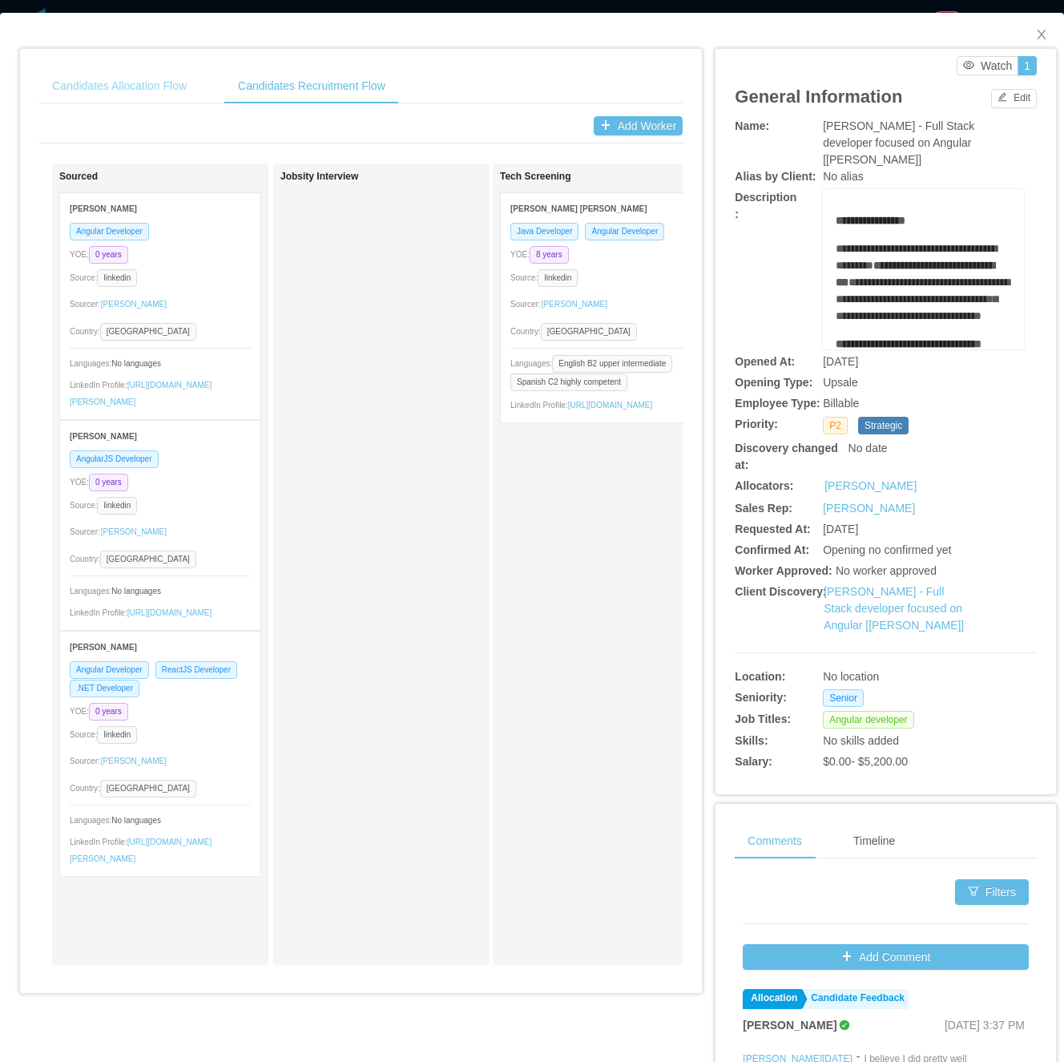
click at [143, 94] on div "Candidates Allocation Flow" at bounding box center [119, 86] width 160 height 36
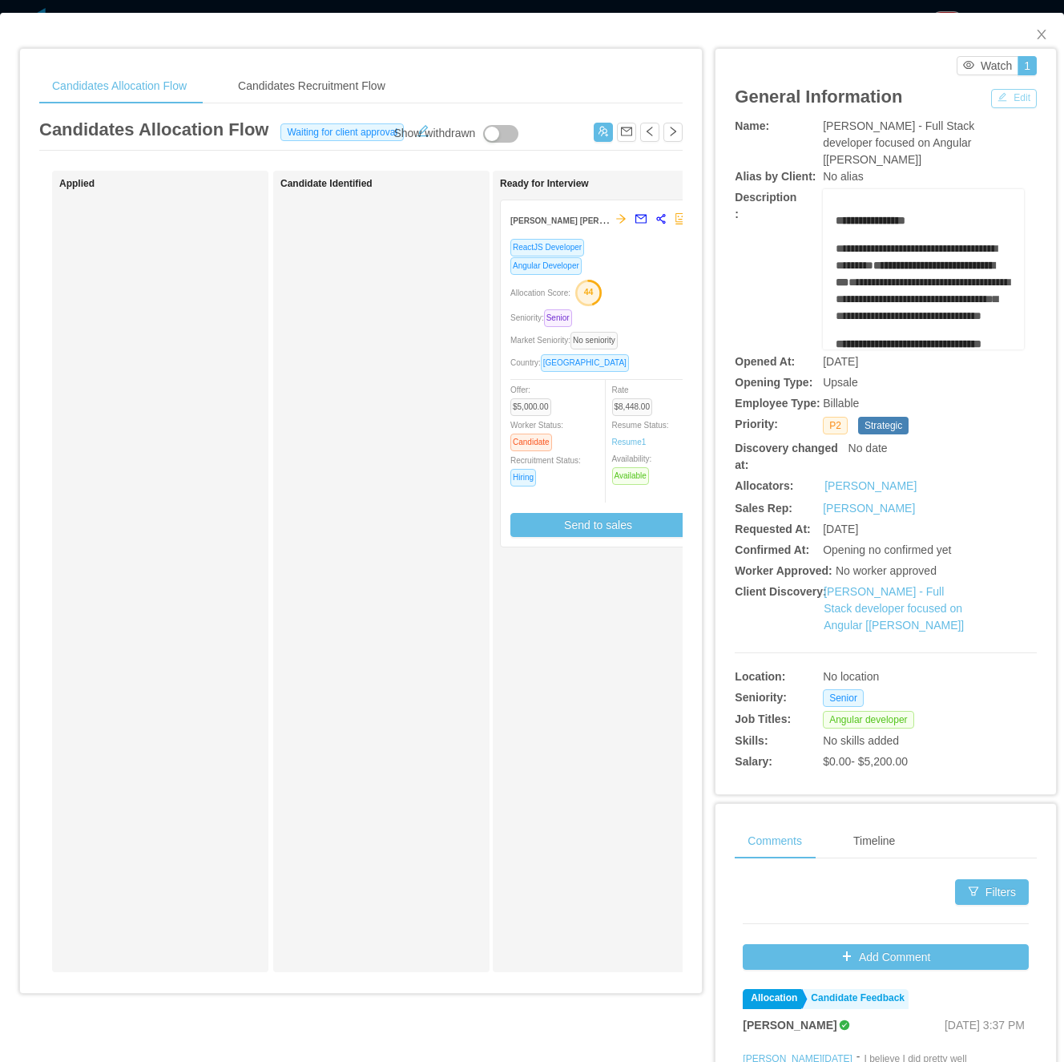
drag, startPoint x: 1007, startPoint y: 99, endPoint x: 986, endPoint y: 116, distance: 26.8
click at [1002, 104] on button "Edit" at bounding box center [1014, 98] width 46 height 19
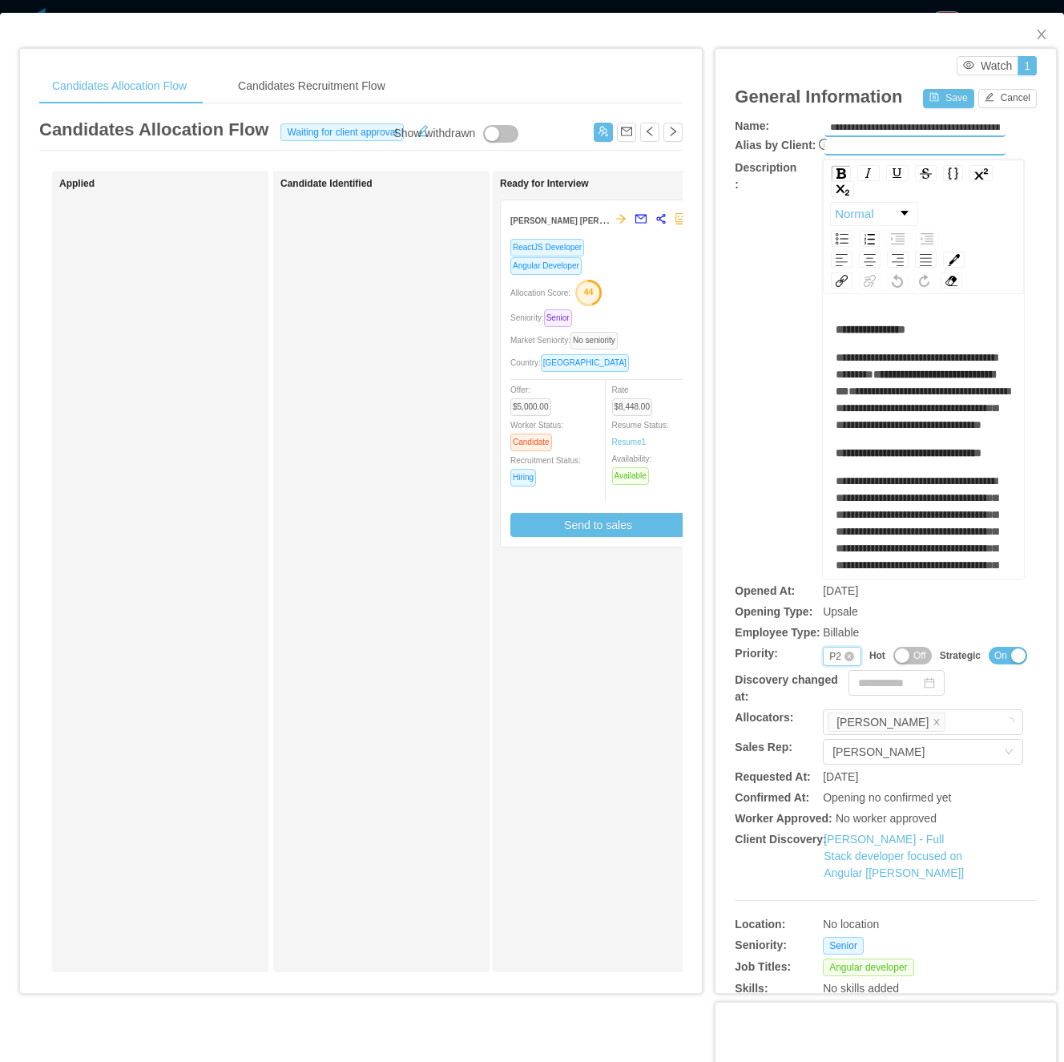
click at [823, 656] on div "Priority P2" at bounding box center [842, 656] width 38 height 19
click at [830, 729] on li "P3" at bounding box center [830, 733] width 38 height 26
click at [923, 103] on button "Save" at bounding box center [948, 98] width 50 height 19
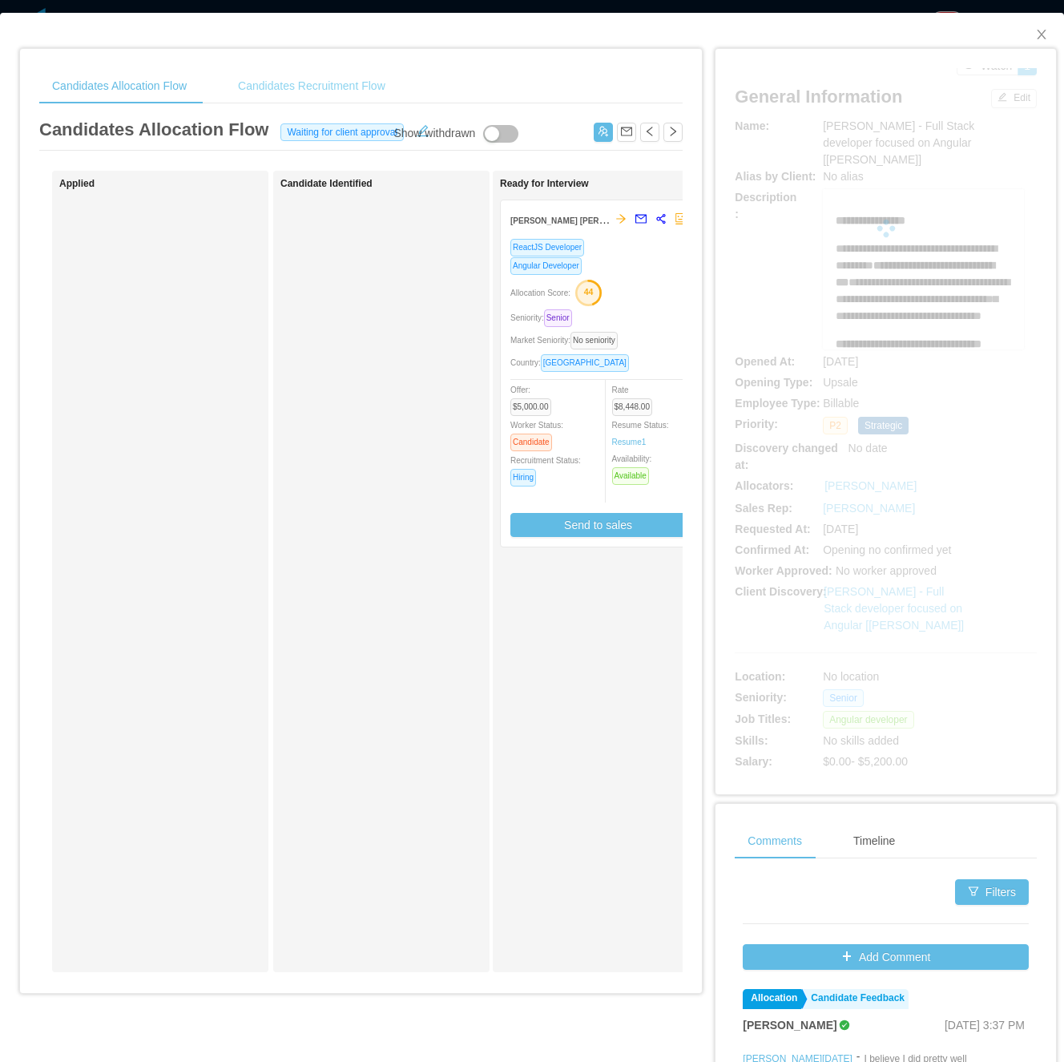
click at [367, 99] on div "Candidates Recruitment Flow" at bounding box center [311, 86] width 173 height 36
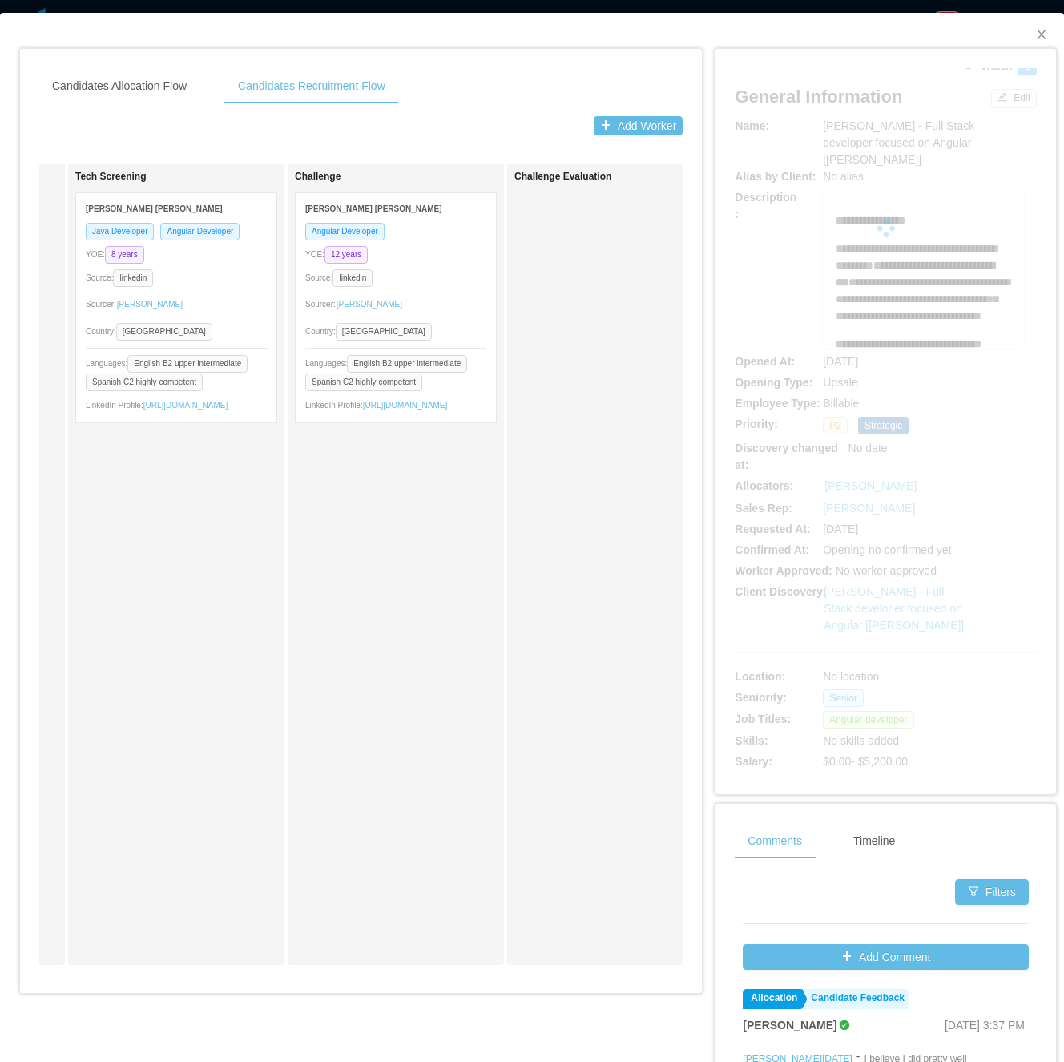
scroll to position [0, 450]
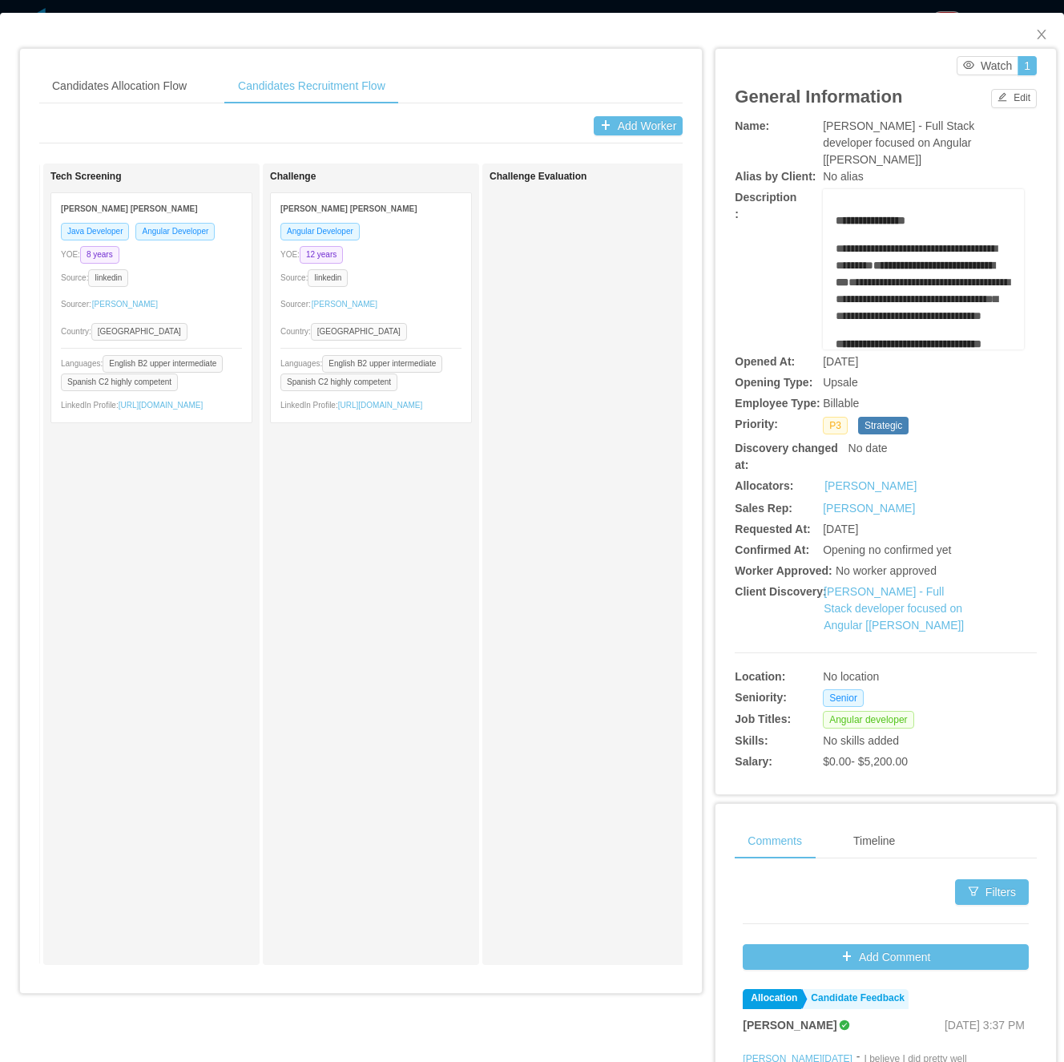
click at [489, 734] on div "Challenge Evaluation" at bounding box center [590, 563] width 216 height 801
click at [1035, 30] on icon "icon: close" at bounding box center [1041, 34] width 13 height 13
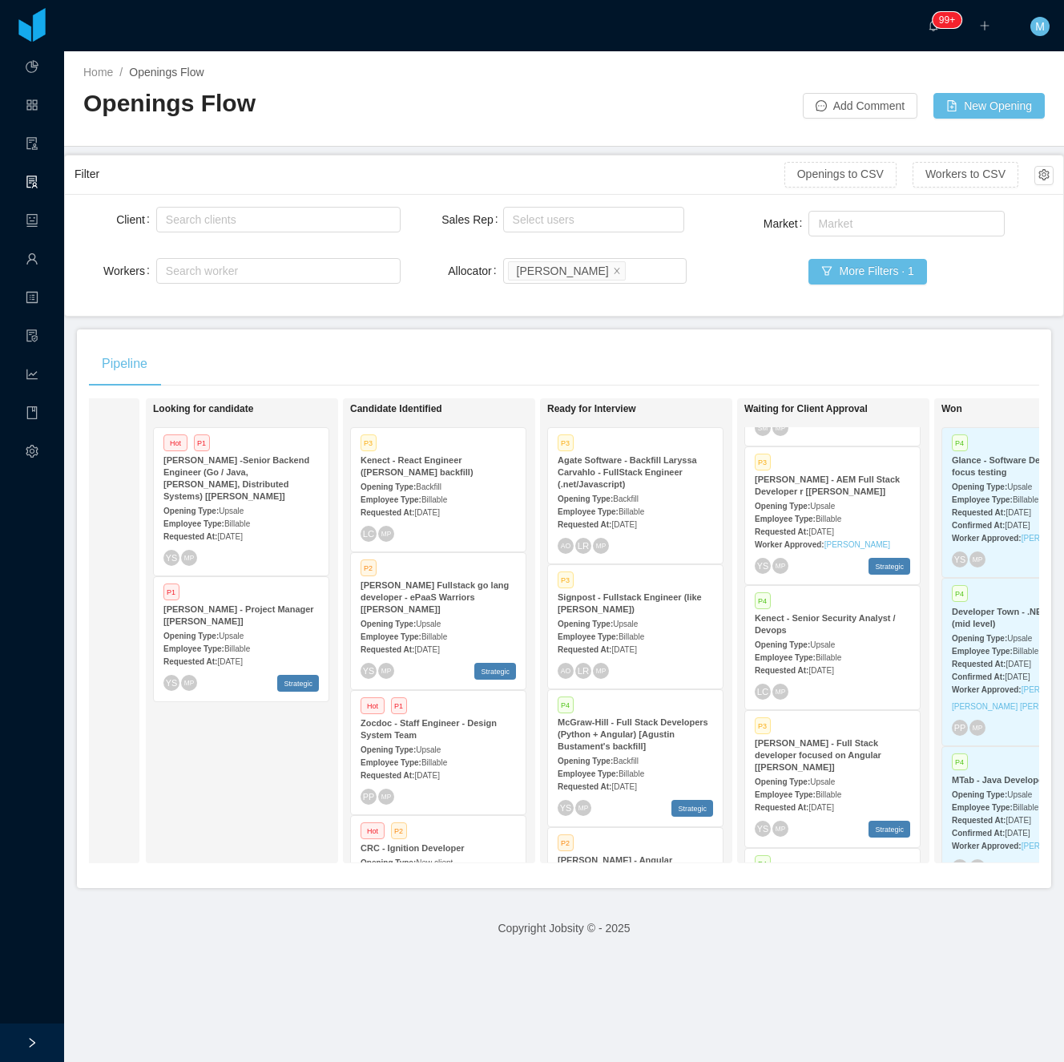
scroll to position [0, 158]
drag, startPoint x: 472, startPoint y: 364, endPoint x: 325, endPoint y: 580, distance: 261.4
click at [472, 367] on div "Pipeline" at bounding box center [564, 363] width 950 height 45
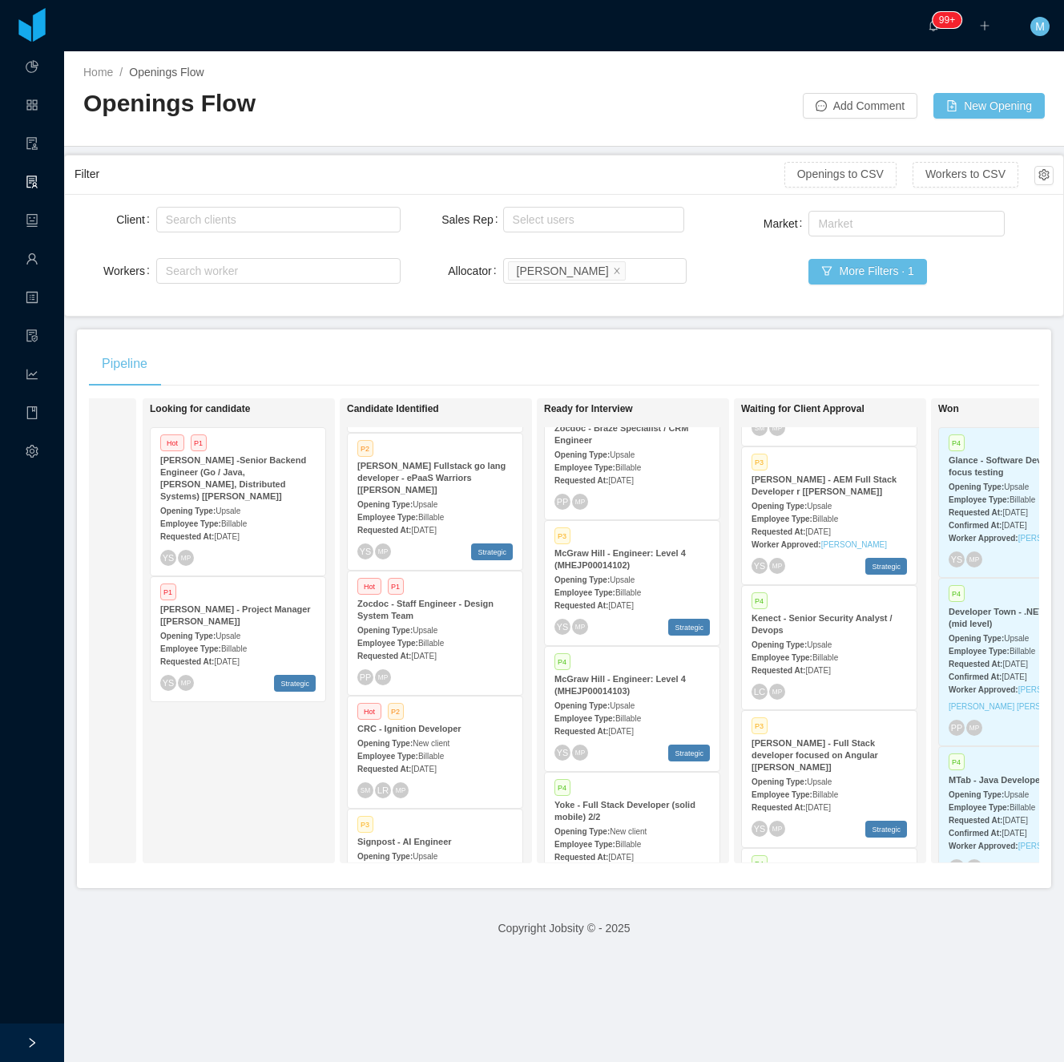
scroll to position [0, 0]
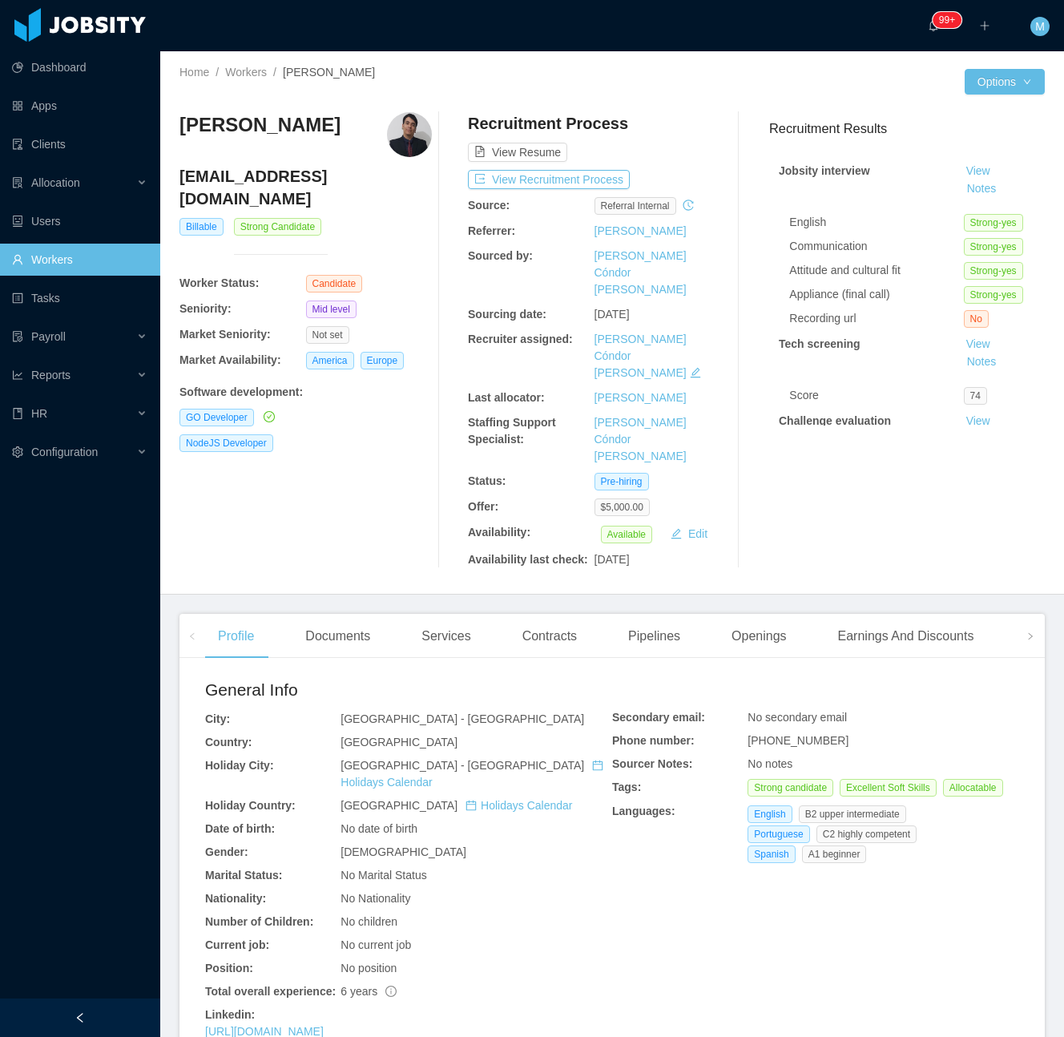
click at [331, 614] on div "Profile Documents Services Contracts Pipelines Openings Earnings And Discounts …" at bounding box center [612, 909] width 865 height 591
click at [343, 614] on div "Documents" at bounding box center [337, 636] width 91 height 45
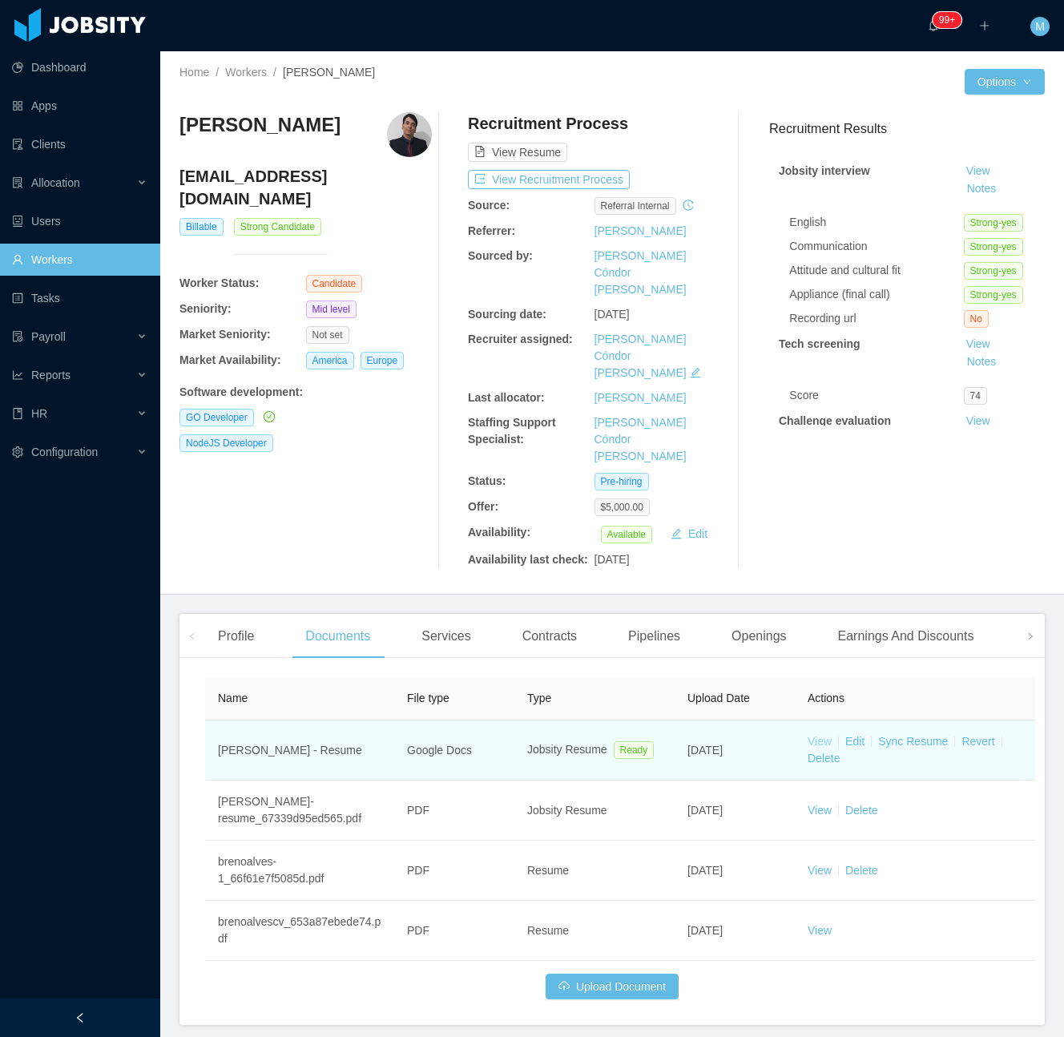
click at [821, 735] on link "View" at bounding box center [820, 741] width 24 height 13
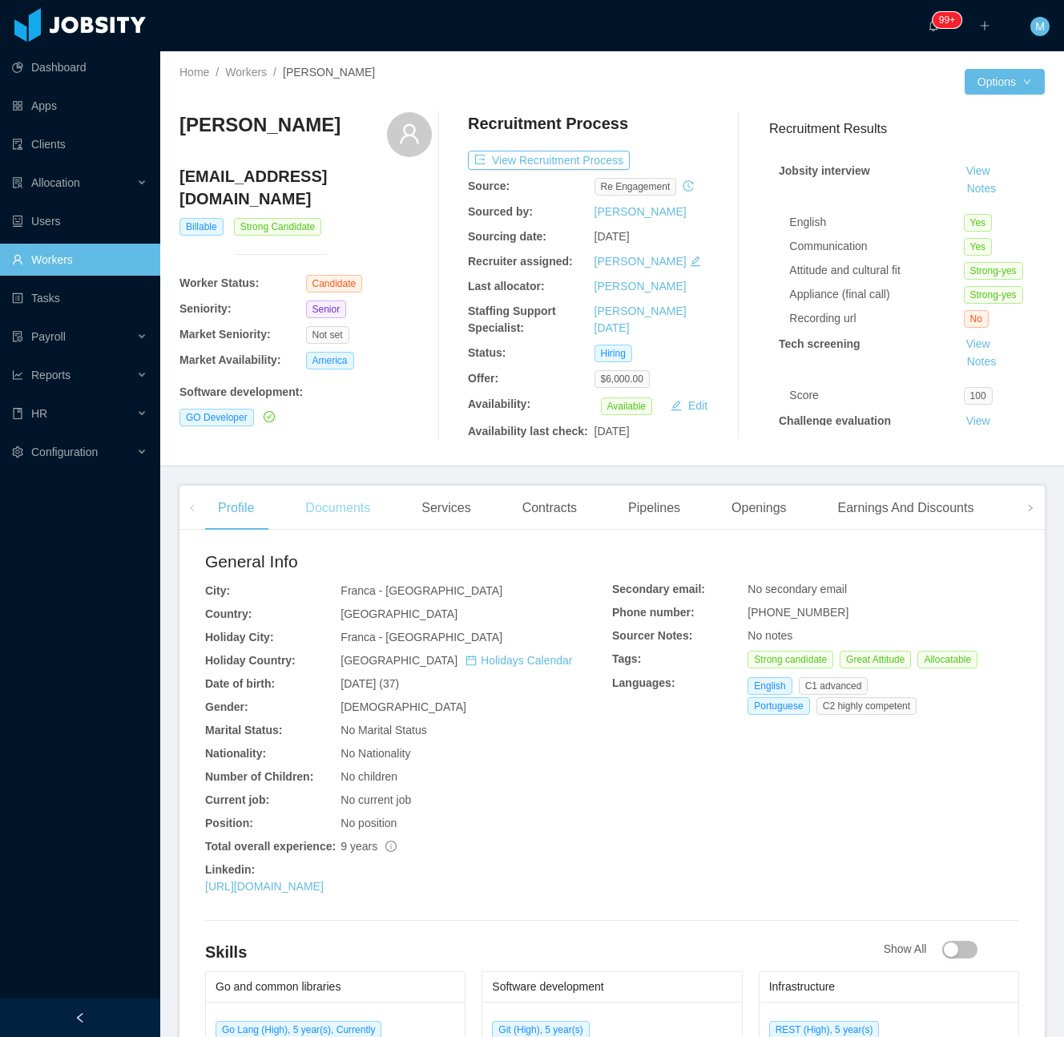
click at [363, 491] on div "Documents" at bounding box center [337, 508] width 91 height 45
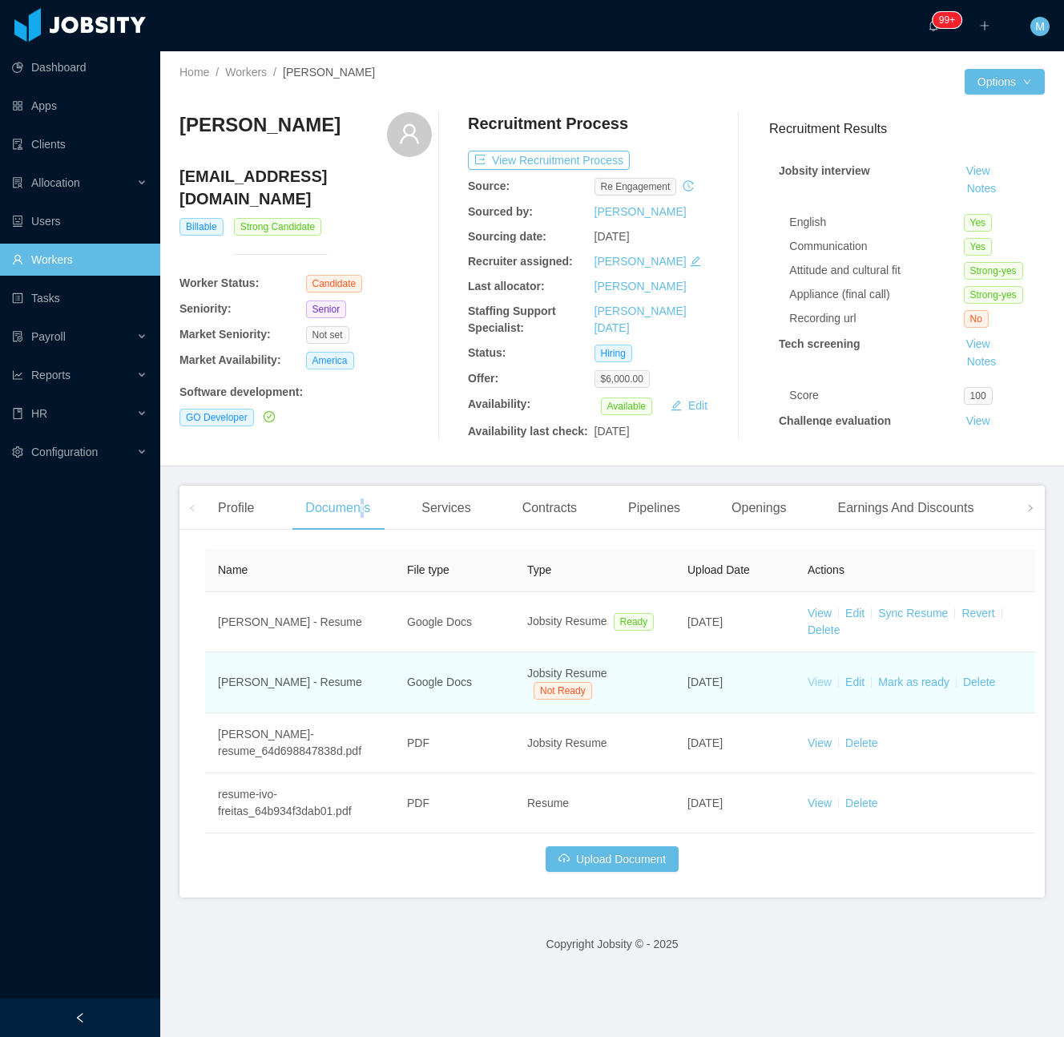
click at [825, 688] on link "View" at bounding box center [820, 682] width 24 height 13
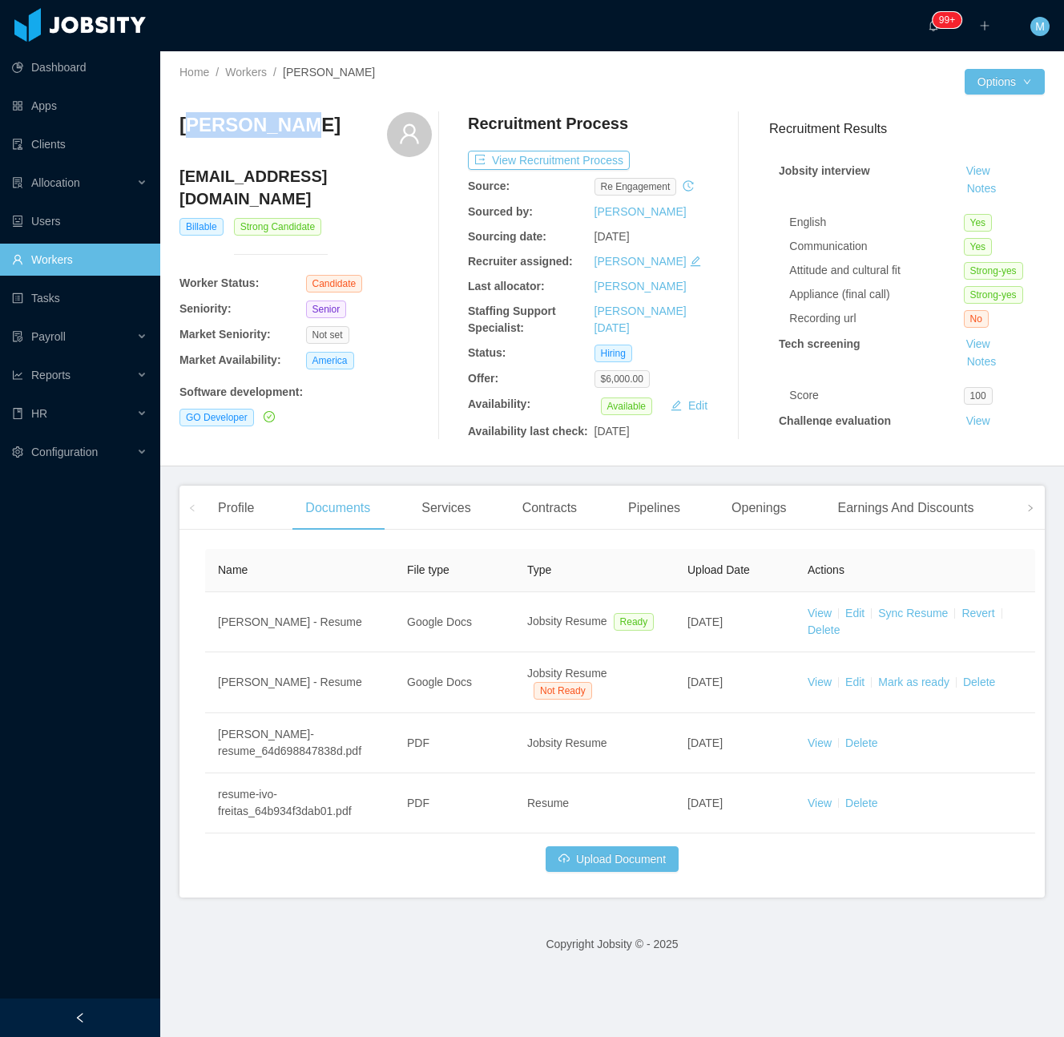
drag, startPoint x: 295, startPoint y: 135, endPoint x: 187, endPoint y: 131, distance: 108.2
click at [187, 131] on div "Ivo Freitas" at bounding box center [306, 134] width 252 height 45
copy h3 "vo Freitas"
drag, startPoint x: 190, startPoint y: 91, endPoint x: 224, endPoint y: 109, distance: 39.1
click at [191, 91] on div at bounding box center [396, 93] width 433 height 12
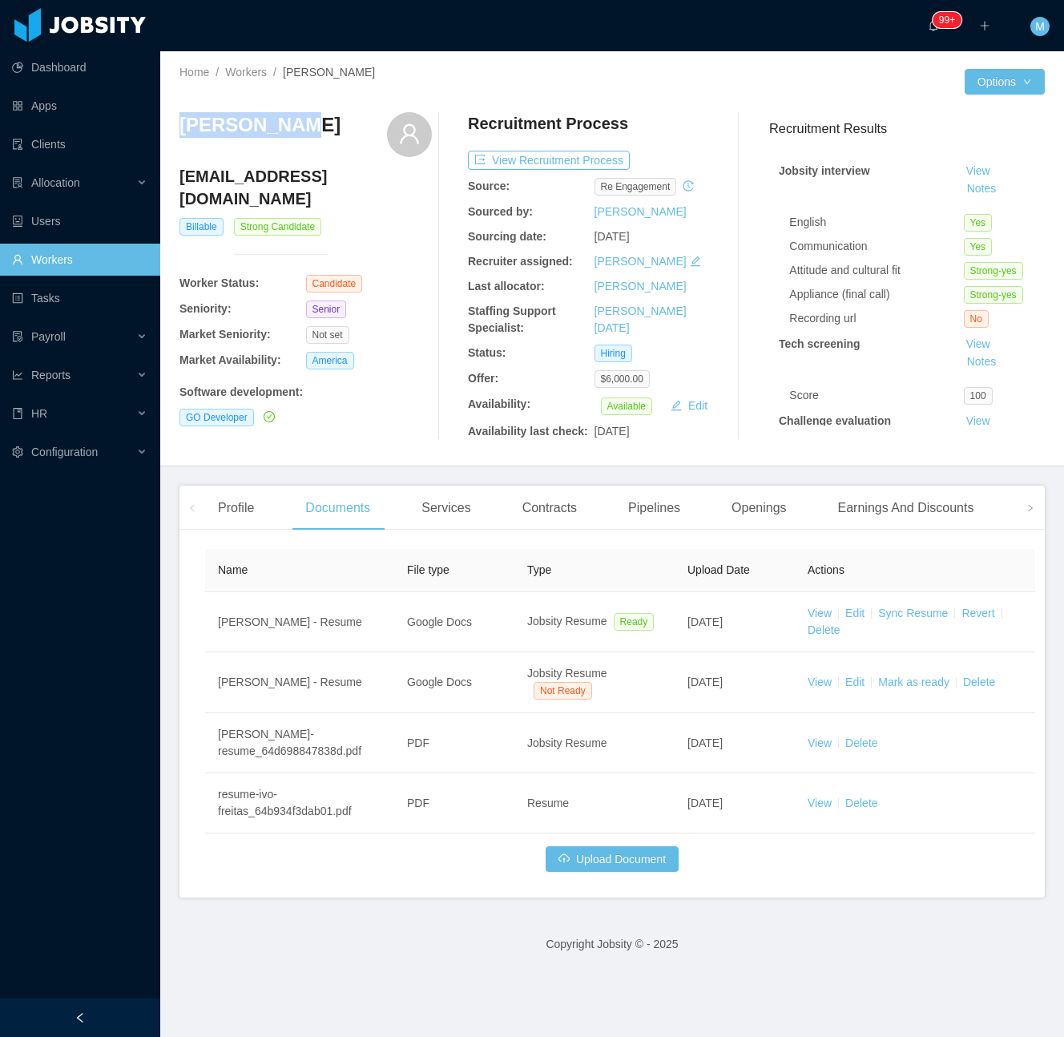
drag, startPoint x: 279, startPoint y: 119, endPoint x: 180, endPoint y: 128, distance: 99.8
click at [180, 128] on div "Ivo Freitas" at bounding box center [306, 134] width 252 height 45
copy h3 "Ivo Freitas"
drag, startPoint x: 240, startPoint y: 498, endPoint x: 337, endPoint y: 503, distance: 97.1
click at [242, 498] on div "Profile" at bounding box center [236, 508] width 62 height 45
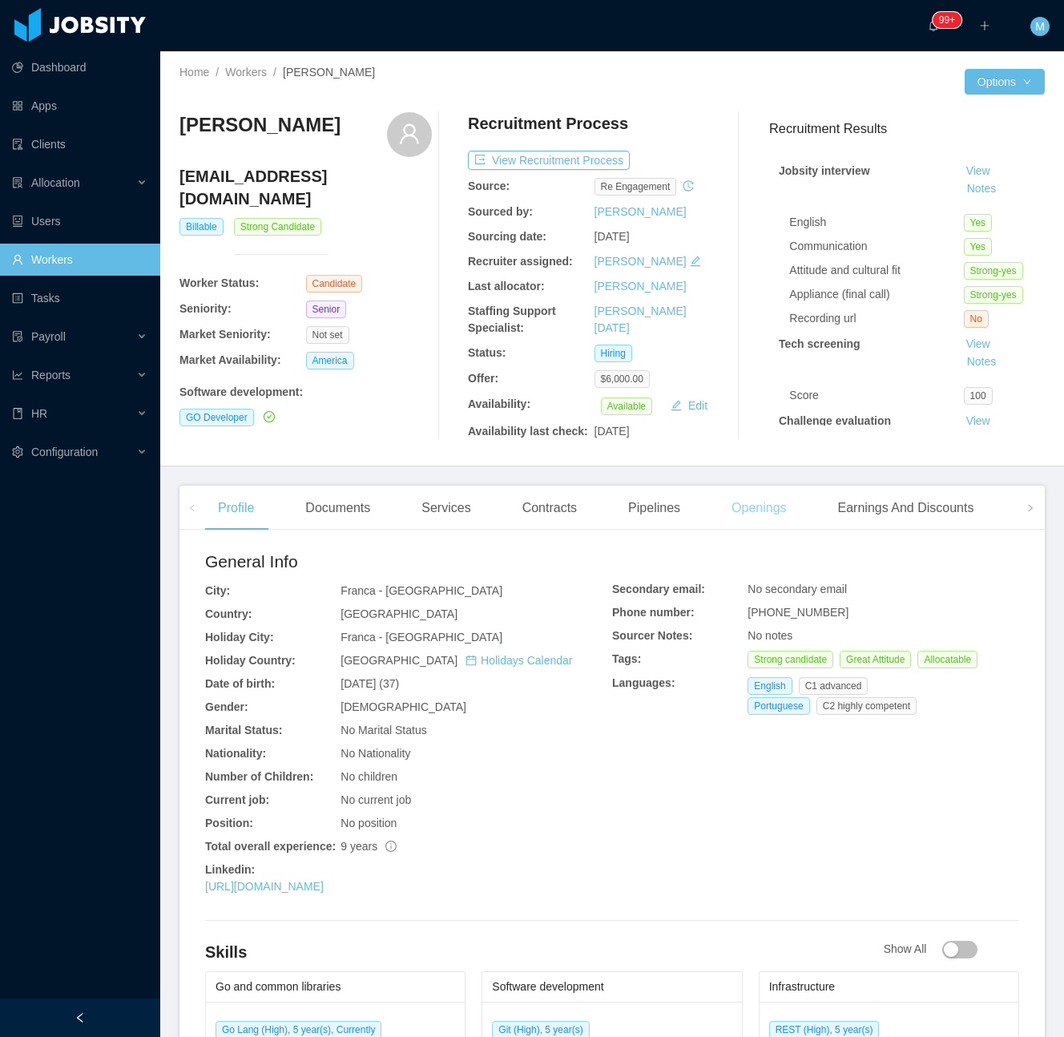
click at [721, 510] on div "Openings" at bounding box center [759, 508] width 81 height 45
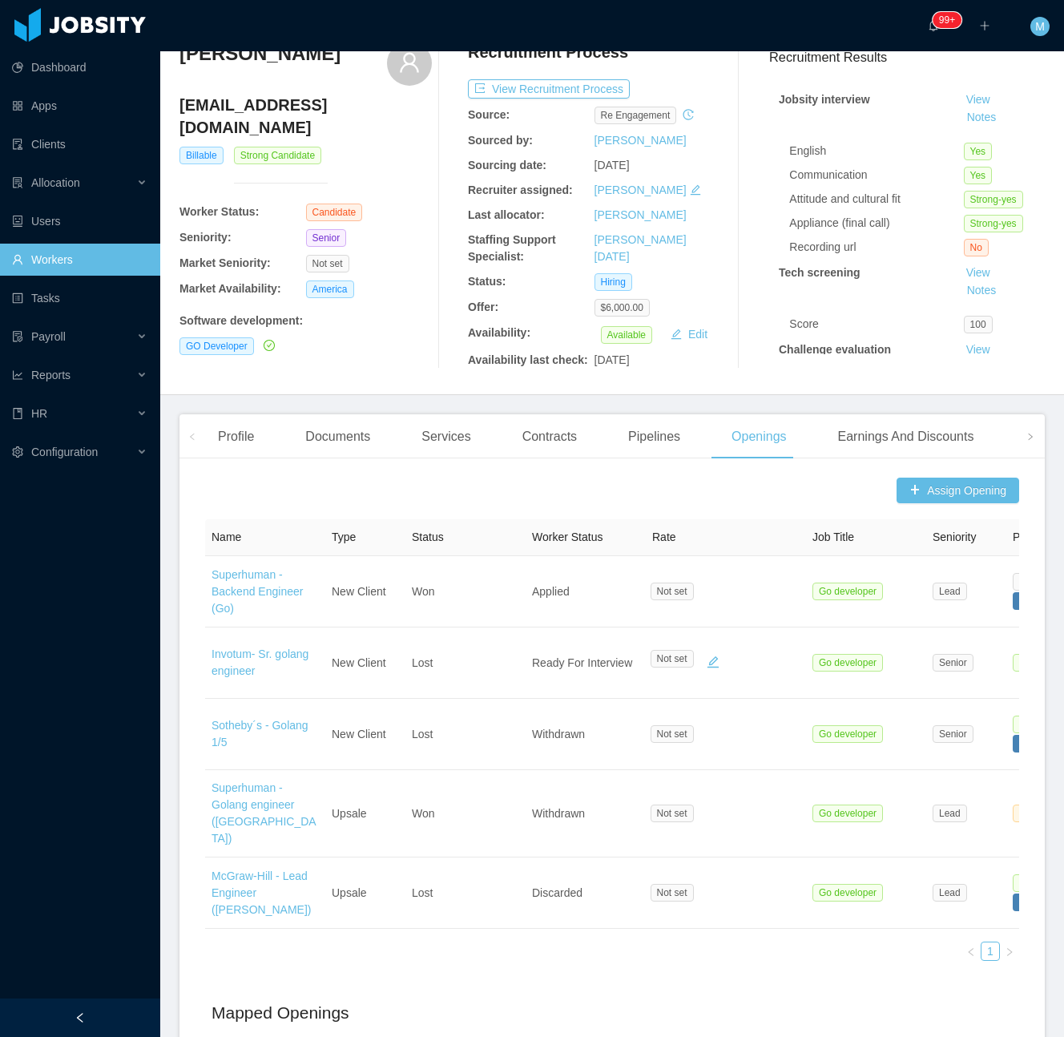
scroll to position [107, 0]
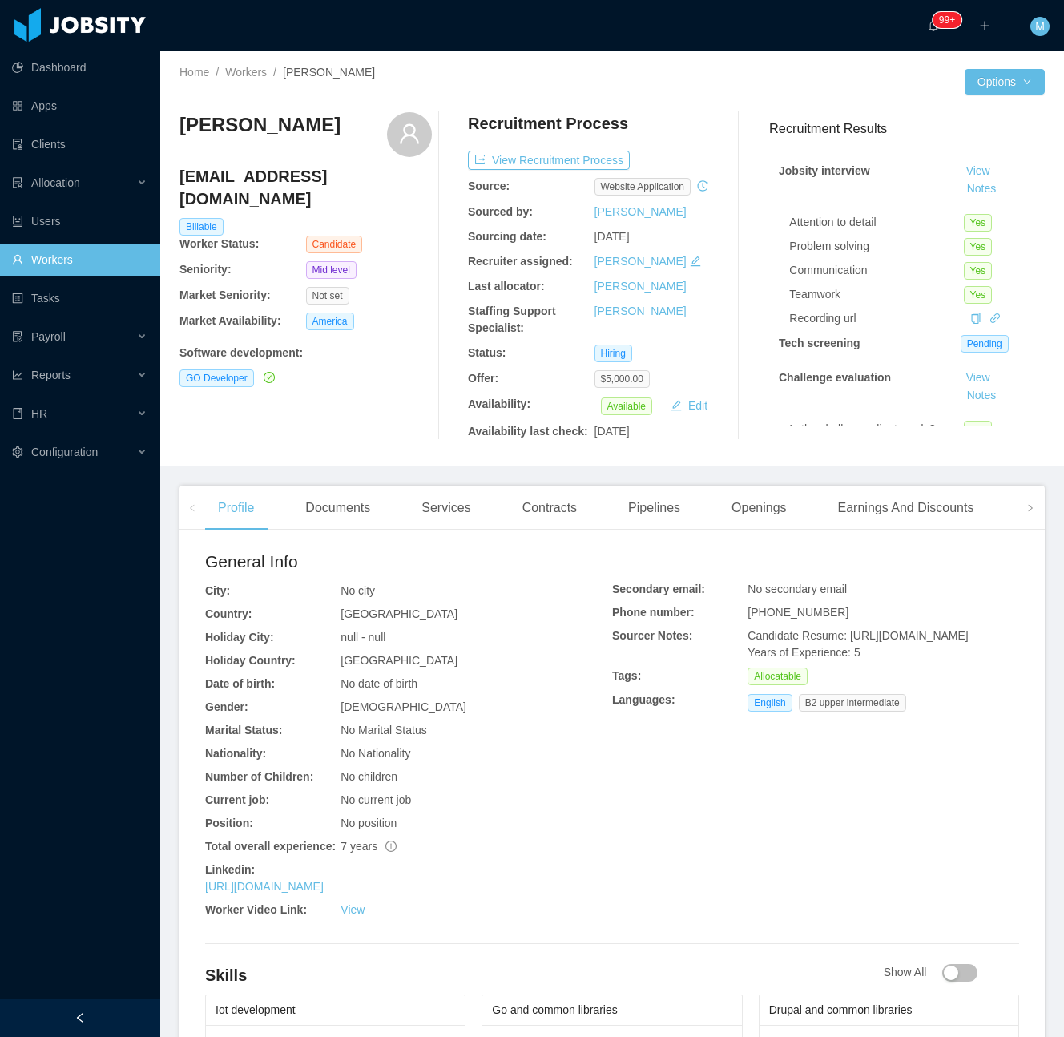
click at [389, 526] on div "Profile Documents Services Contracts Pipelines Openings Earnings And Discounts …" at bounding box center [710, 508] width 1011 height 45
click at [346, 502] on div "Documents" at bounding box center [337, 508] width 91 height 45
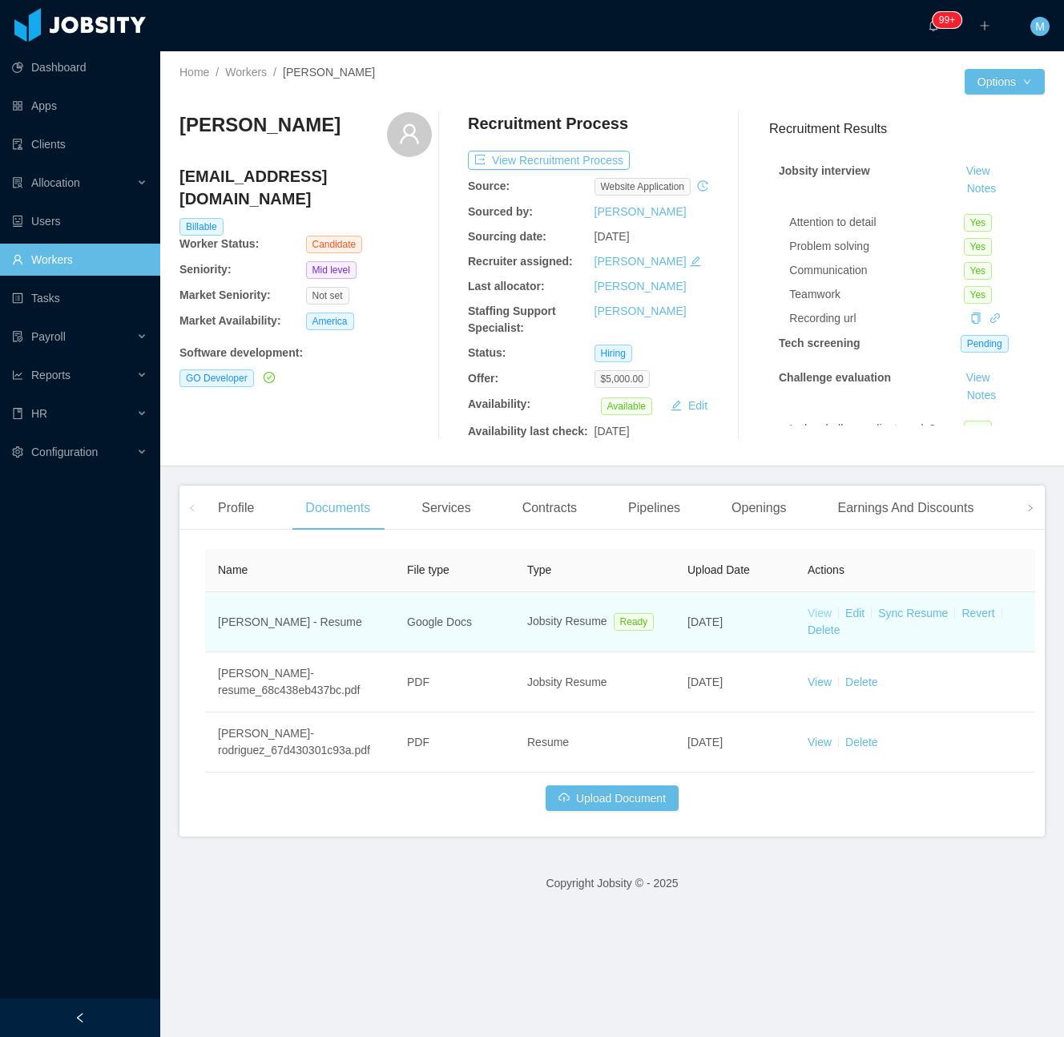
click at [821, 614] on link "View" at bounding box center [820, 613] width 24 height 13
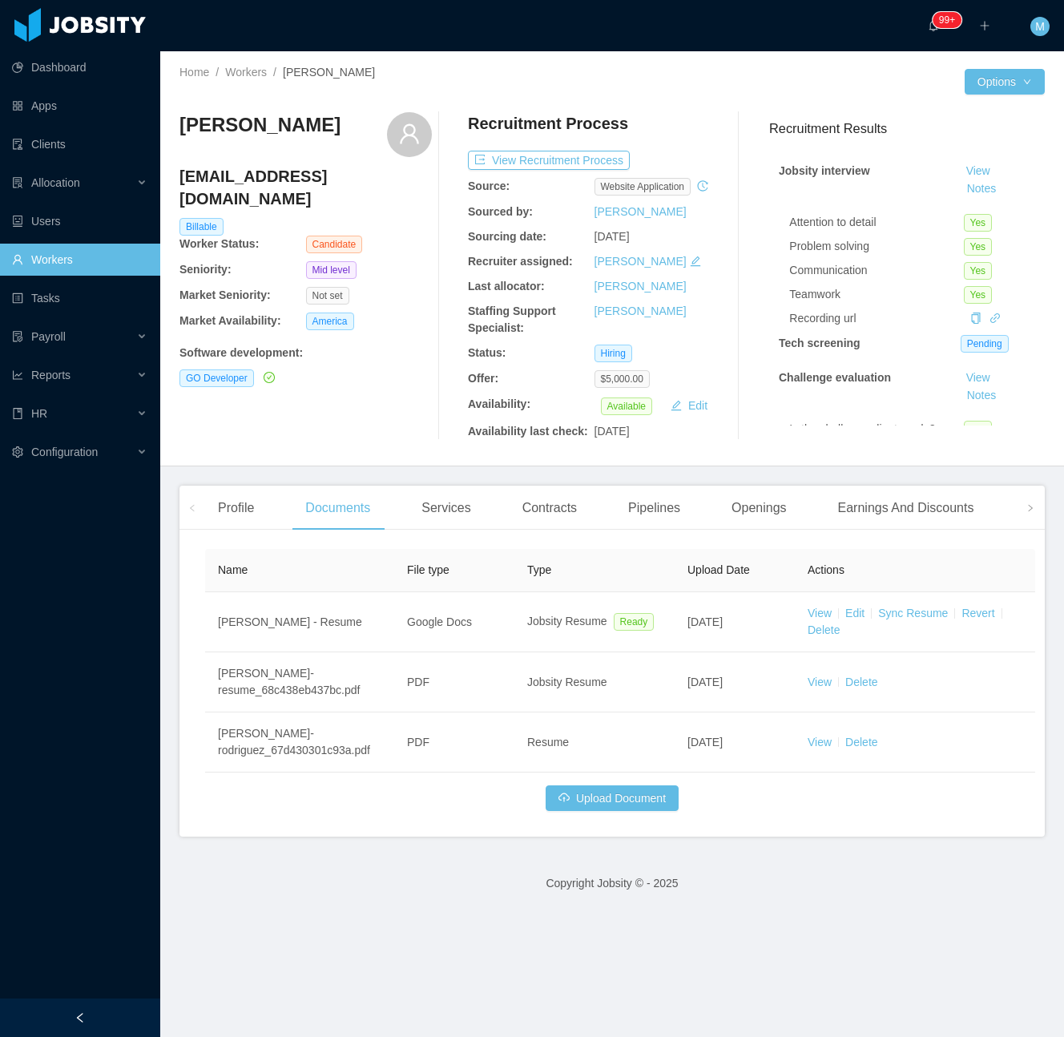
drag, startPoint x: 335, startPoint y: 122, endPoint x: 183, endPoint y: 135, distance: 152.8
click at [183, 135] on div "[PERSON_NAME] [EMAIL_ADDRESS][DOMAIN_NAME] Billable Worker Status: Candidate Se…" at bounding box center [612, 275] width 865 height 353
copy h3 "[PERSON_NAME]"
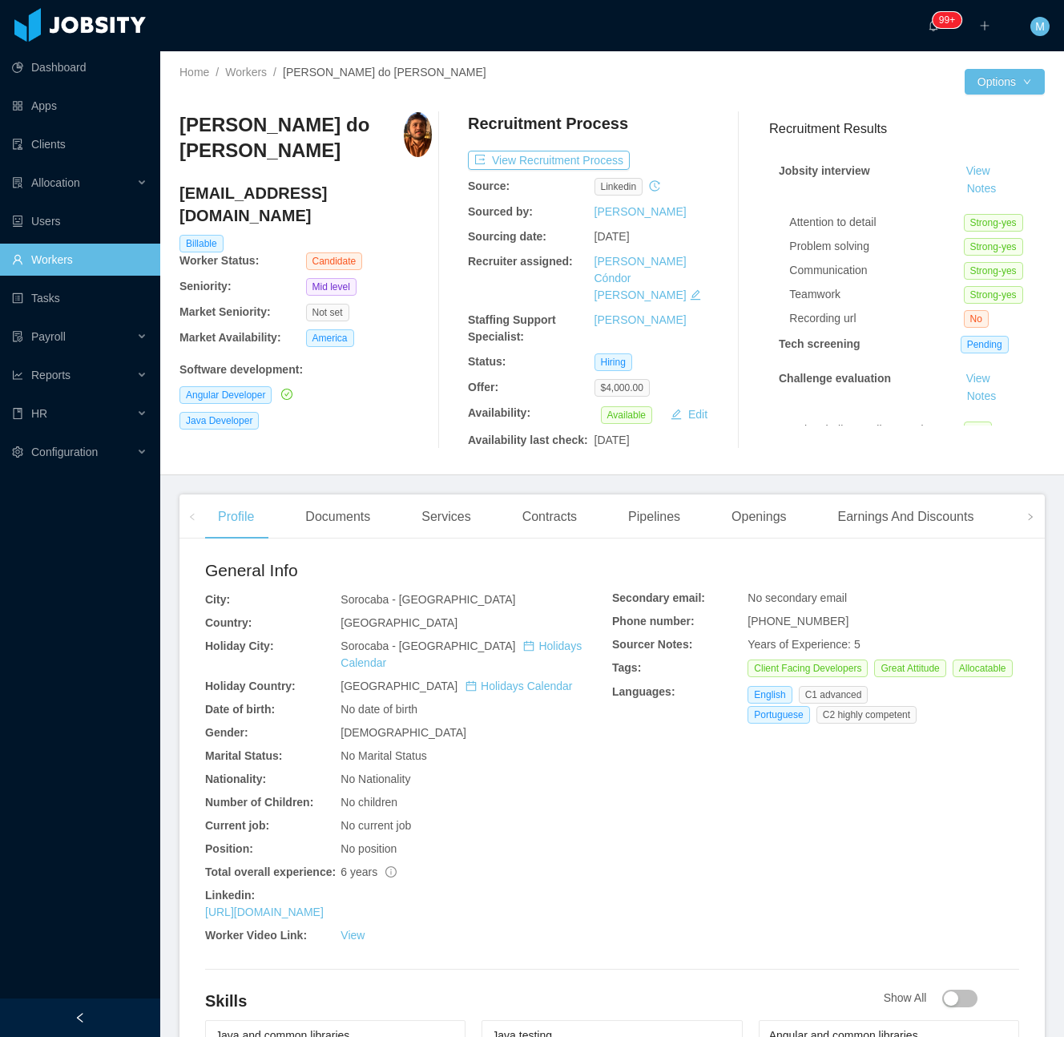
click at [350, 518] on div "Documents" at bounding box center [337, 516] width 91 height 45
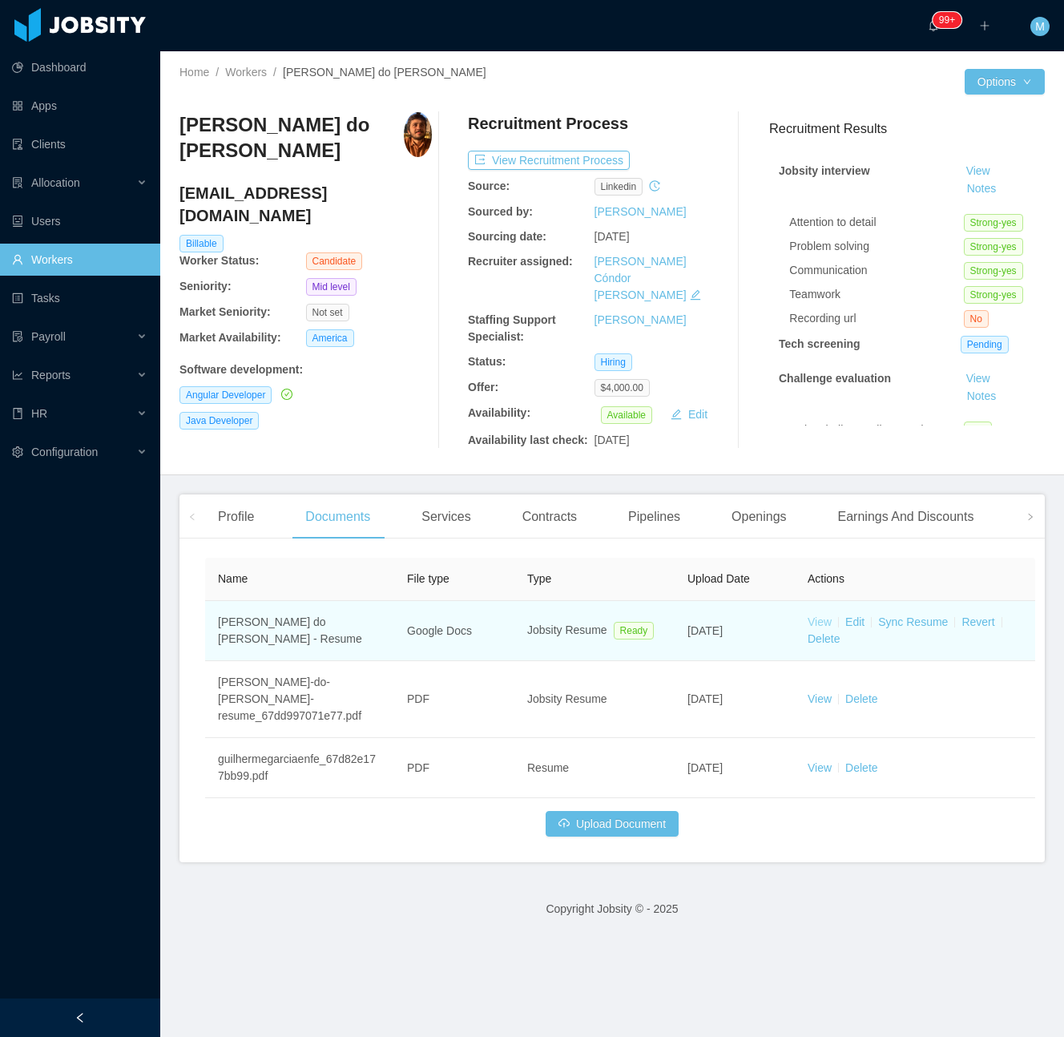
click at [821, 615] on link "View" at bounding box center [820, 621] width 24 height 13
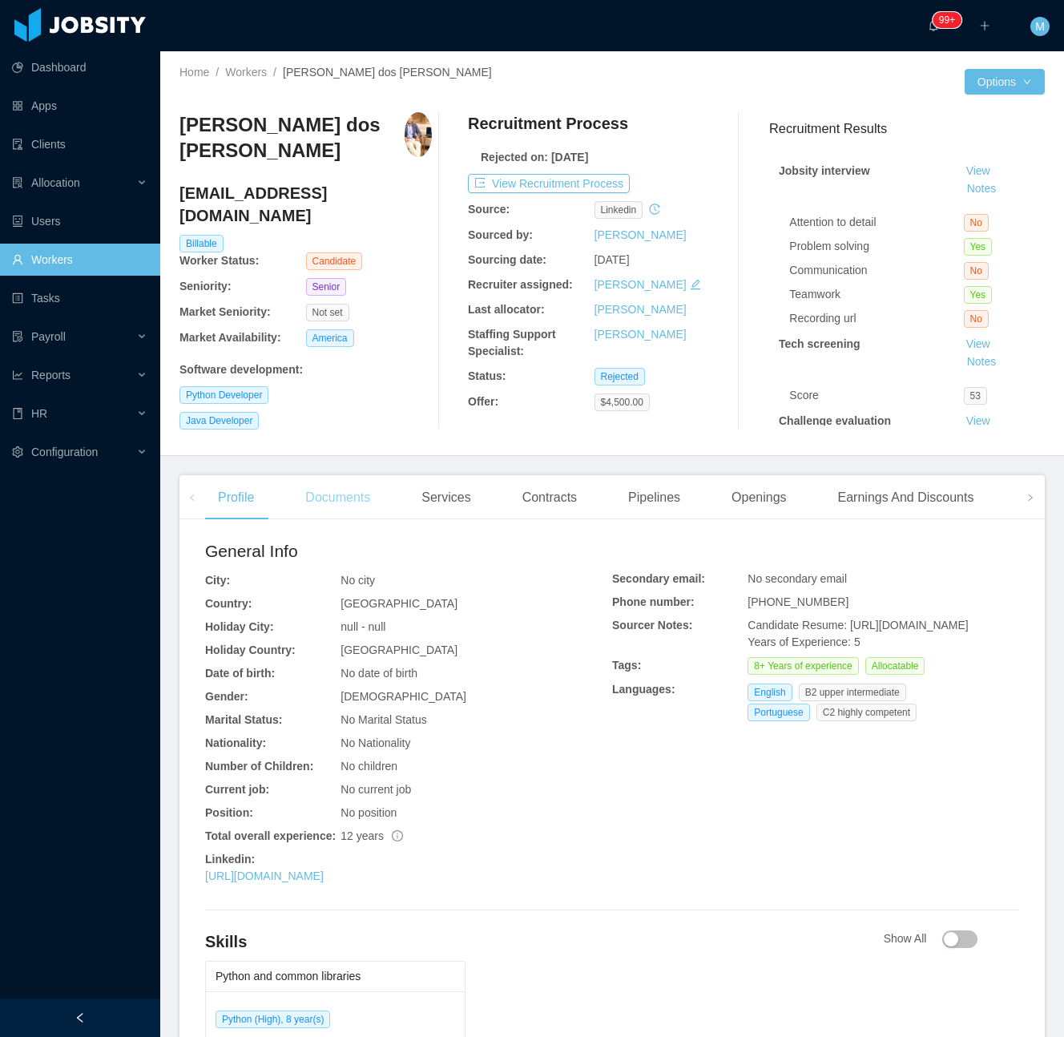
click at [370, 506] on div "Documents" at bounding box center [337, 497] width 91 height 45
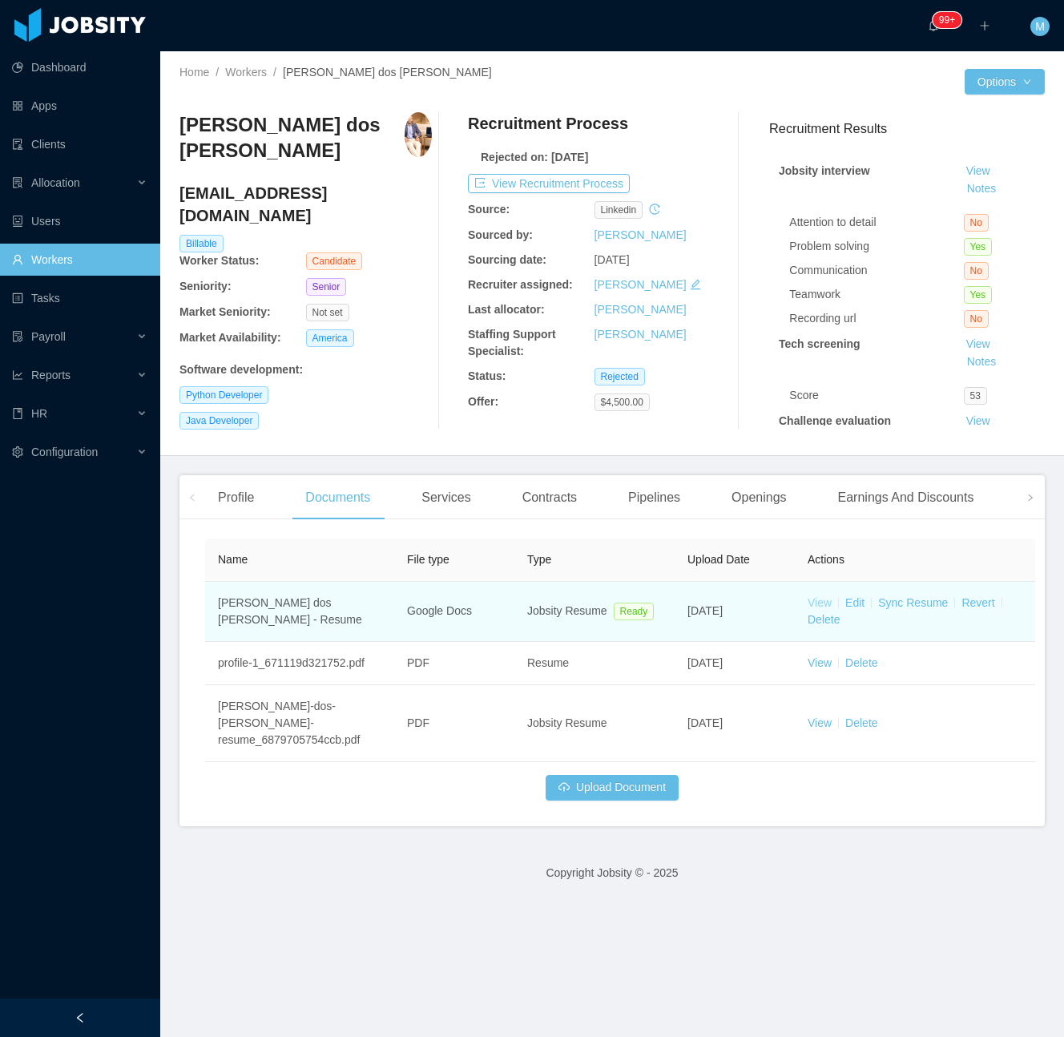
click at [816, 599] on link "View" at bounding box center [820, 602] width 24 height 13
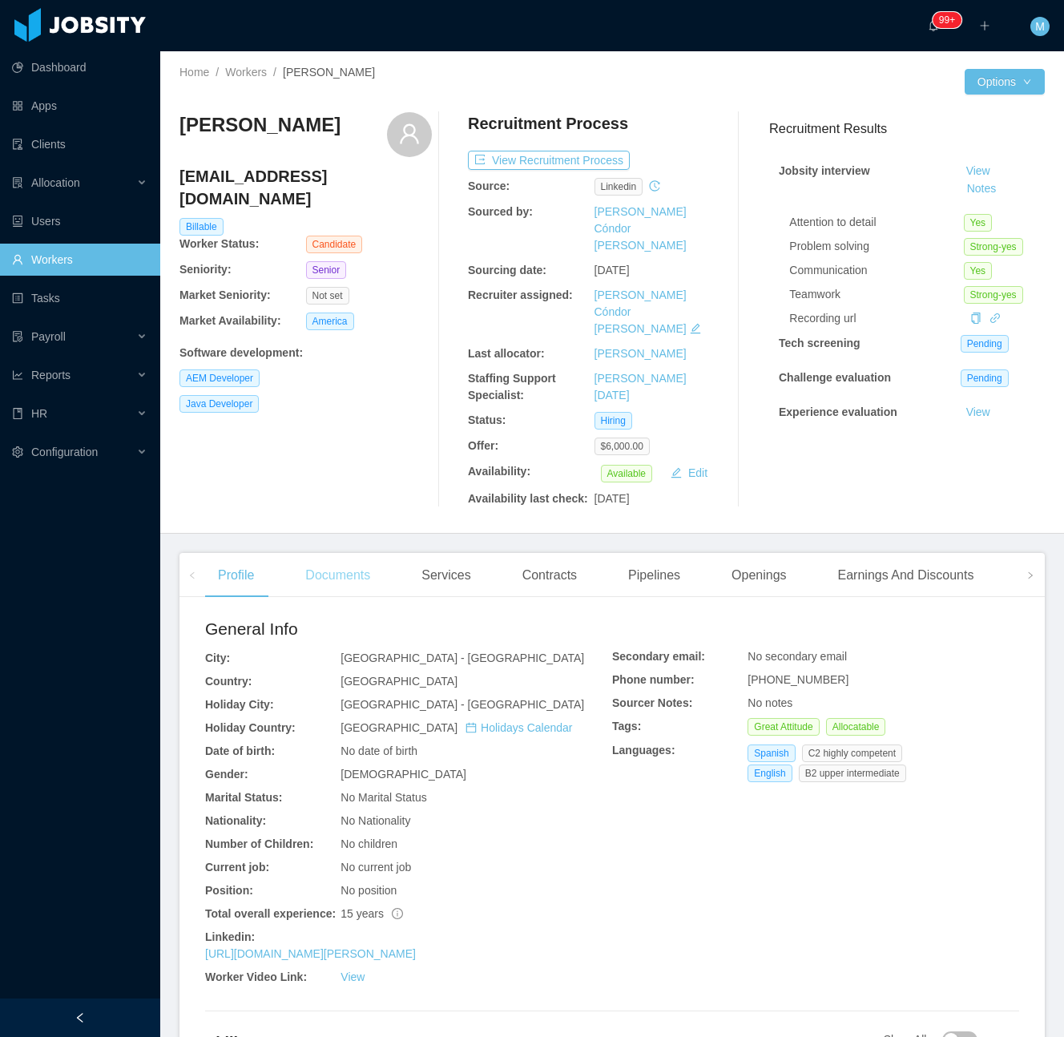
click at [366, 553] on div "Documents" at bounding box center [337, 575] width 91 height 45
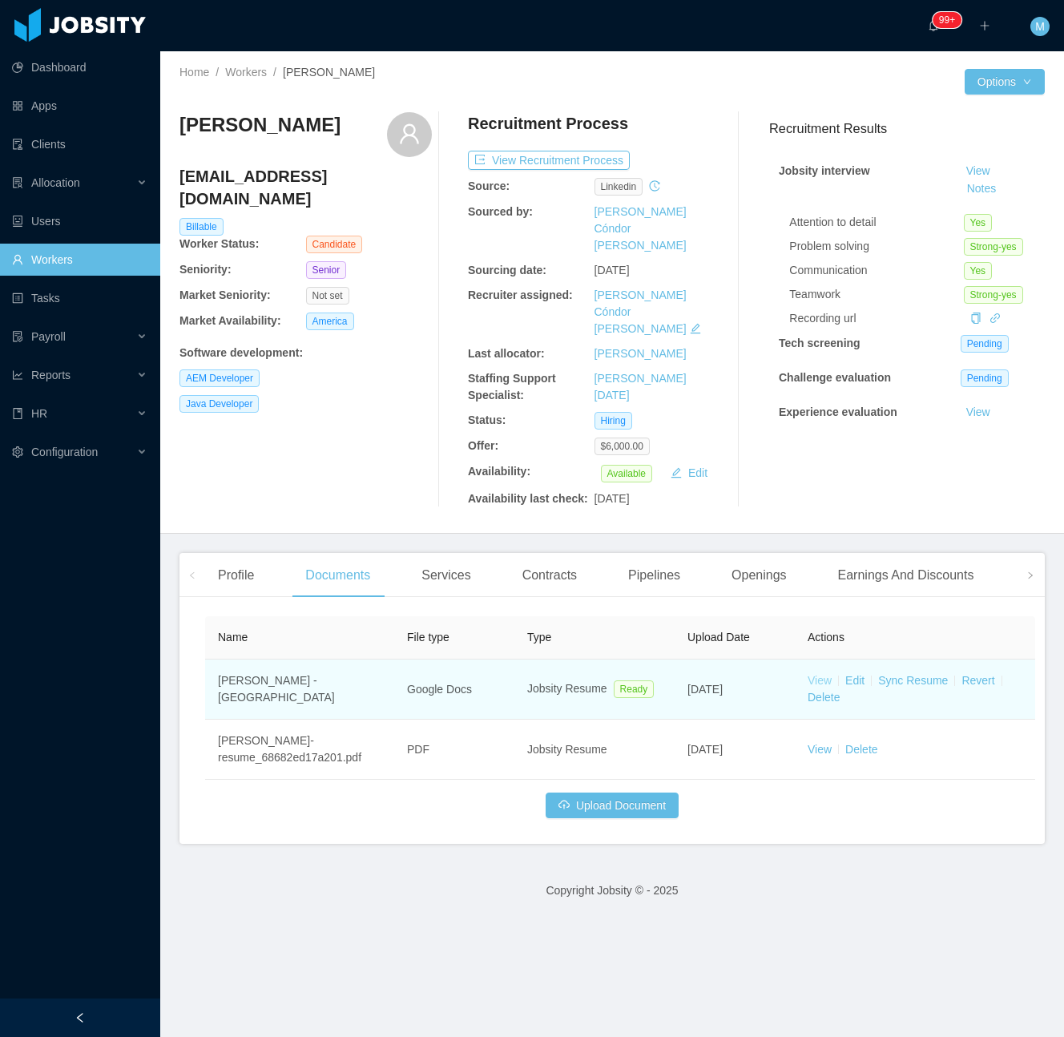
click at [825, 674] on link "View" at bounding box center [820, 680] width 24 height 13
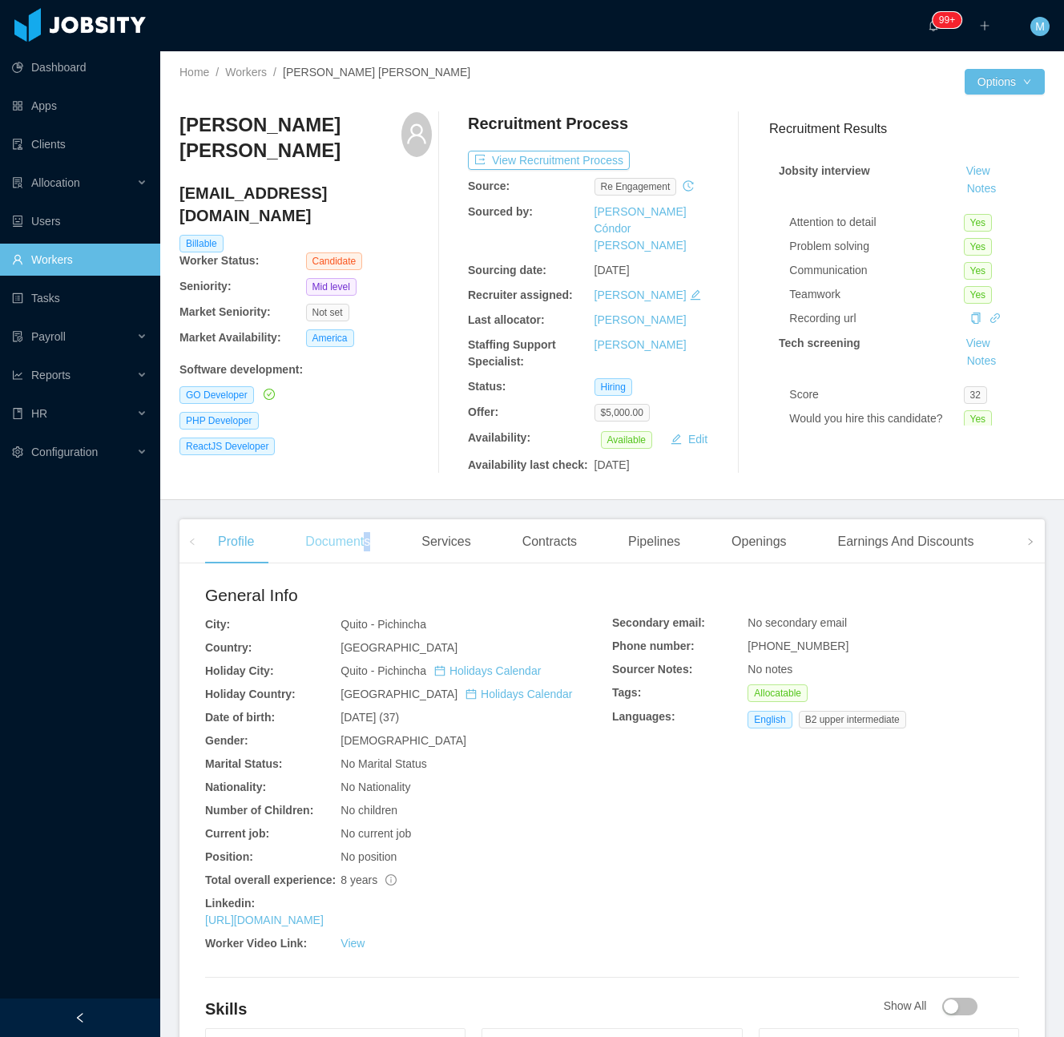
click at [366, 519] on div "Documents" at bounding box center [337, 541] width 91 height 45
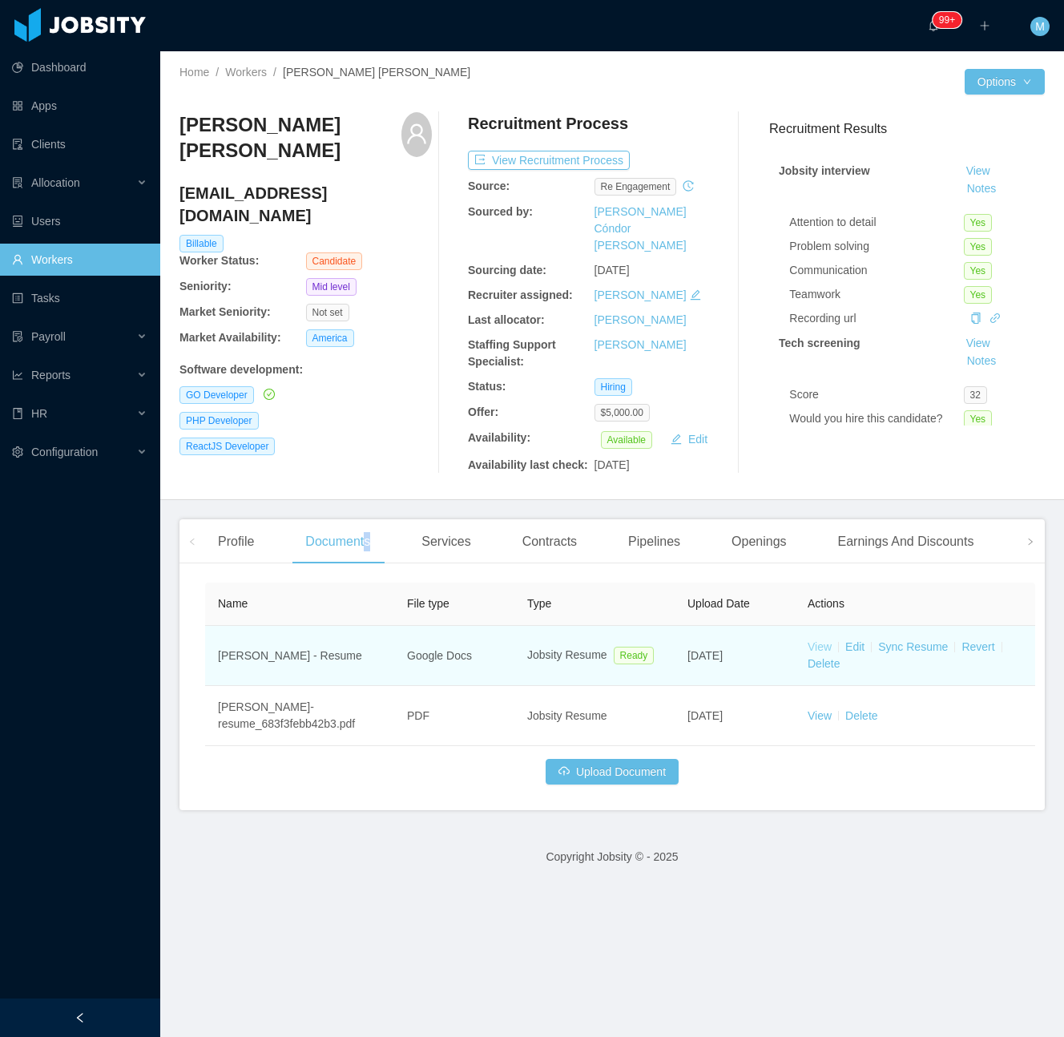
click at [817, 640] on link "View" at bounding box center [820, 646] width 24 height 13
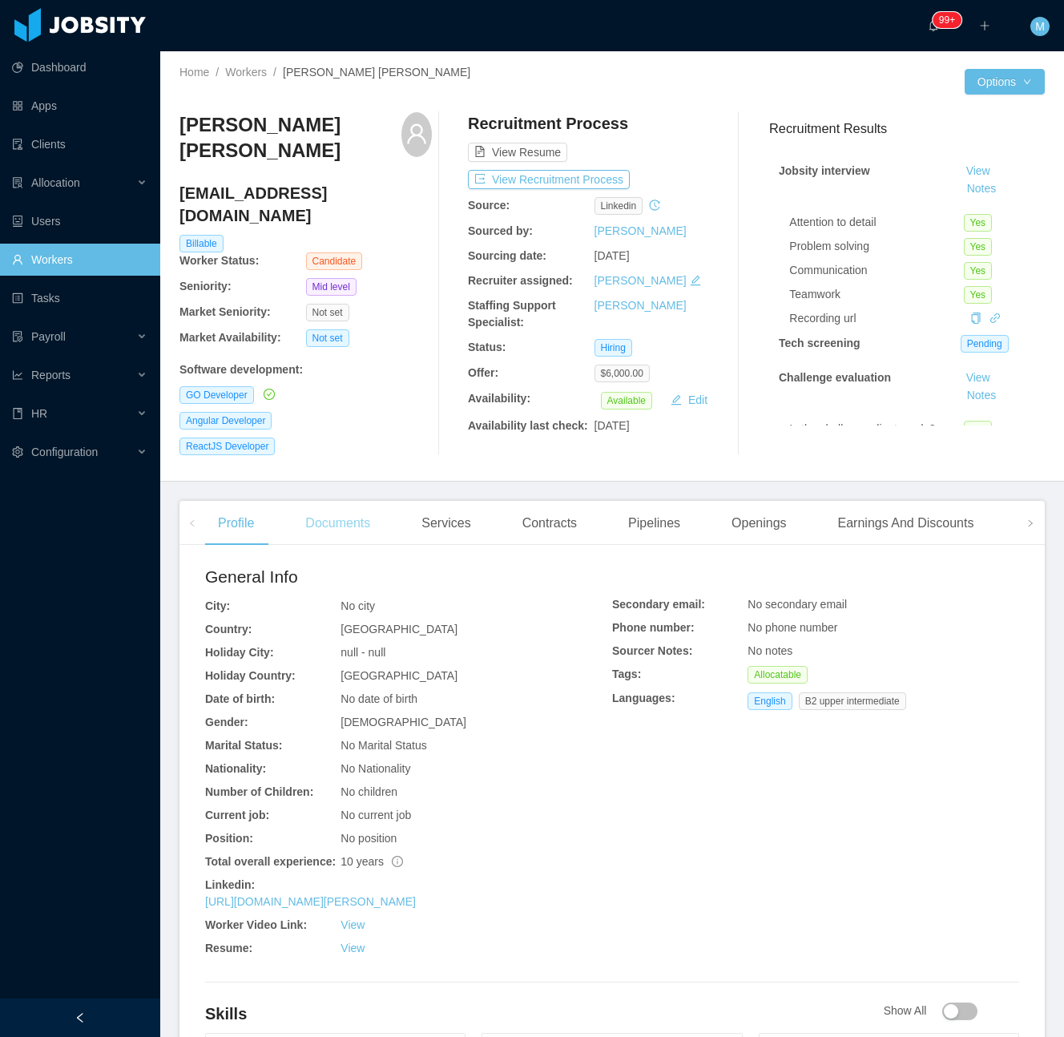
click at [365, 505] on div "Documents" at bounding box center [337, 523] width 91 height 45
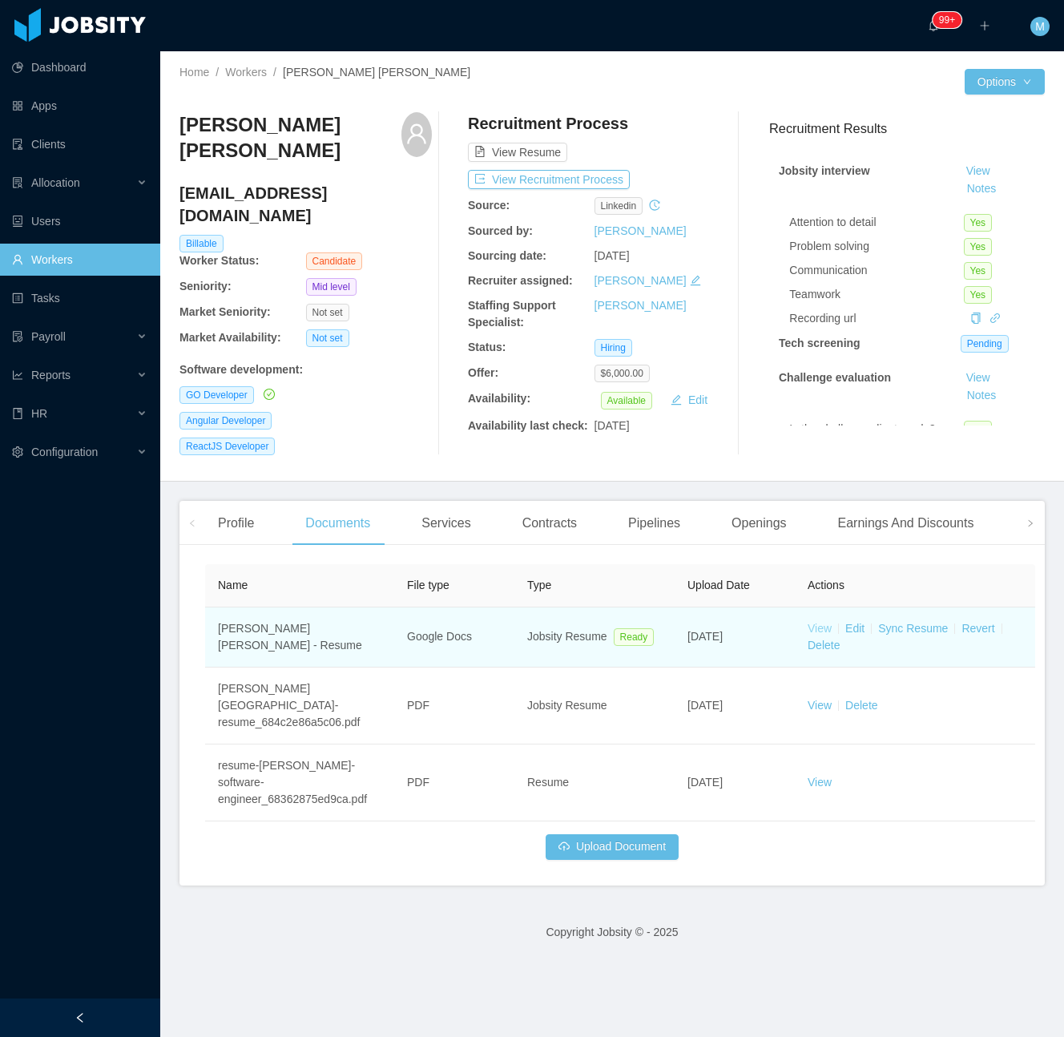
click at [819, 622] on link "View" at bounding box center [820, 628] width 24 height 13
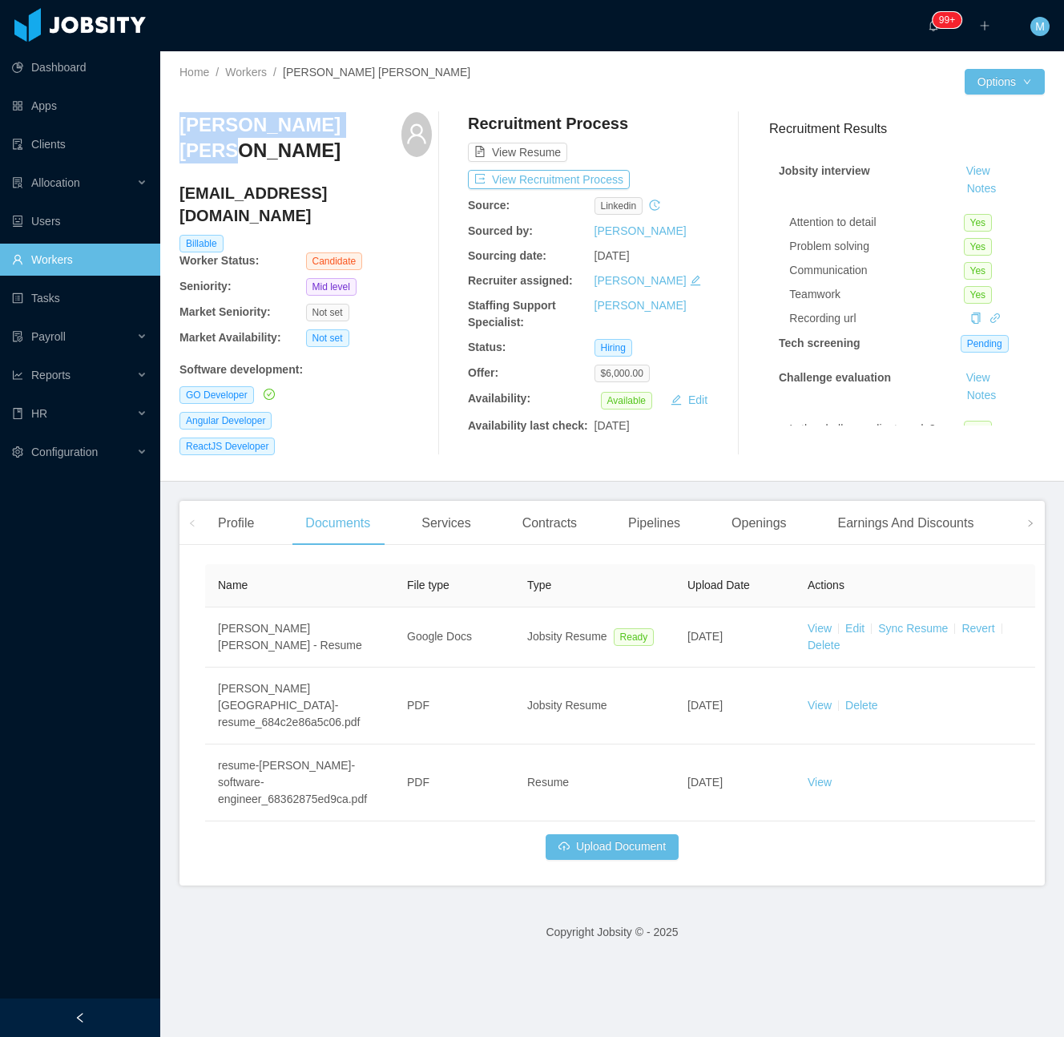
drag, startPoint x: 174, startPoint y: 127, endPoint x: 373, endPoint y: 114, distance: 199.9
click at [373, 114] on div "Home / Workers / [PERSON_NAME] [PERSON_NAME] / Options [PERSON_NAME] [PERSON_NA…" at bounding box center [612, 266] width 904 height 430
copy h3 "[PERSON_NAME] [PERSON_NAME]"
click at [383, 438] on div "ReactJS Developer" at bounding box center [306, 447] width 252 height 18
click at [397, 422] on div "[PERSON_NAME] [PERSON_NAME] [EMAIL_ADDRESS][DOMAIN_NAME] Billable Worker Status…" at bounding box center [306, 283] width 252 height 343
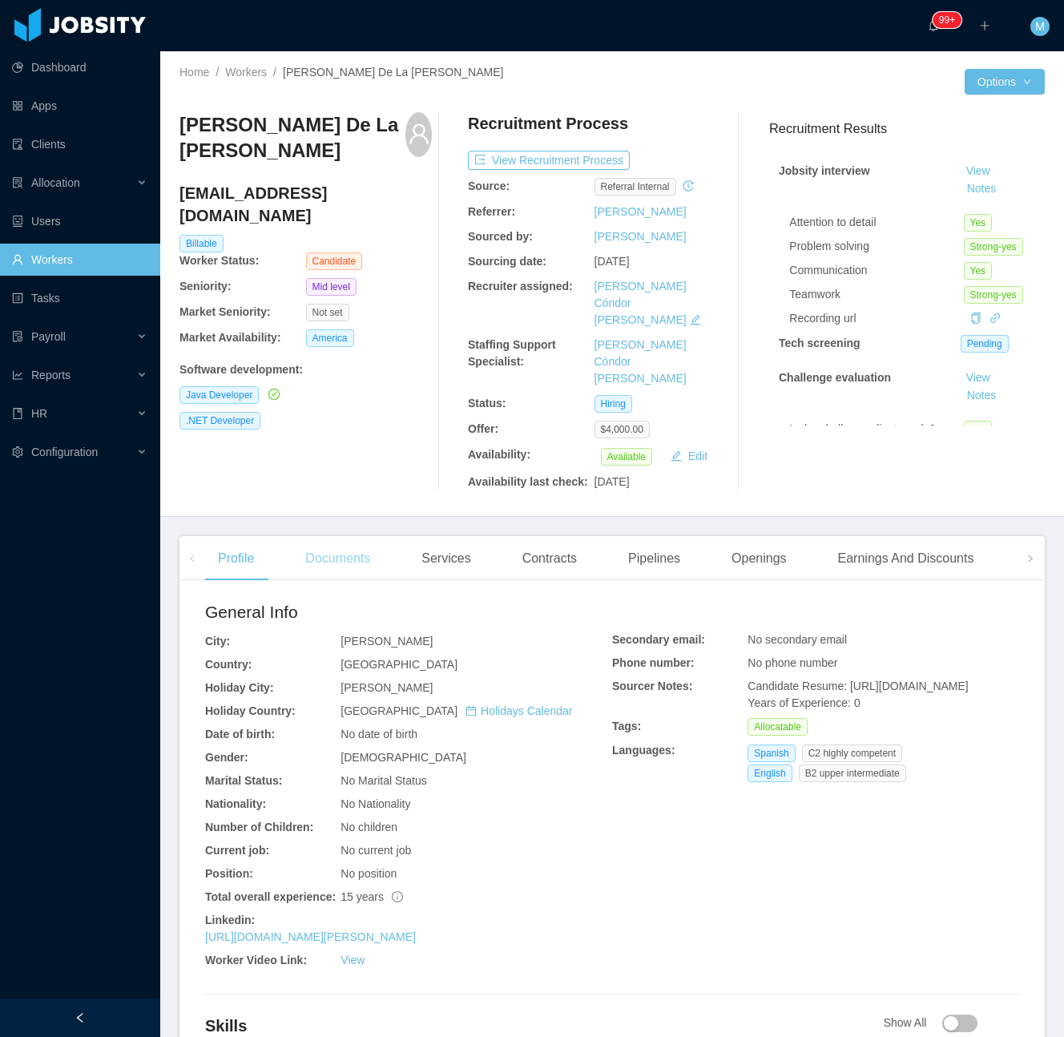
drag, startPoint x: 338, startPoint y: 524, endPoint x: 353, endPoint y: 510, distance: 19.8
click at [338, 536] on div "Documents" at bounding box center [337, 558] width 91 height 45
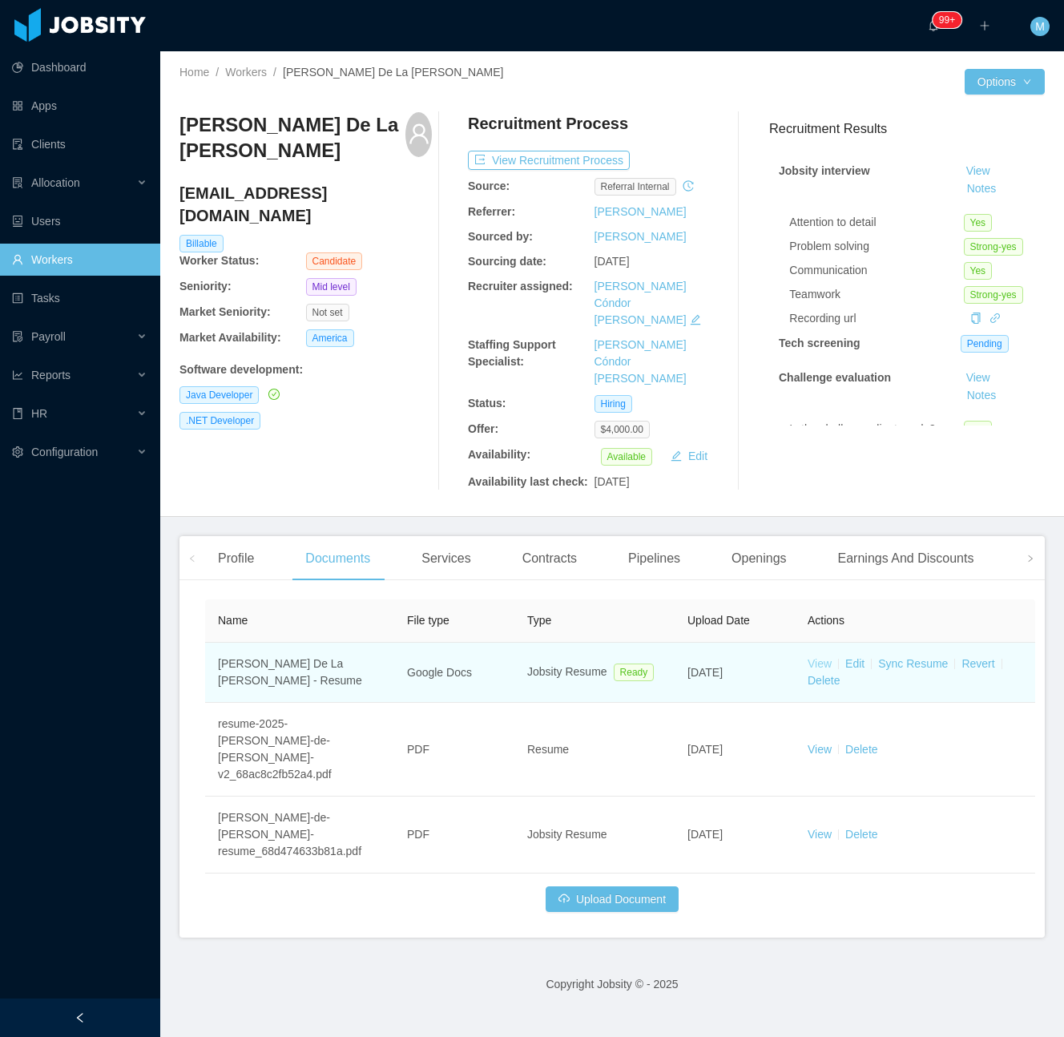
click at [817, 643] on td "View Edit Sync Resume Revert Delete" at bounding box center [915, 673] width 240 height 60
click at [815, 657] on link "View" at bounding box center [820, 663] width 24 height 13
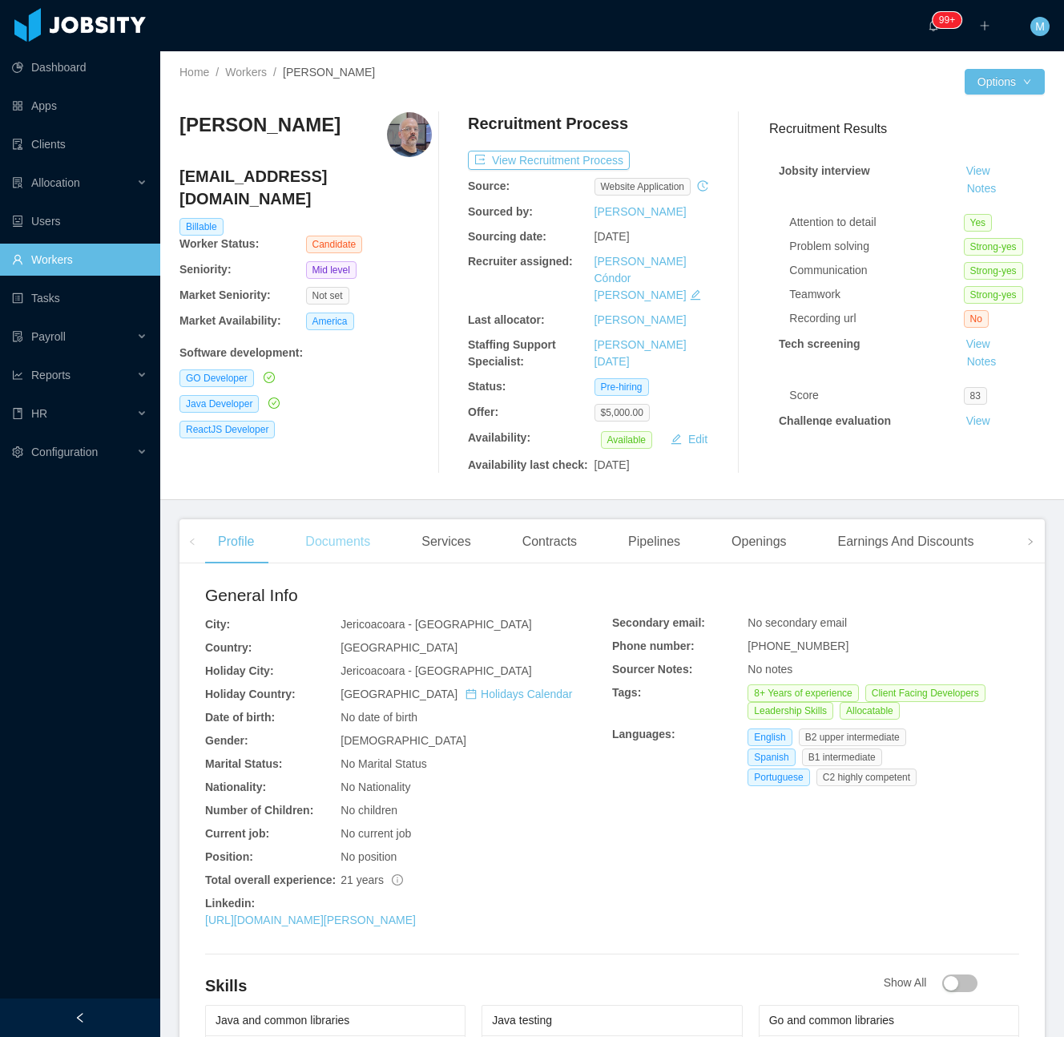
click at [344, 530] on div "Documents" at bounding box center [337, 541] width 91 height 45
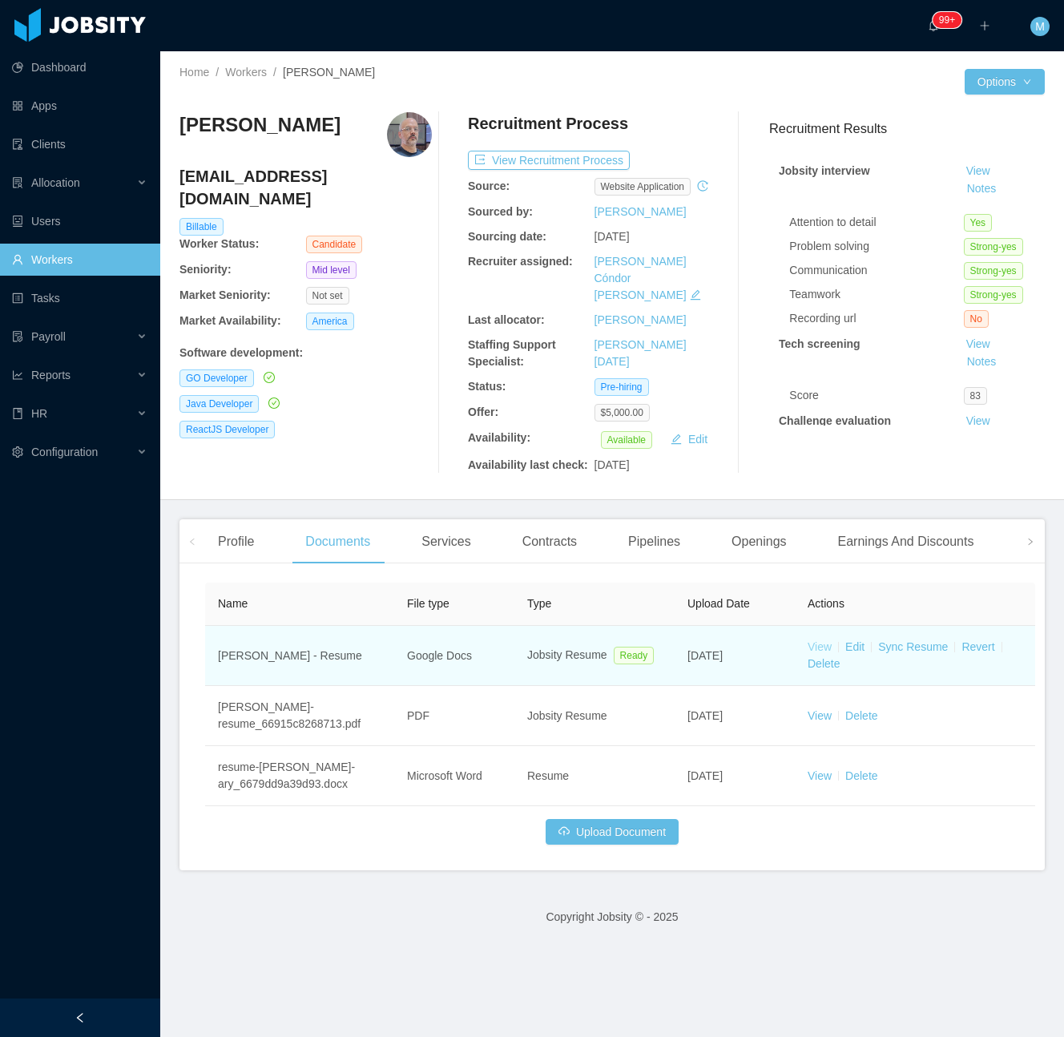
click at [817, 640] on link "View" at bounding box center [820, 646] width 24 height 13
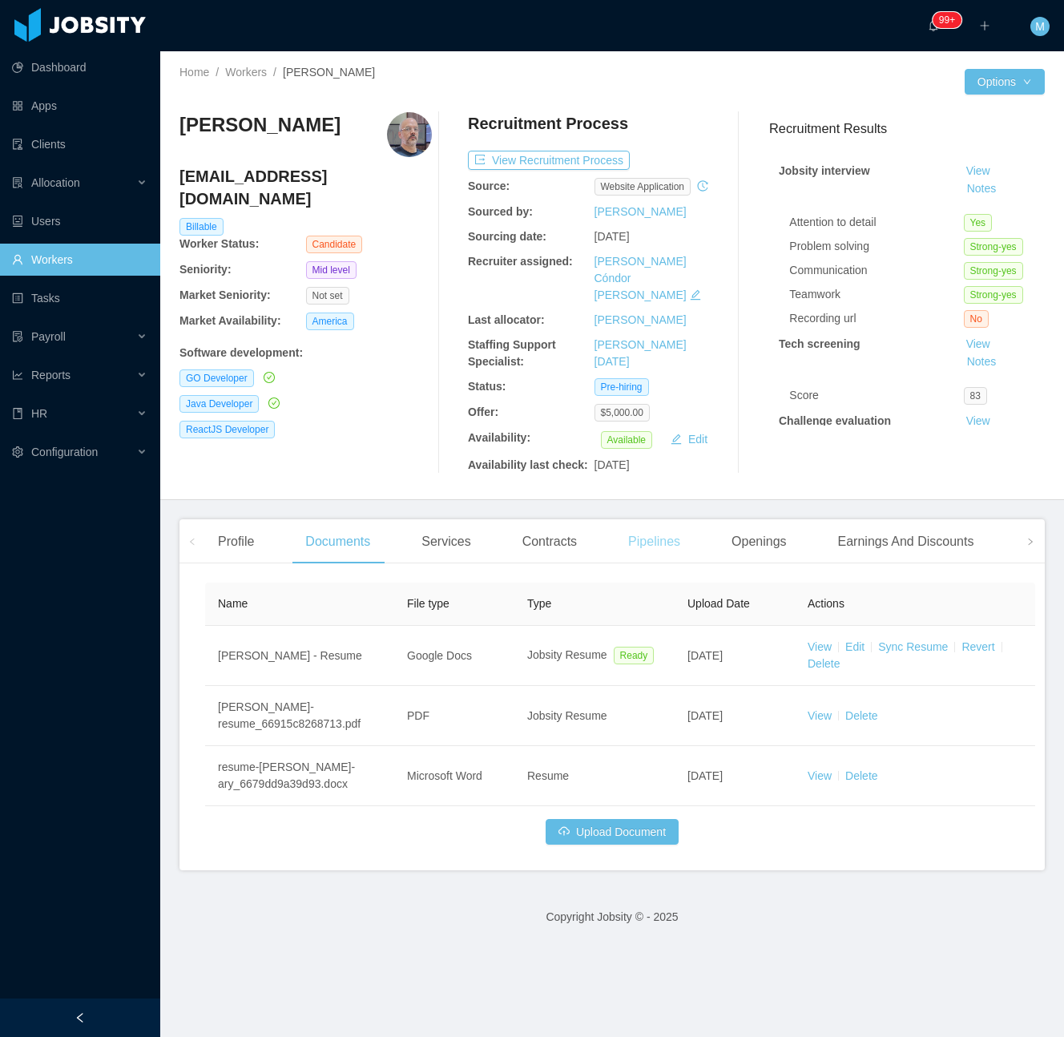
click at [649, 537] on div "Pipelines" at bounding box center [654, 541] width 78 height 45
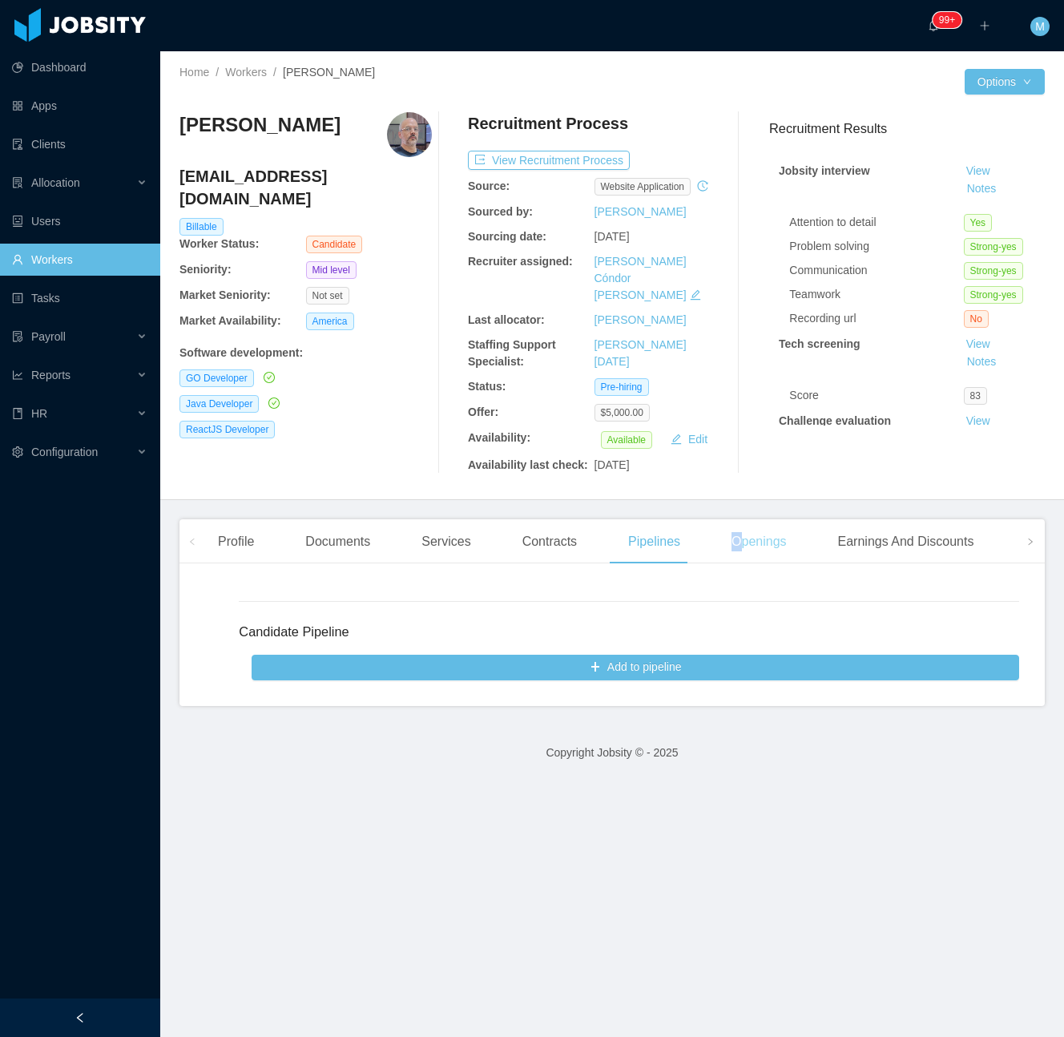
click at [732, 529] on div "Openings" at bounding box center [759, 541] width 81 height 45
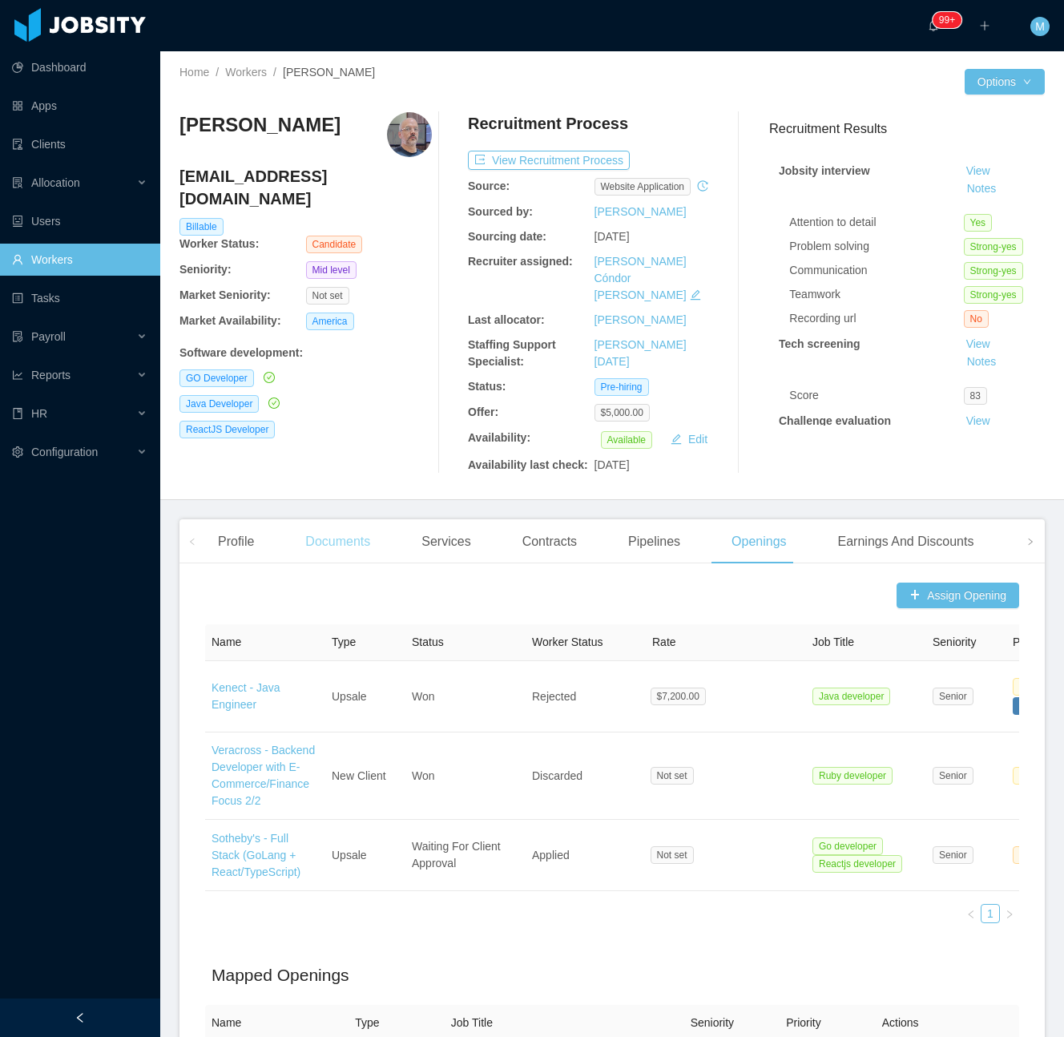
click at [337, 533] on div "Documents" at bounding box center [337, 541] width 91 height 45
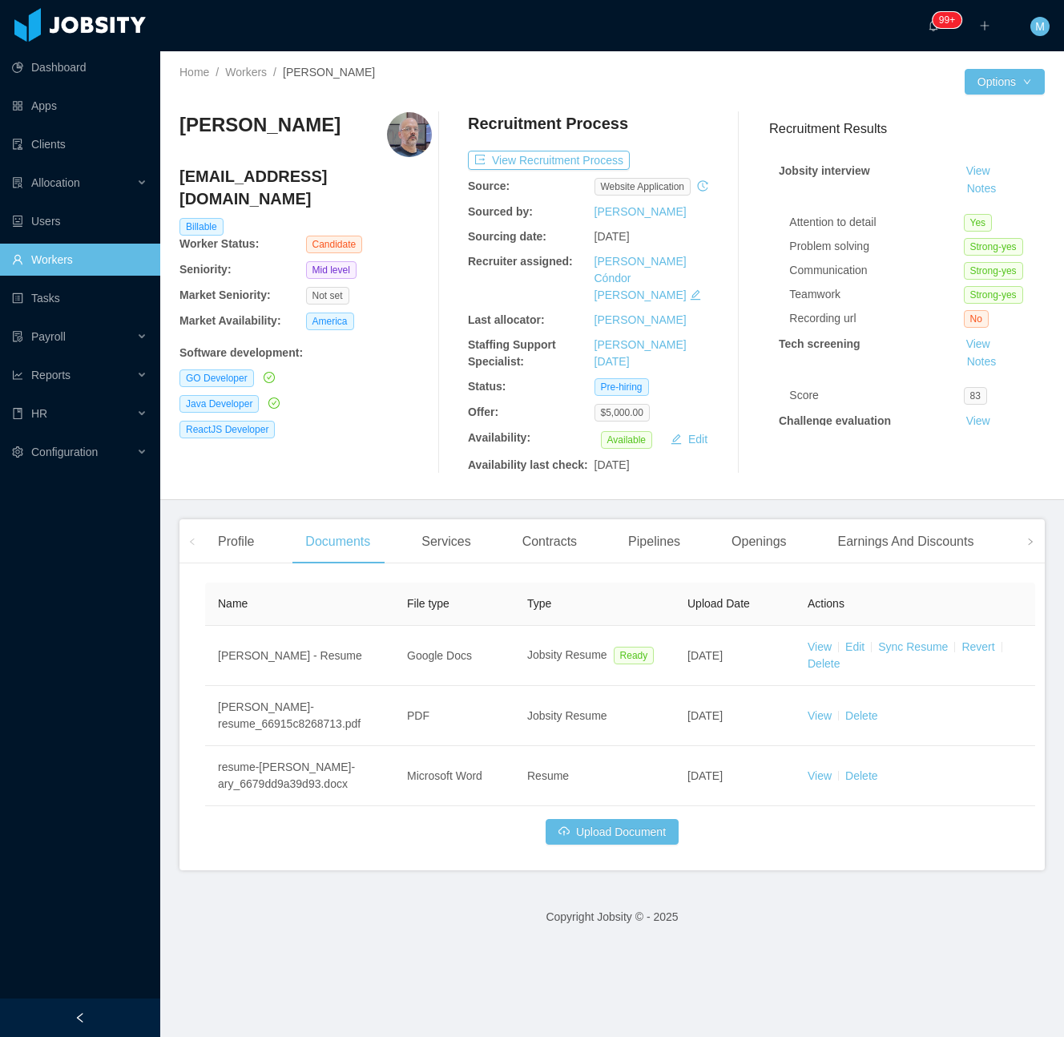
drag, startPoint x: 330, startPoint y: 133, endPoint x: 186, endPoint y: 125, distance: 144.5
click at [186, 125] on div "Emerson Santos" at bounding box center [306, 134] width 252 height 45
copy h3 "merson Santos"
drag, startPoint x: 559, startPoint y: 494, endPoint x: 534, endPoint y: 425, distance: 74.3
click at [559, 494] on main "Home / Workers / Emerson Santos / Options Emerson Santos senior@emersonary.dev …" at bounding box center [612, 544] width 904 height 986
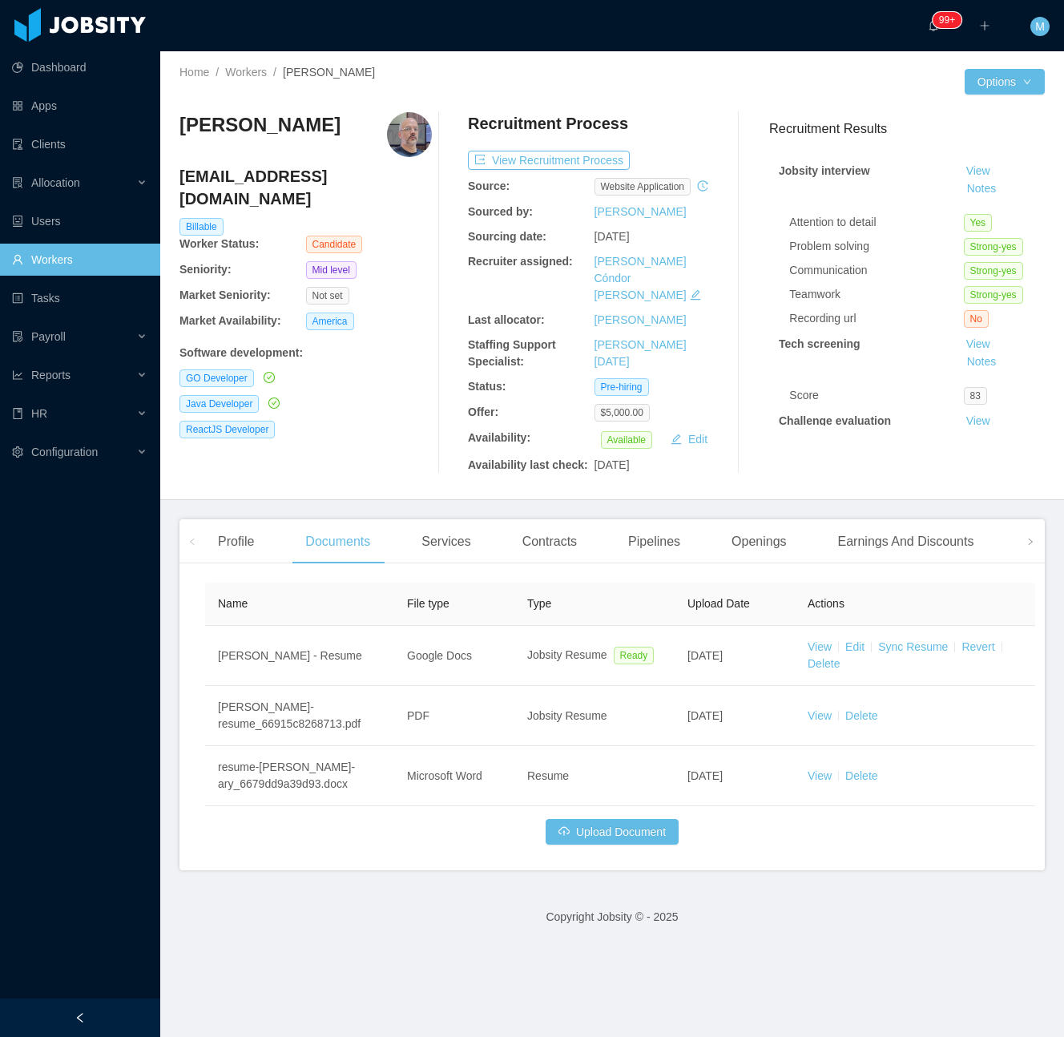
click at [442, 302] on div at bounding box center [450, 292] width 36 height 361
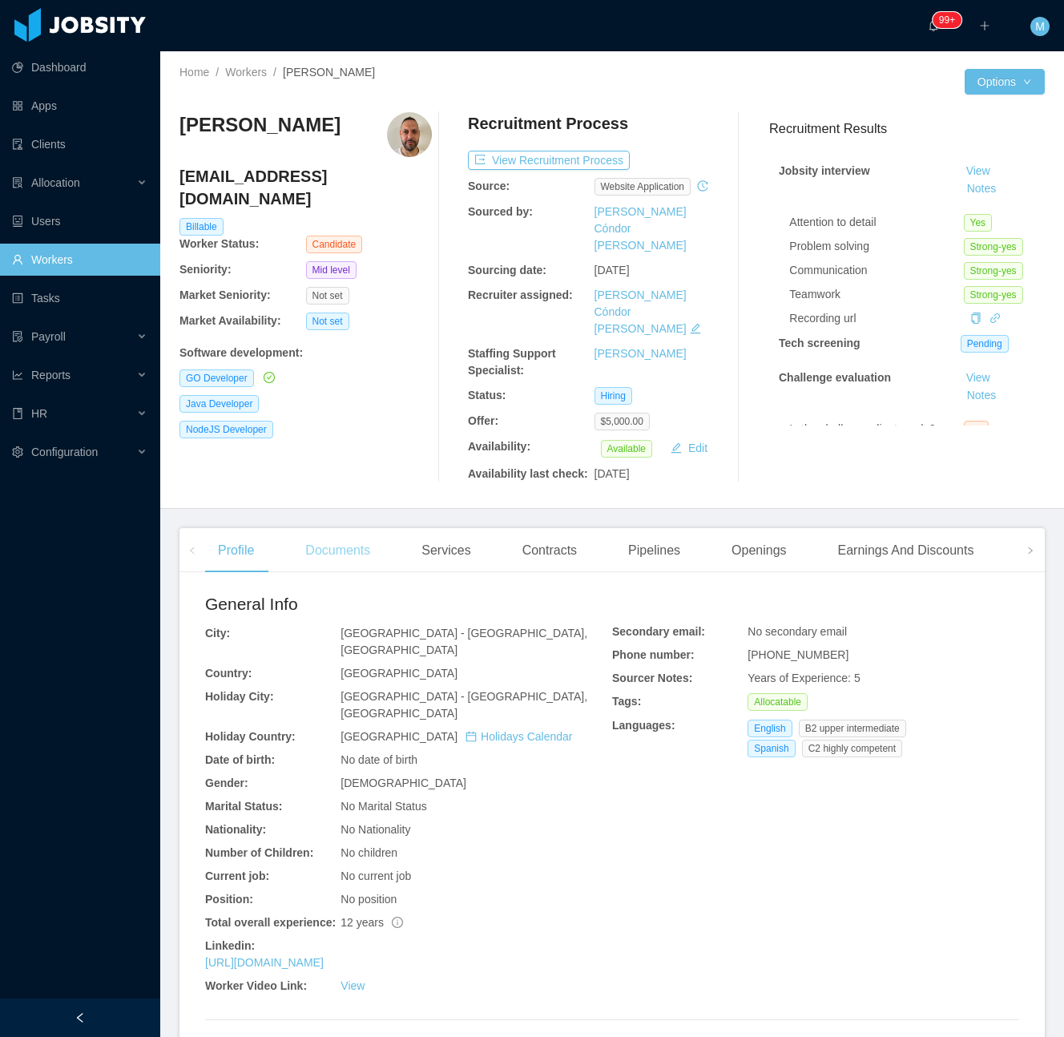
click at [351, 528] on div "Documents" at bounding box center [337, 550] width 91 height 45
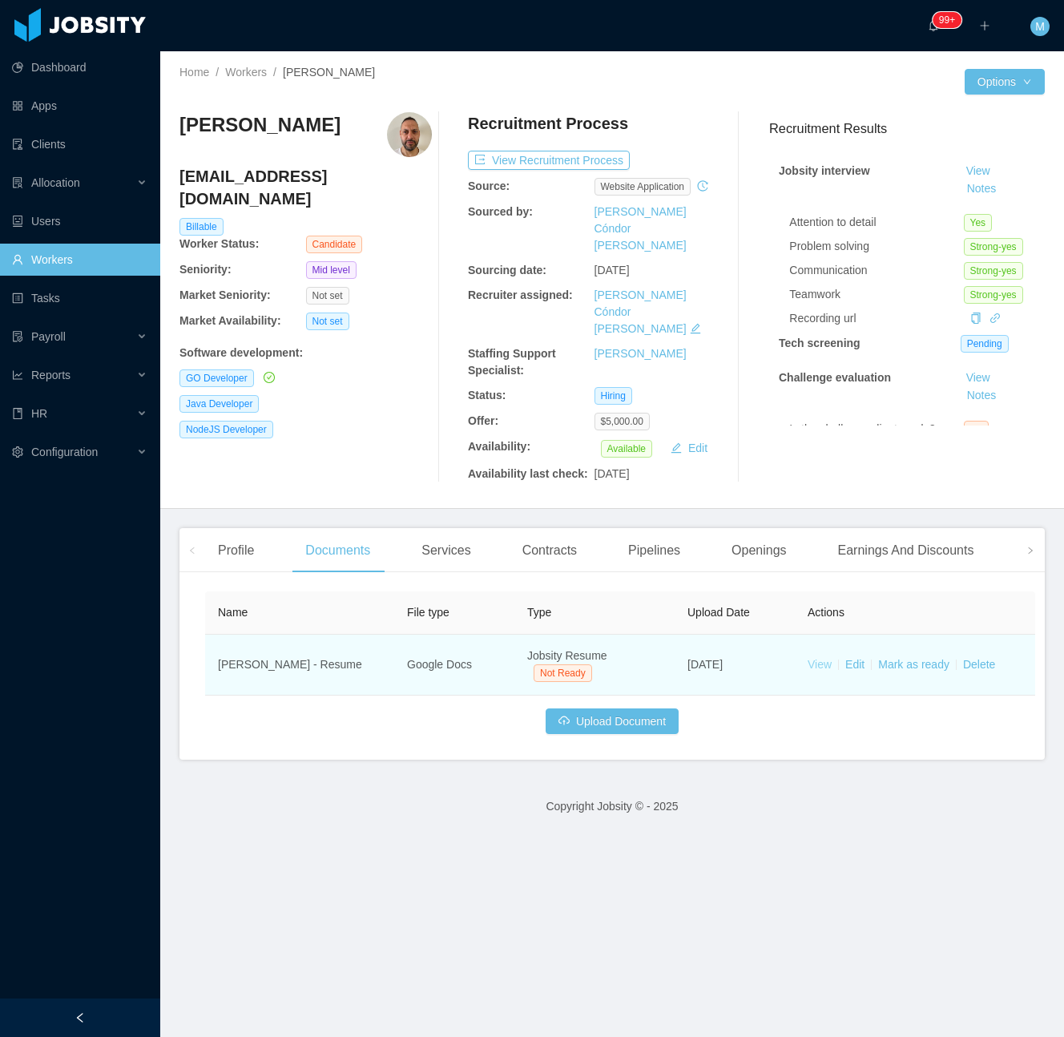
click at [816, 658] on link "View" at bounding box center [820, 664] width 24 height 13
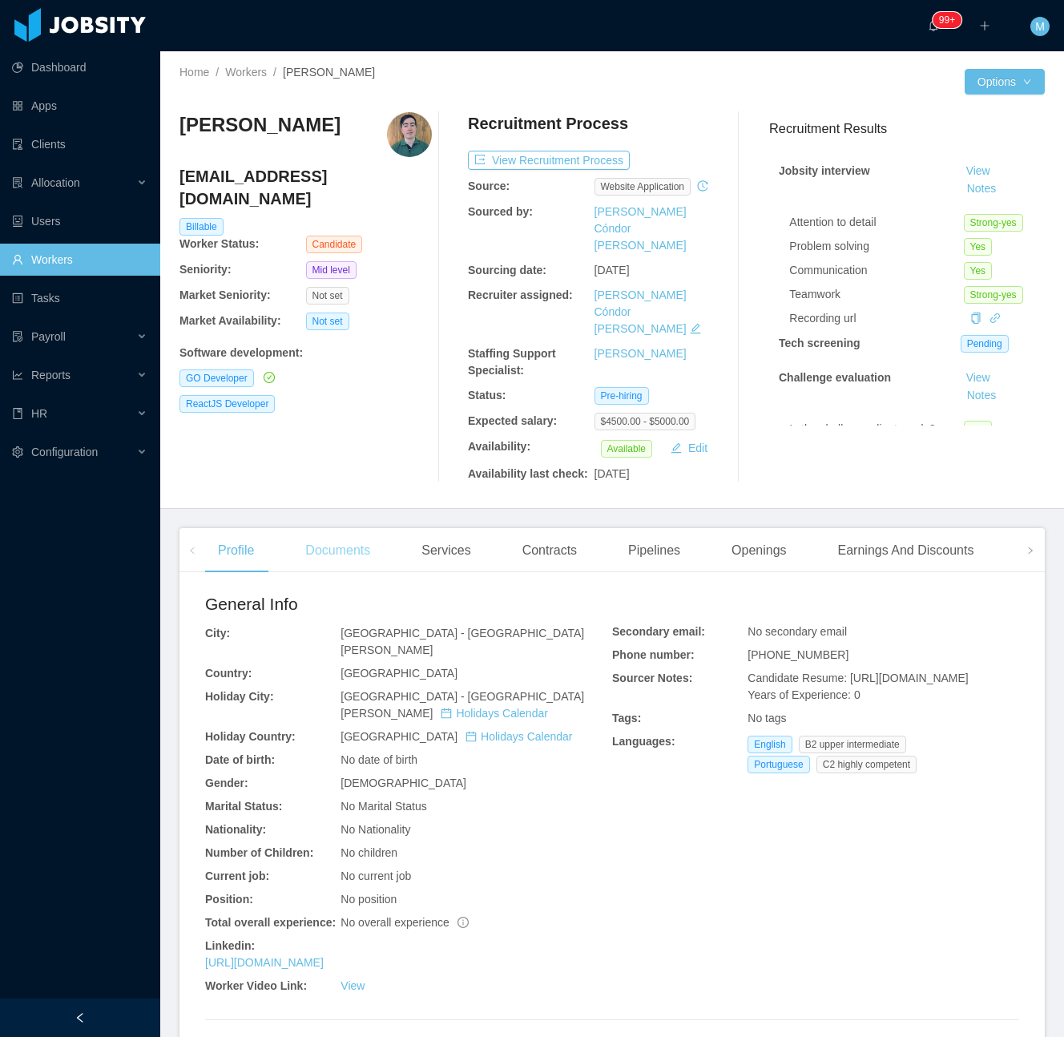
click at [338, 528] on div "Documents" at bounding box center [337, 550] width 91 height 45
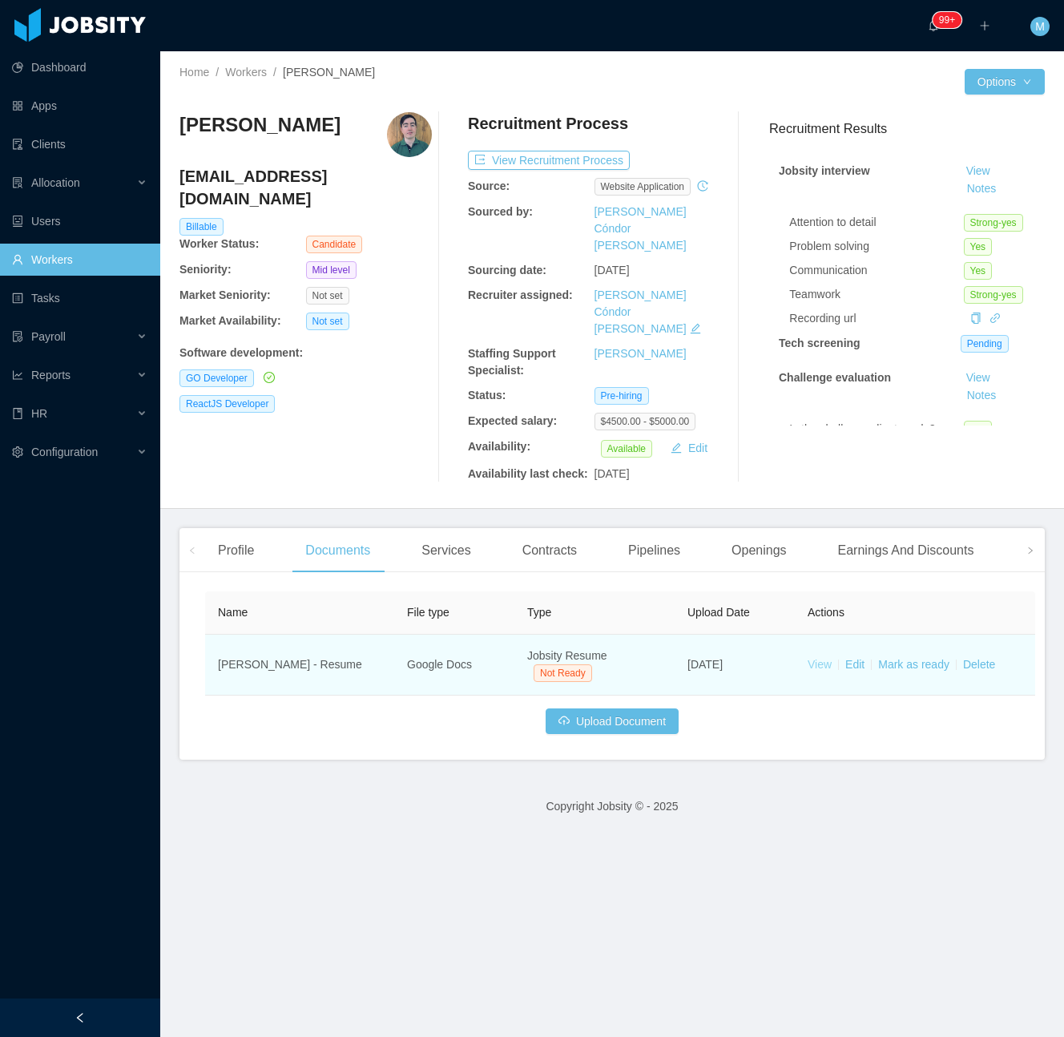
click at [827, 658] on link "View" at bounding box center [820, 664] width 24 height 13
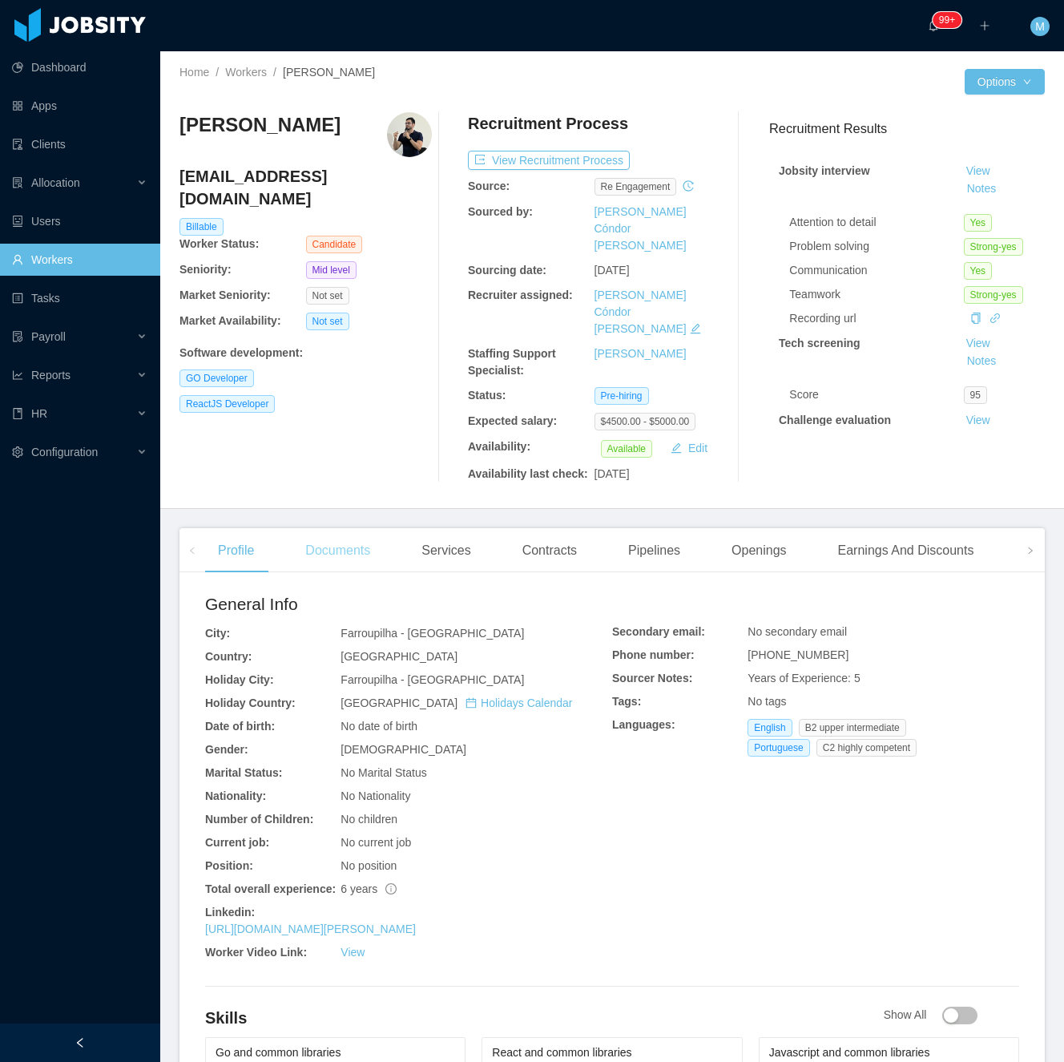
click at [341, 528] on div "Documents" at bounding box center [337, 550] width 91 height 45
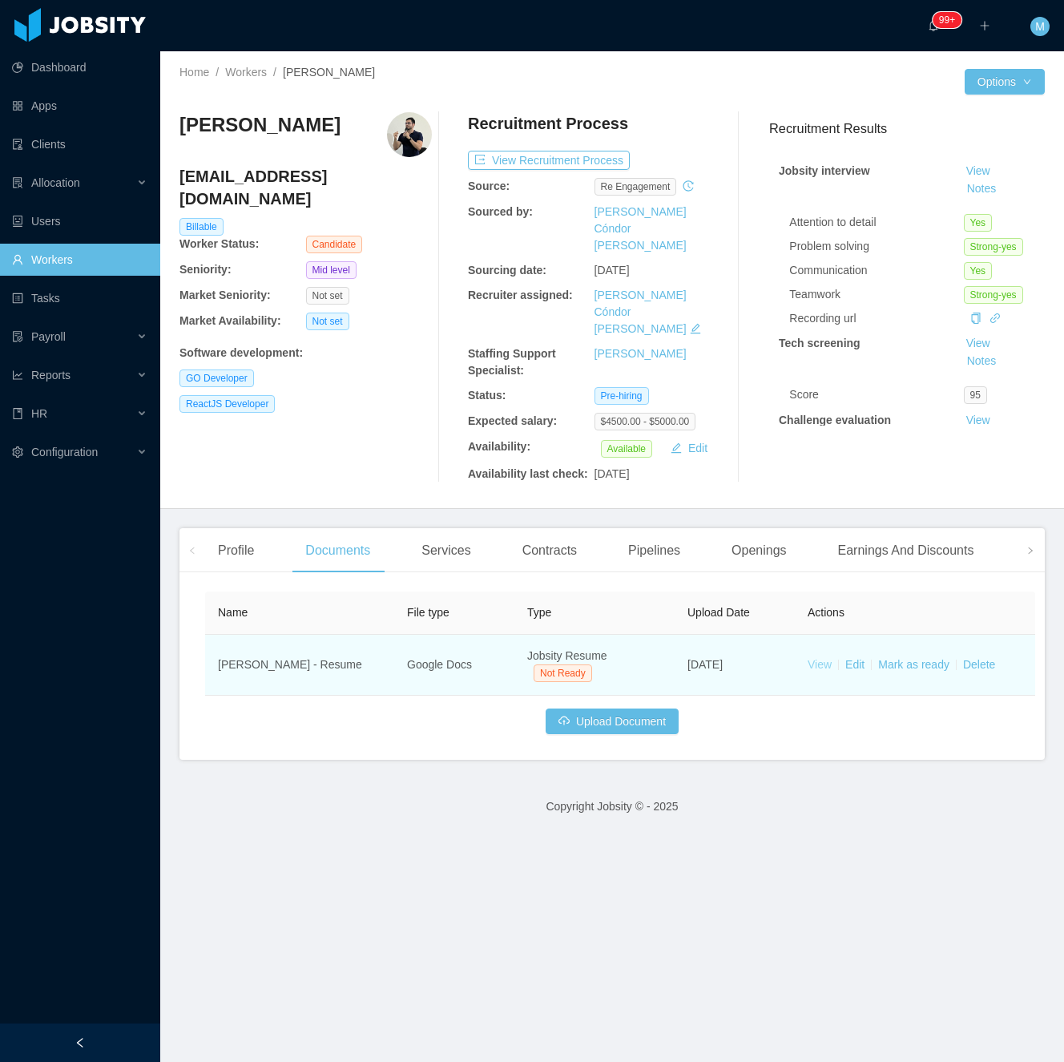
click at [814, 658] on link "View" at bounding box center [820, 664] width 24 height 13
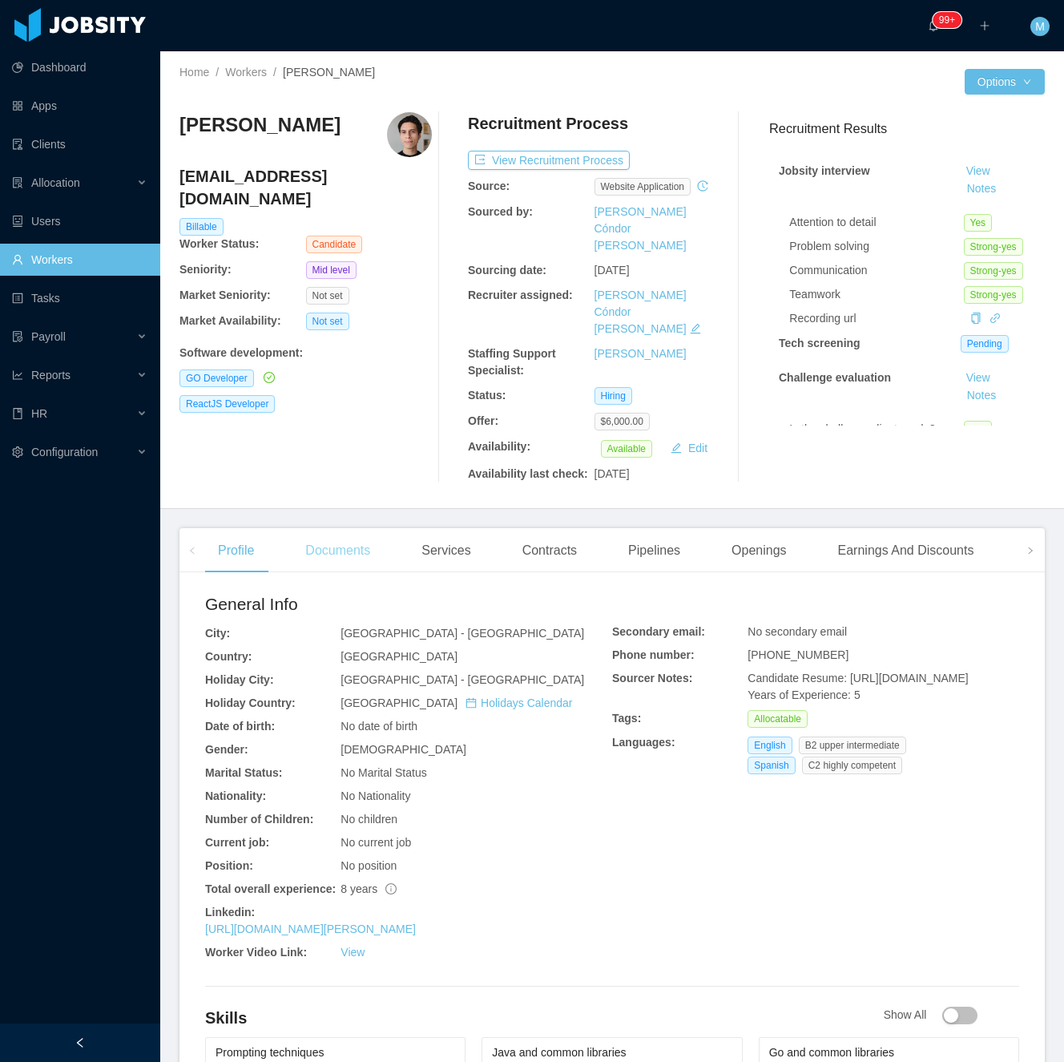
click at [334, 528] on div "Documents" at bounding box center [337, 550] width 91 height 45
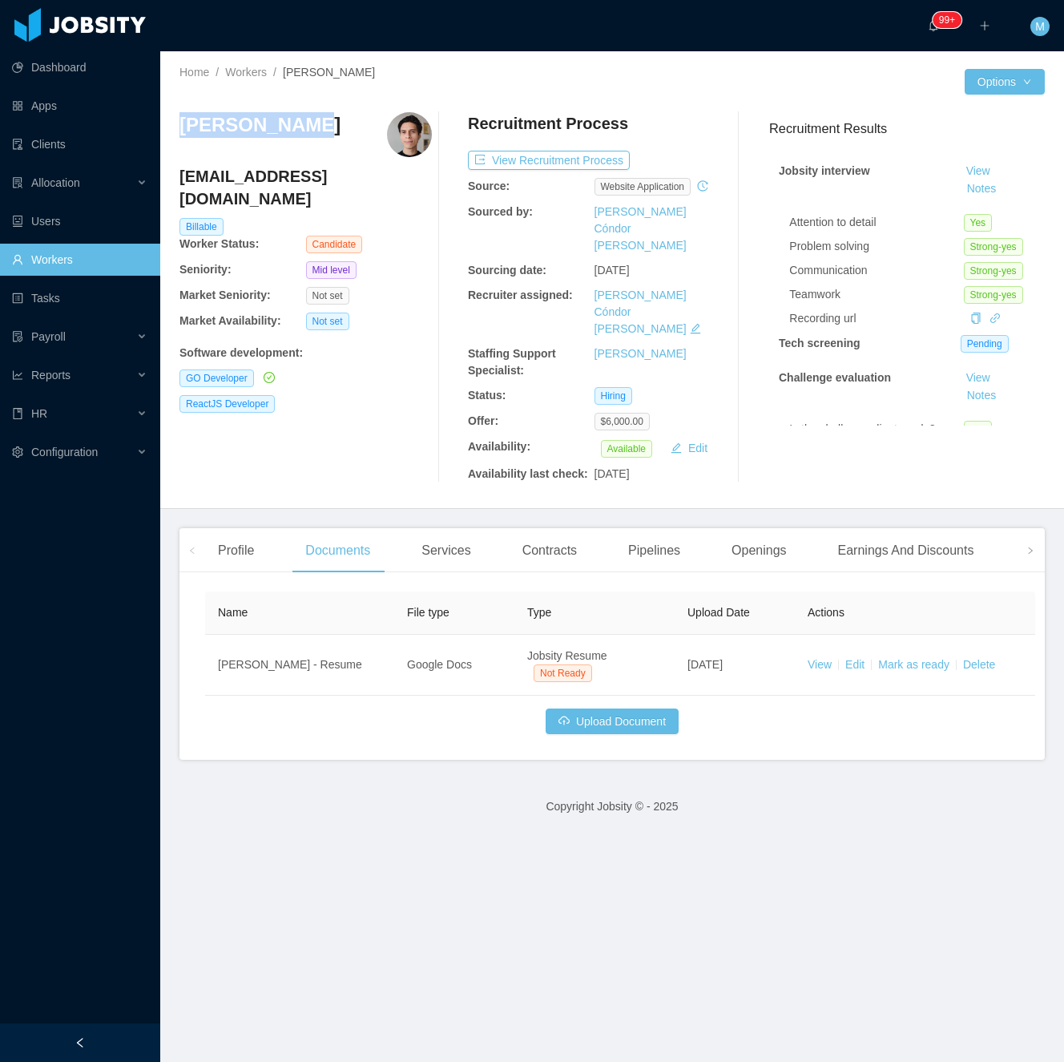
drag, startPoint x: 247, startPoint y: 129, endPoint x: 184, endPoint y: 129, distance: 63.3
click at [184, 129] on div "[PERSON_NAME]" at bounding box center [306, 134] width 252 height 45
copy h3 "[PERSON_NAME]"
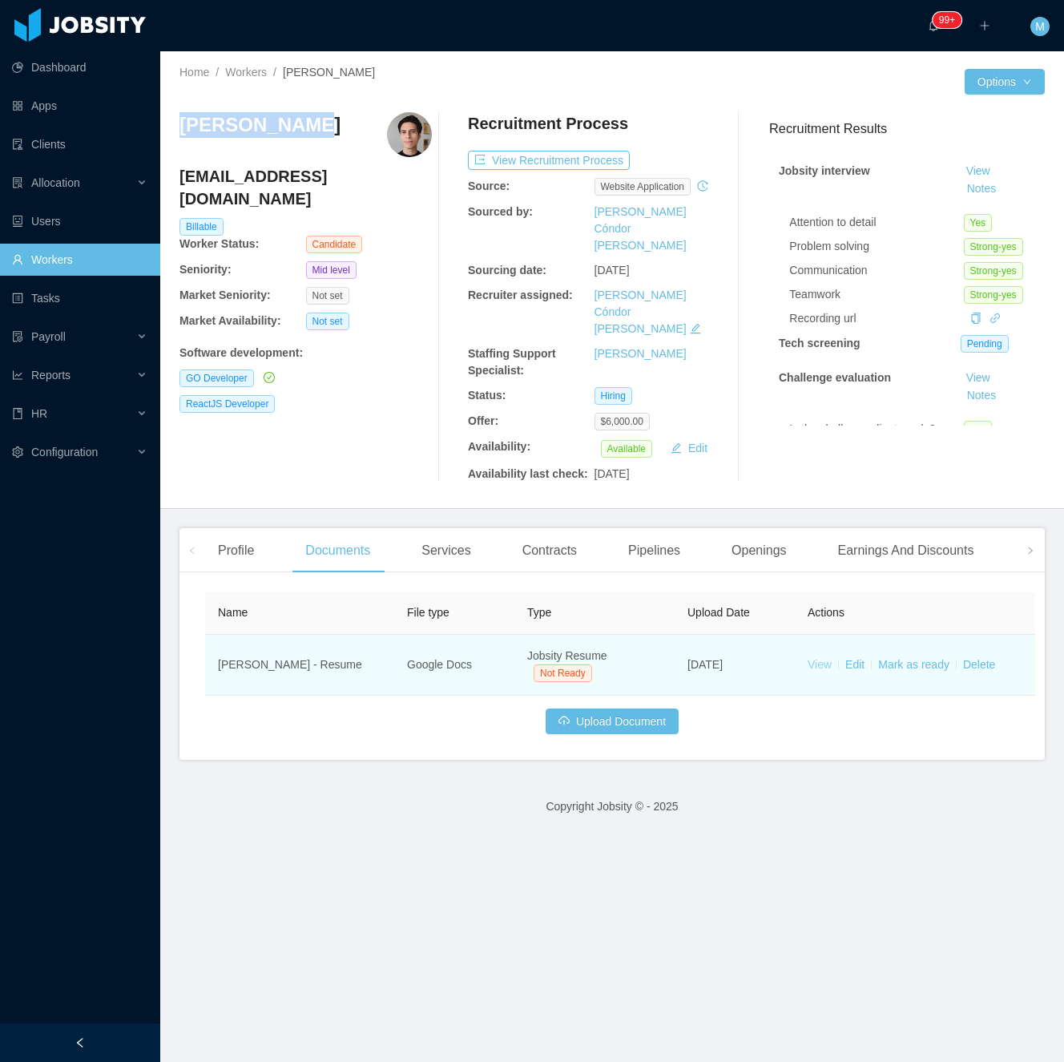
click at [815, 658] on link "View" at bounding box center [820, 664] width 24 height 13
